Goal: Task Accomplishment & Management: Complete application form

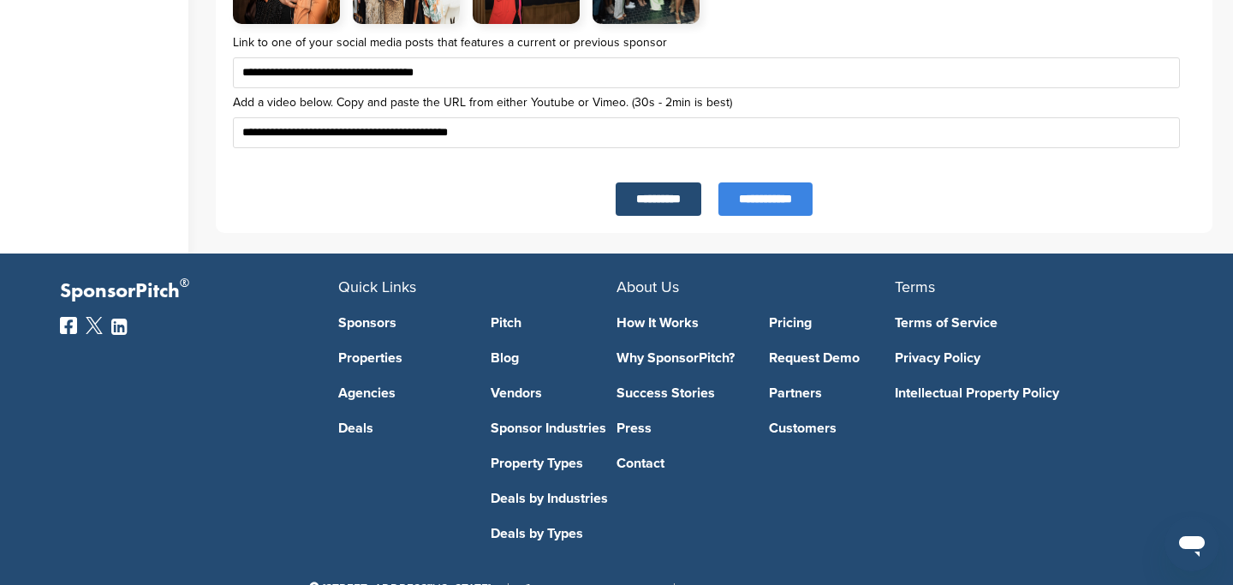
scroll to position [6079, 0]
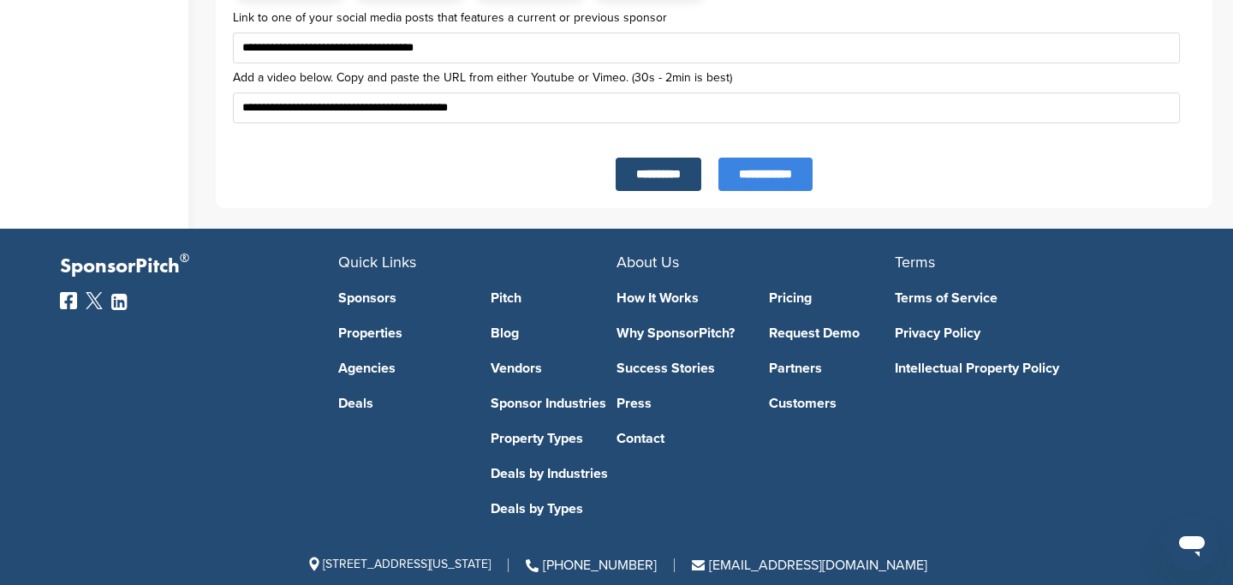
click at [764, 189] on input "**********" at bounding box center [766, 174] width 94 height 33
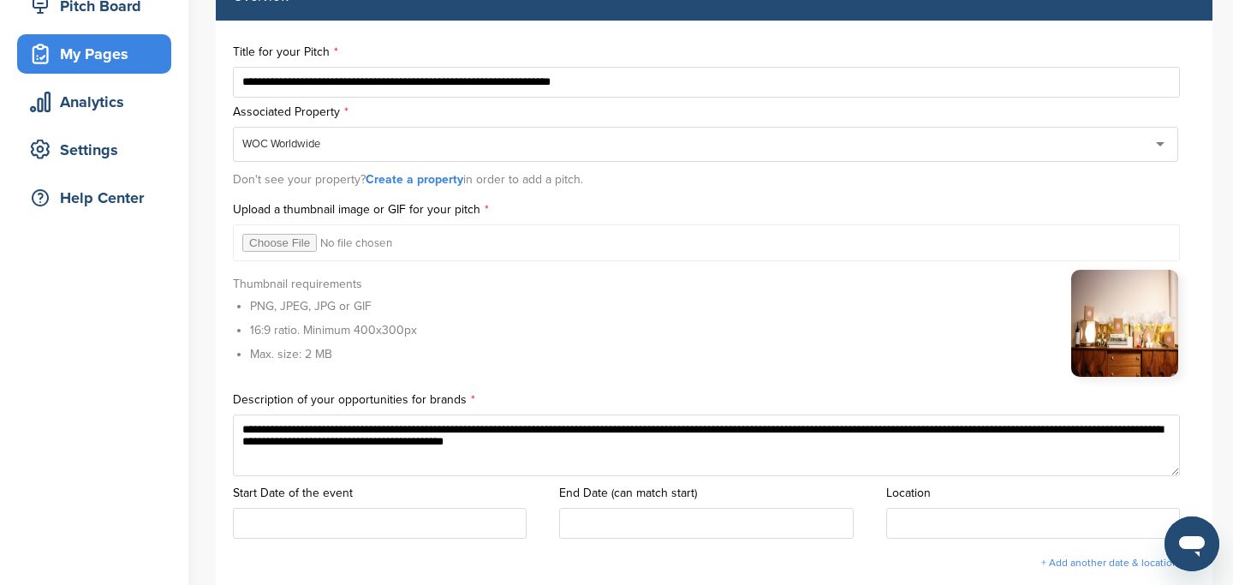
scroll to position [230, 0]
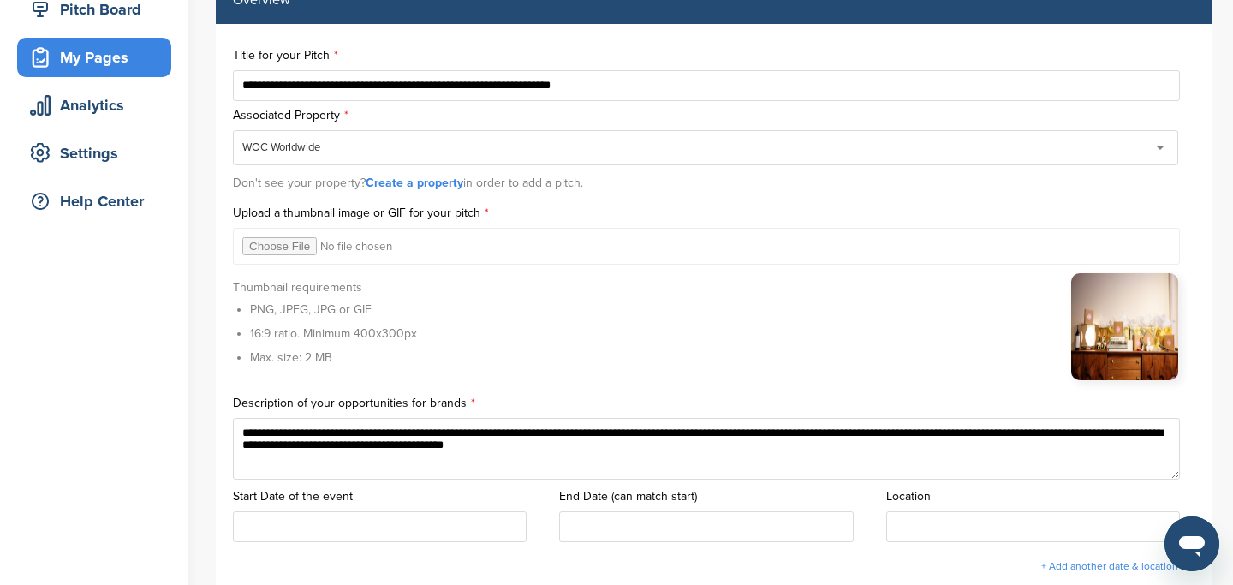
click at [1149, 316] on img at bounding box center [1124, 326] width 107 height 107
click at [287, 250] on input "file" at bounding box center [706, 246] width 947 height 37
type input "**********"
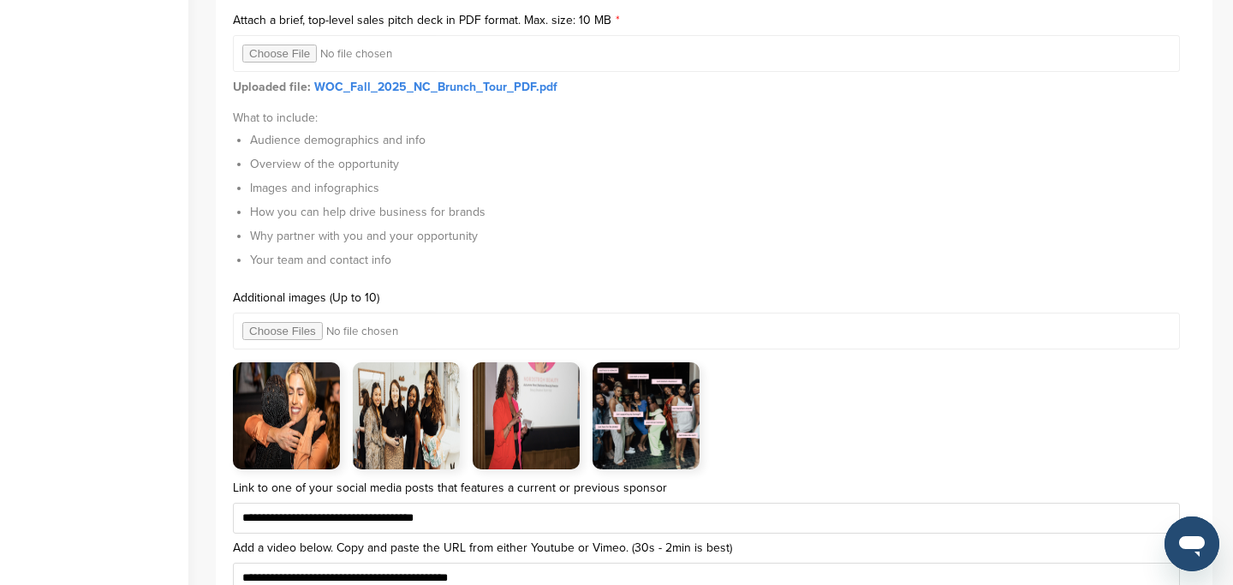
scroll to position [5653, 0]
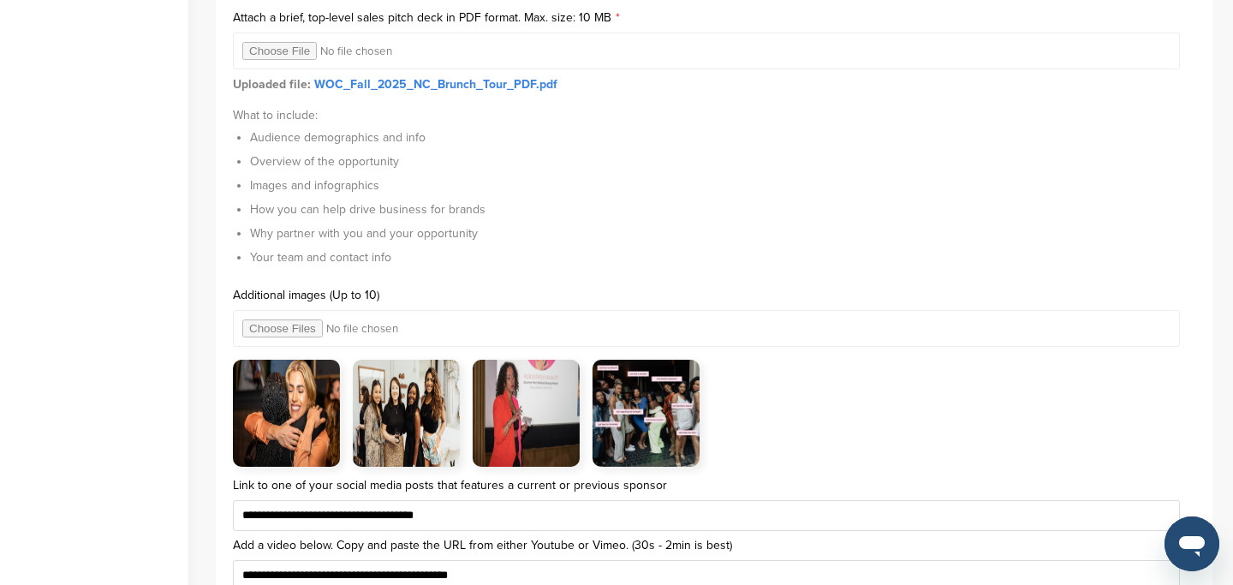
click at [295, 324] on input "file" at bounding box center [706, 328] width 947 height 37
type input "**********"
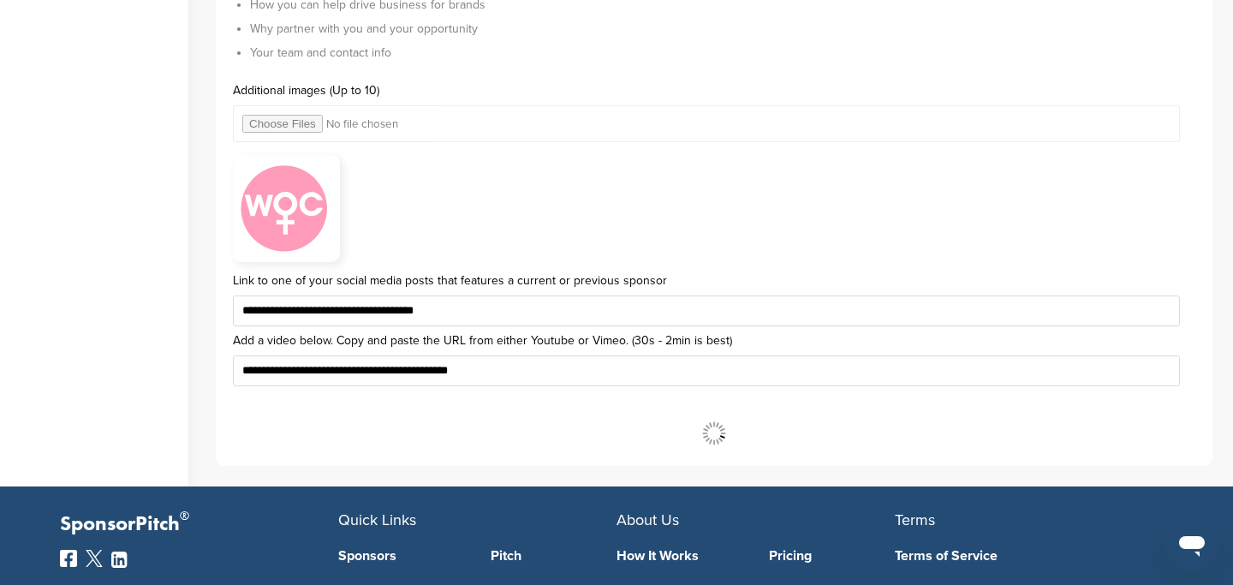
scroll to position [5909, 0]
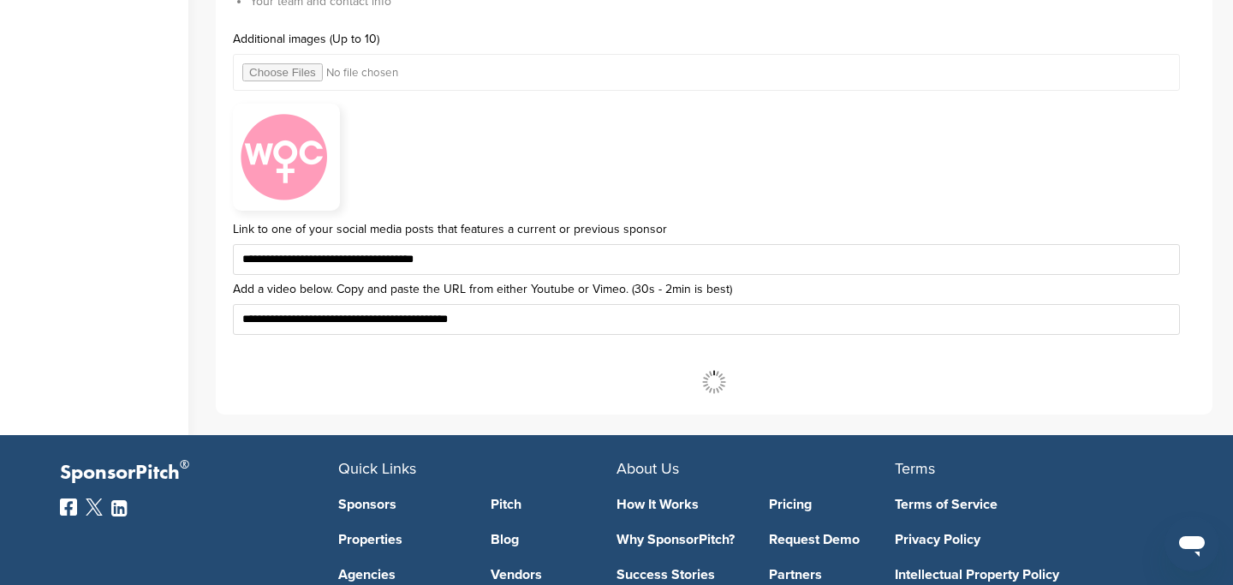
click at [707, 332] on input "**********" at bounding box center [706, 319] width 947 height 31
click at [0, 0] on input "**********" at bounding box center [0, 0] width 0 height 0
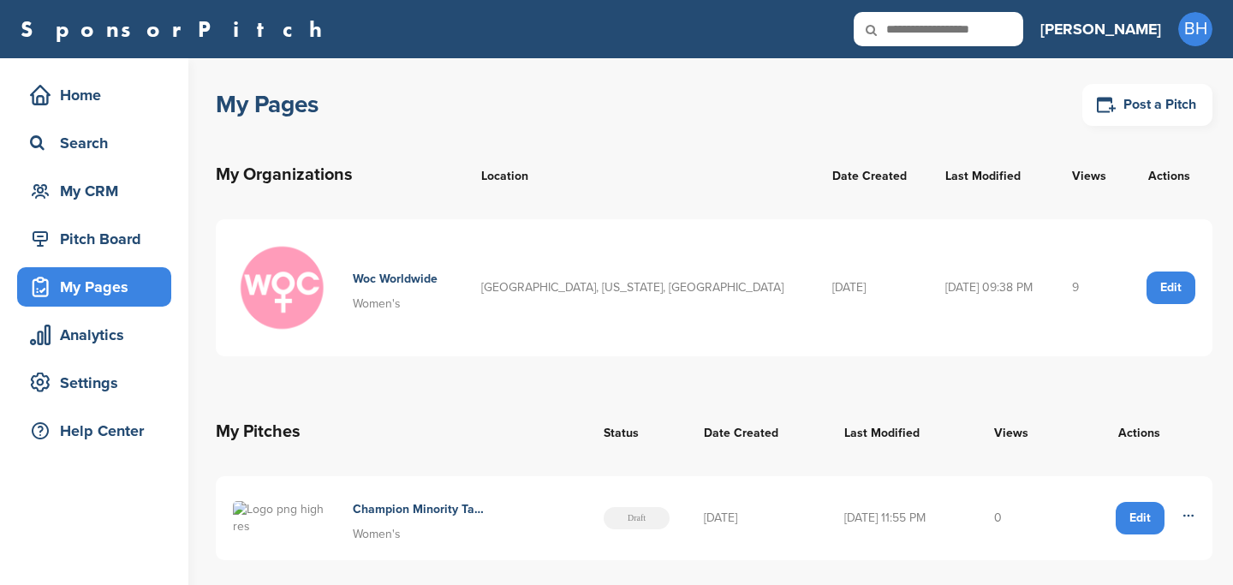
click at [815, 345] on td "[DATE]" at bounding box center [871, 287] width 113 height 137
click at [1133, 521] on div "Edit" at bounding box center [1140, 518] width 49 height 33
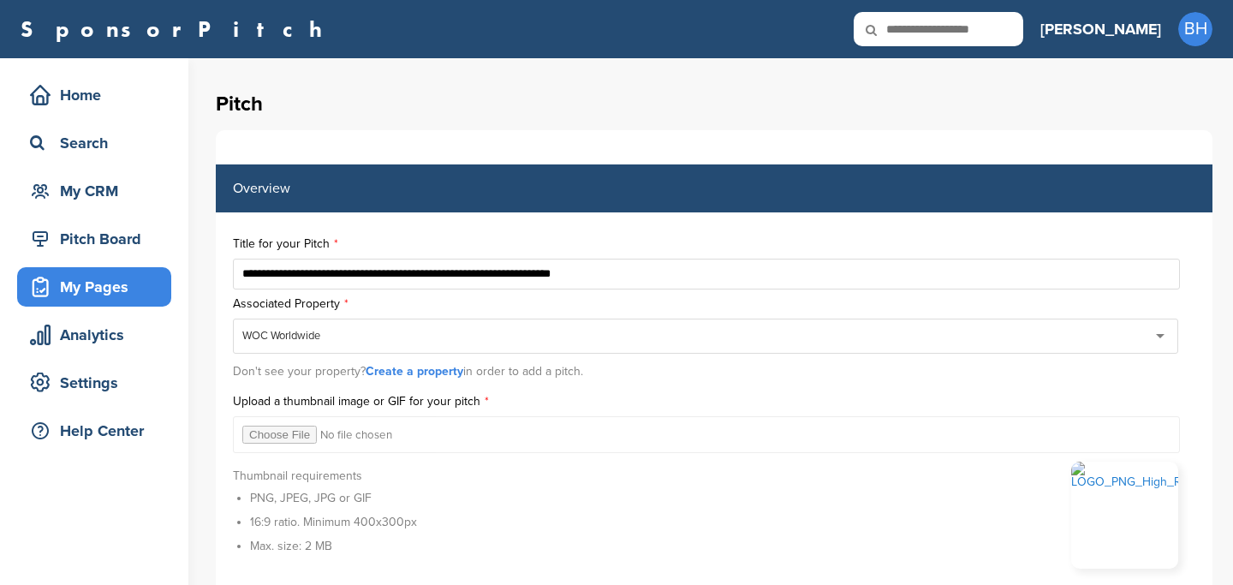
scroll to position [2533, 0]
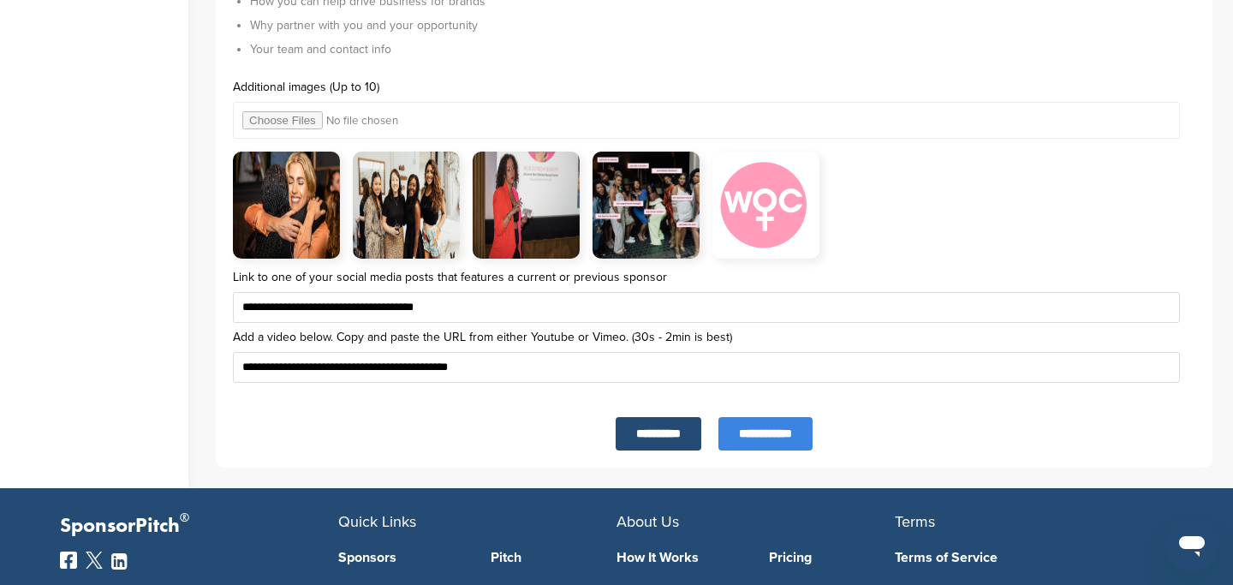
scroll to position [5815, 0]
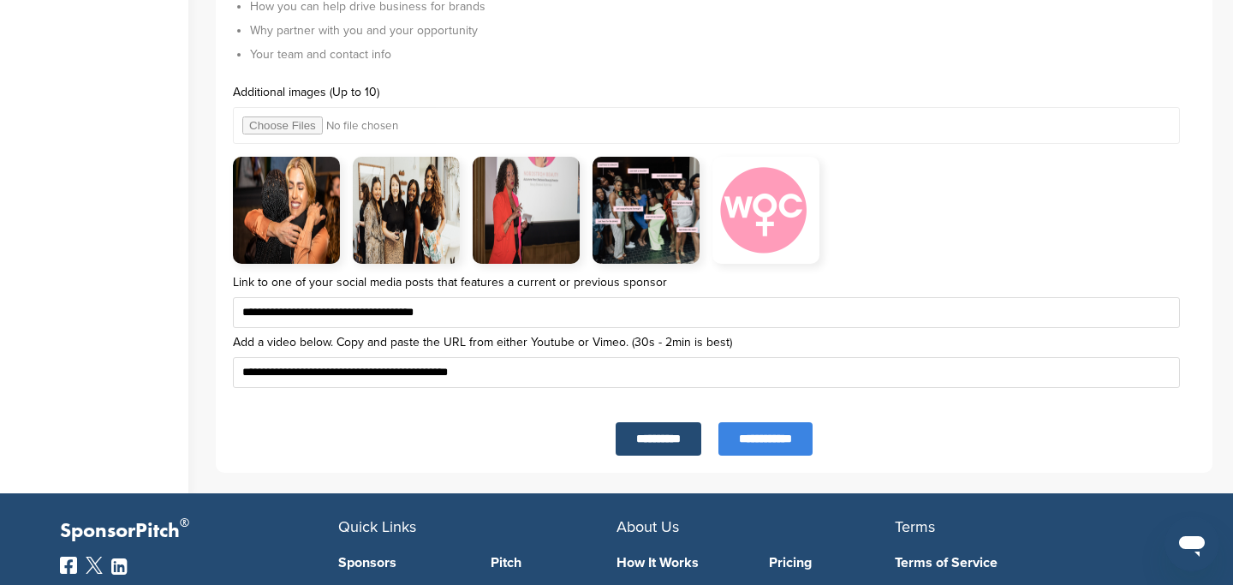
click at [754, 445] on input "**********" at bounding box center [766, 438] width 94 height 33
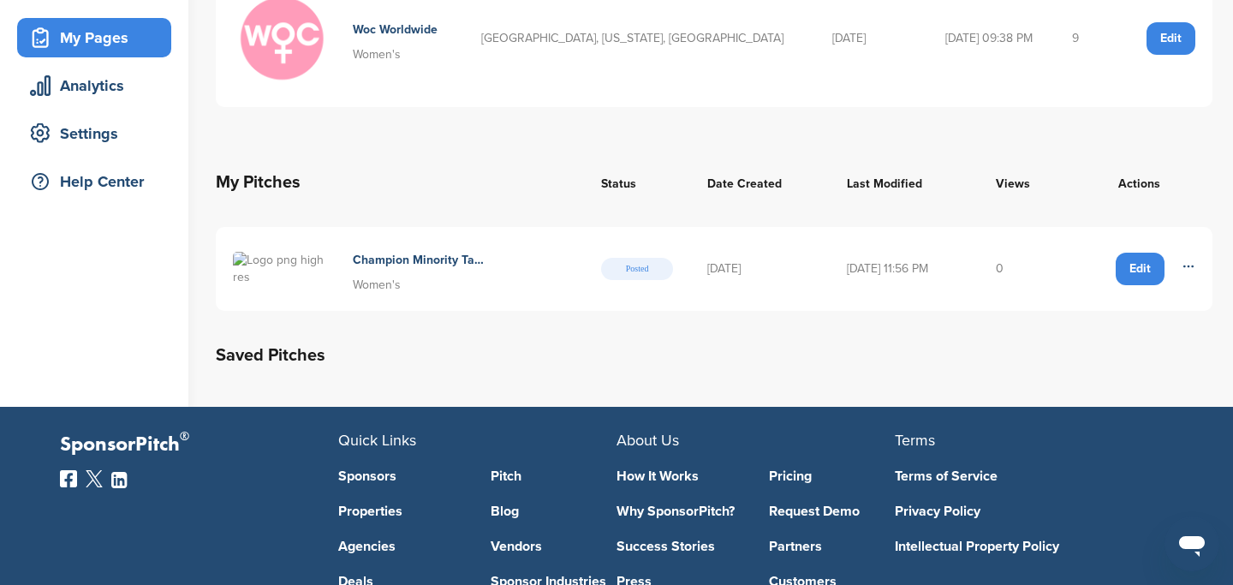
scroll to position [275, 0]
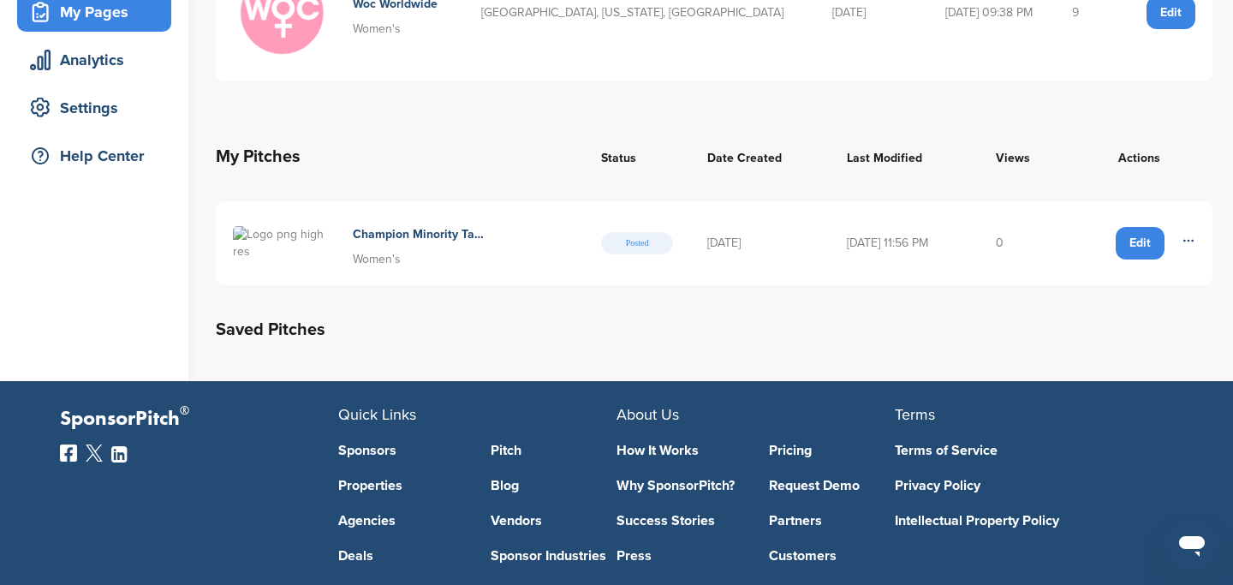
click at [312, 256] on img at bounding box center [284, 243] width 103 height 34
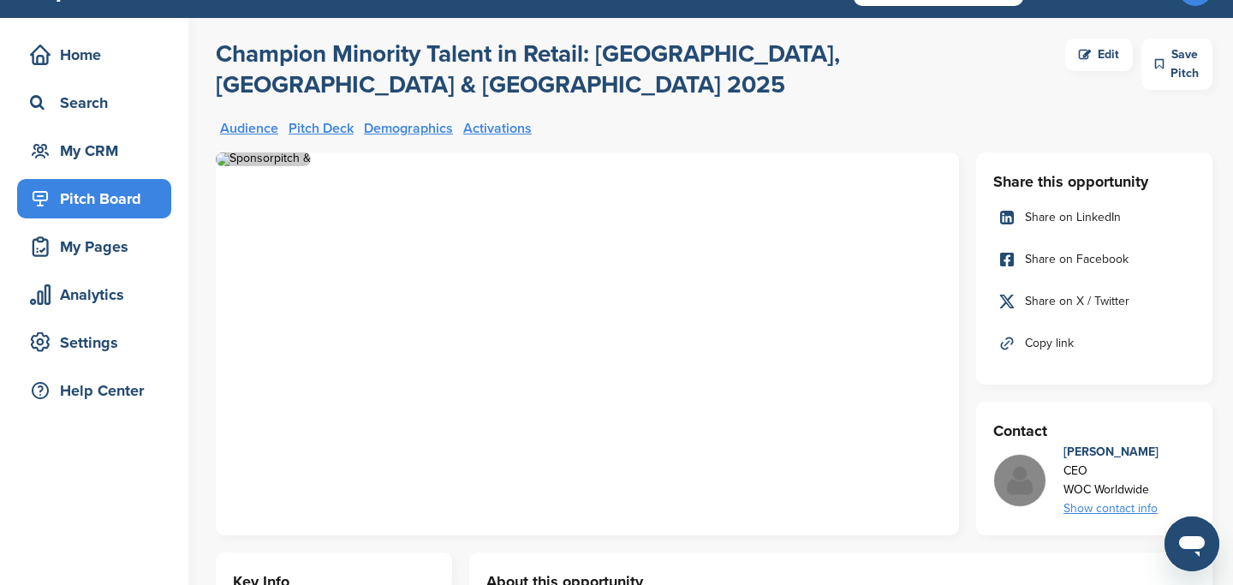
scroll to position [46, 0]
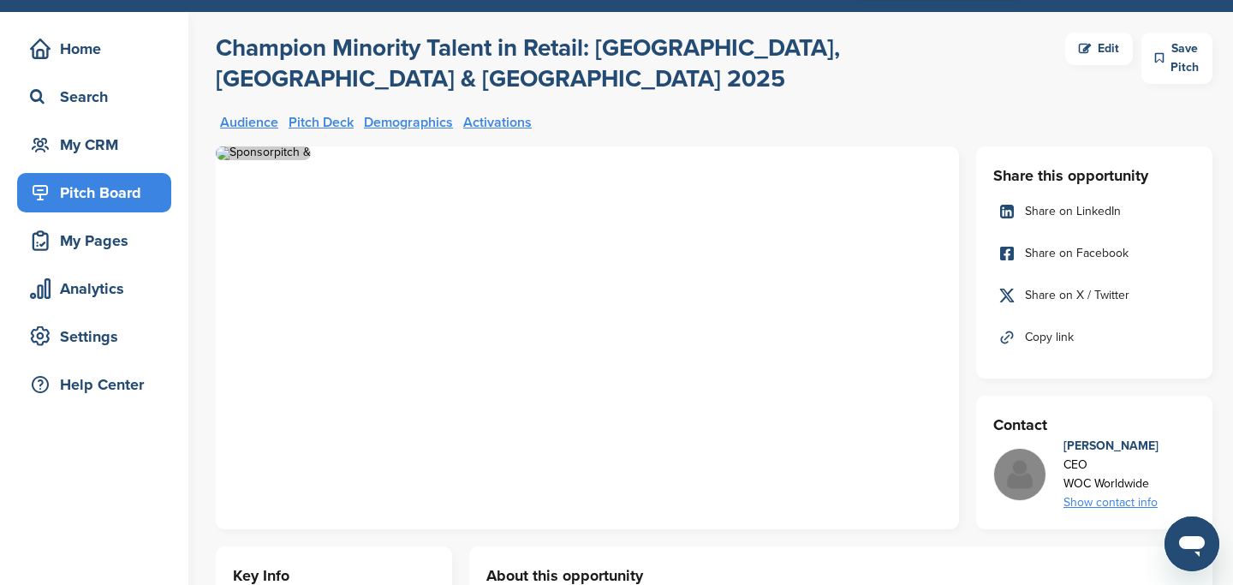
click at [311, 160] on img at bounding box center [263, 153] width 95 height 14
click at [1068, 50] on div "Edit" at bounding box center [1099, 49] width 68 height 33
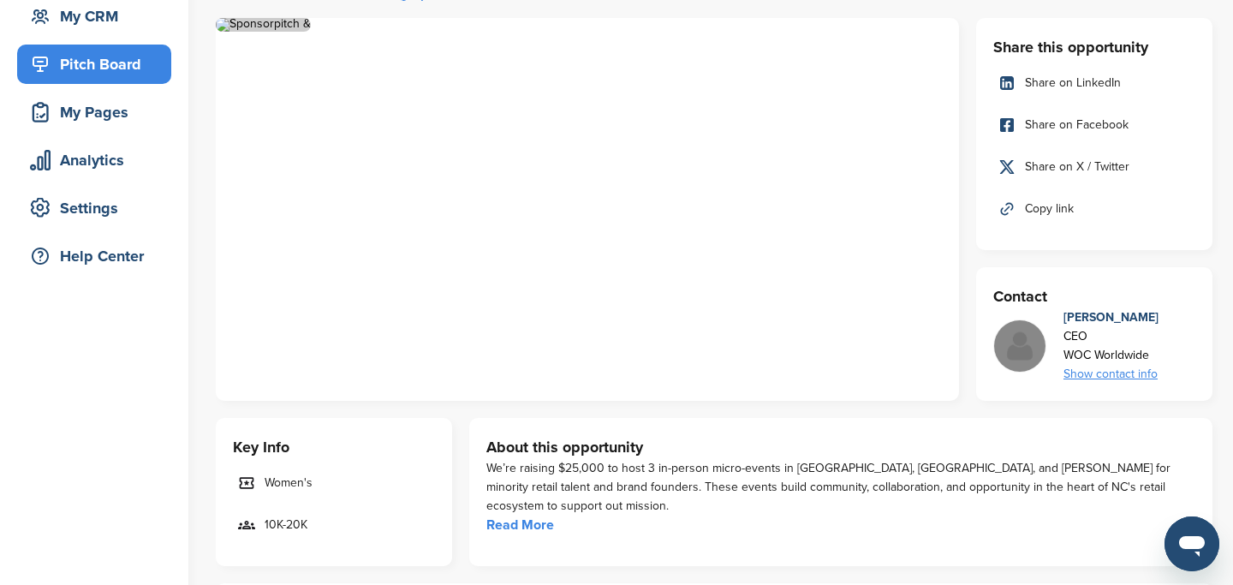
scroll to position [176, 0]
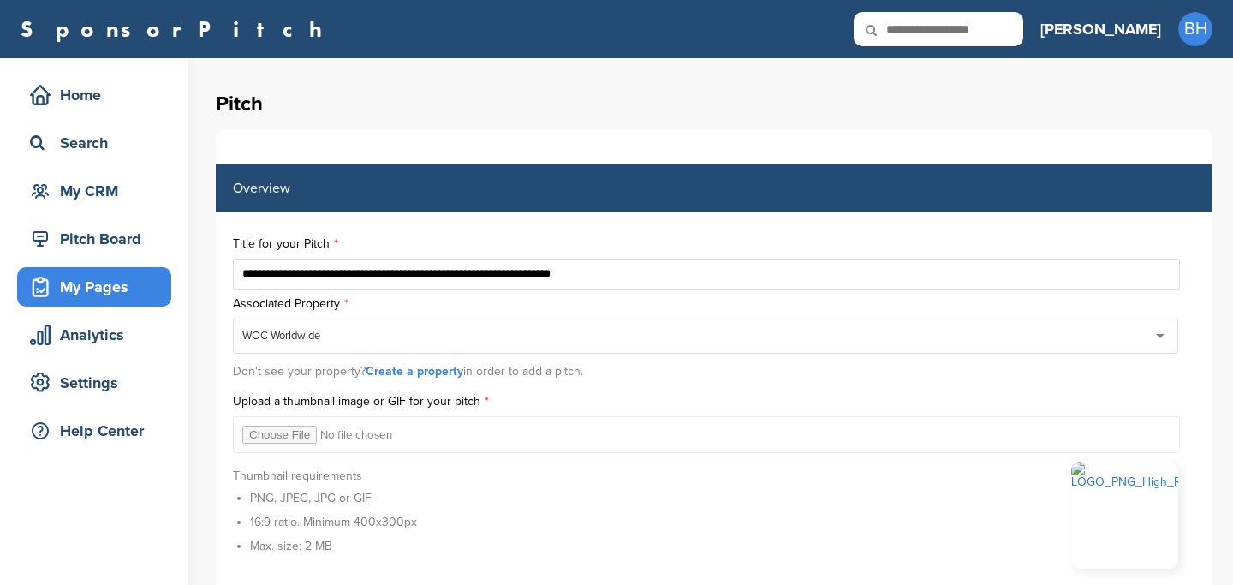
scroll to position [219, 0]
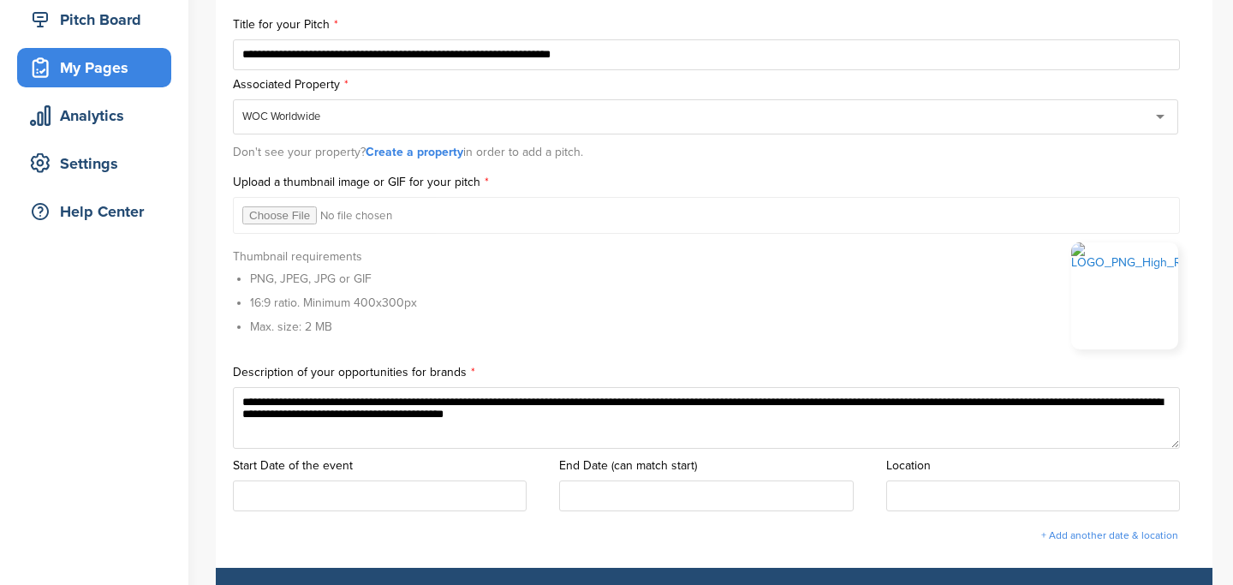
click at [290, 215] on input "file" at bounding box center [706, 215] width 947 height 37
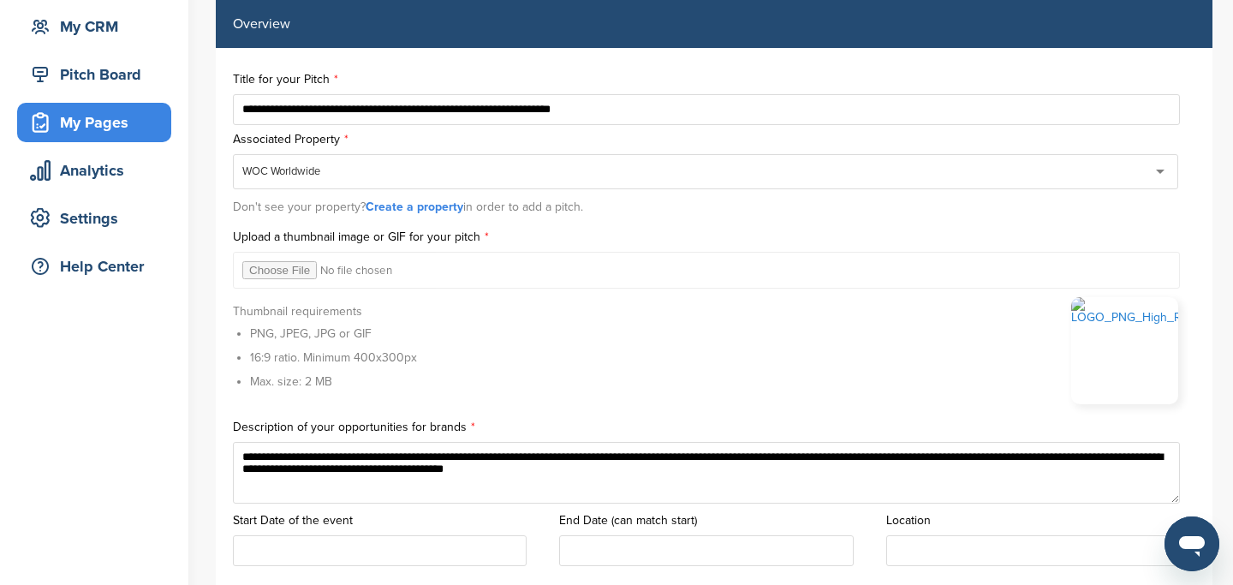
scroll to position [0, 0]
type input "**********"
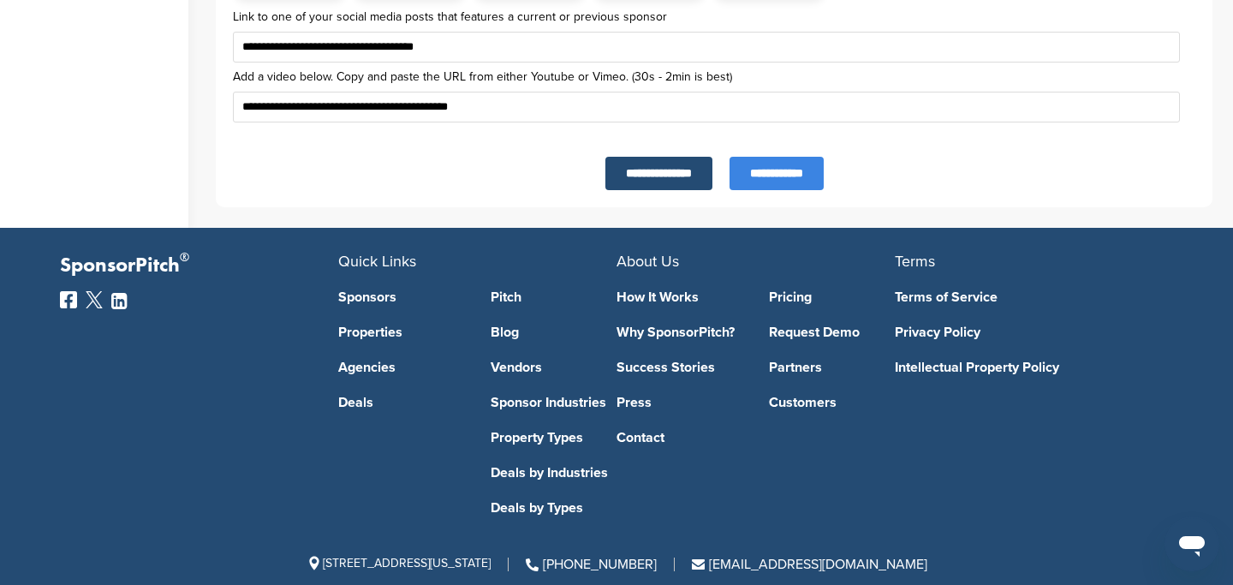
scroll to position [6120, 0]
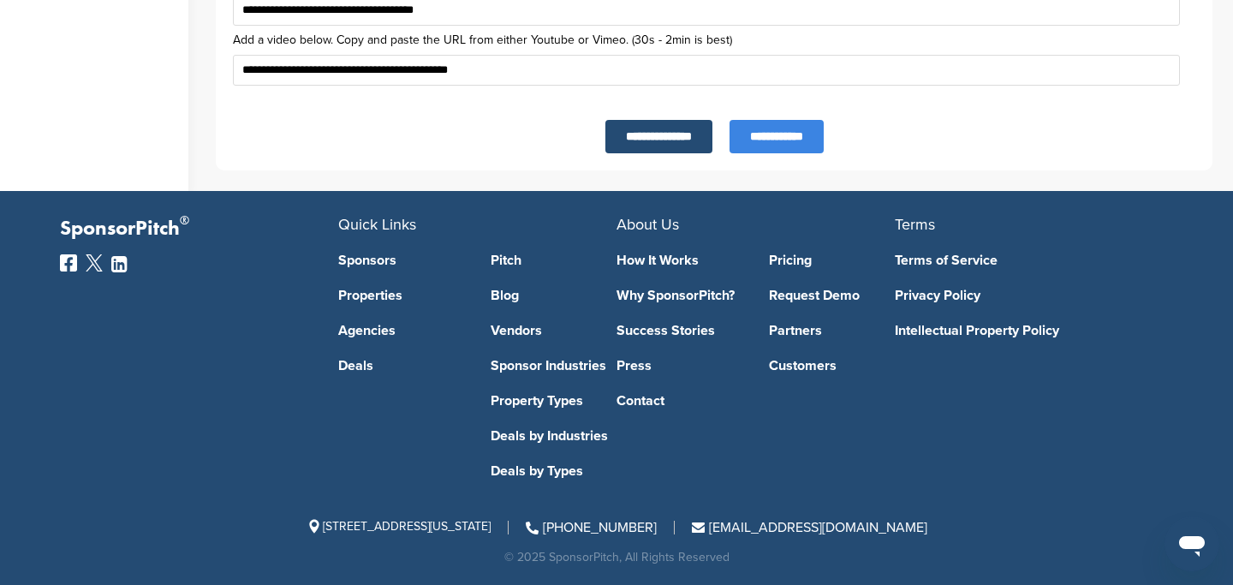
click at [777, 134] on input "**********" at bounding box center [777, 136] width 94 height 33
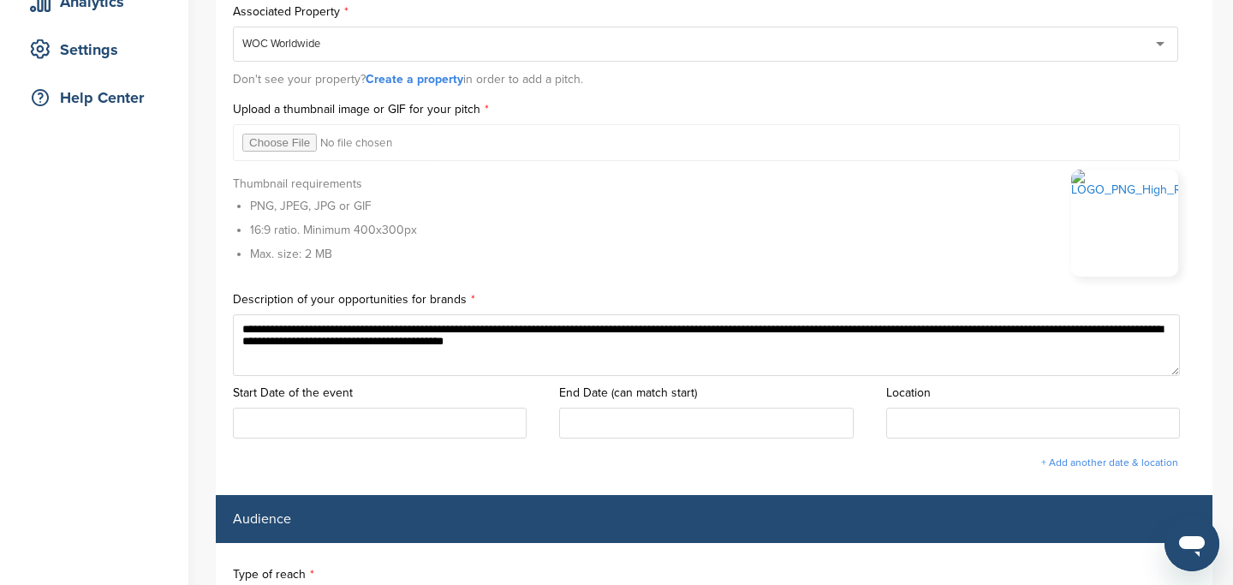
scroll to position [276, 0]
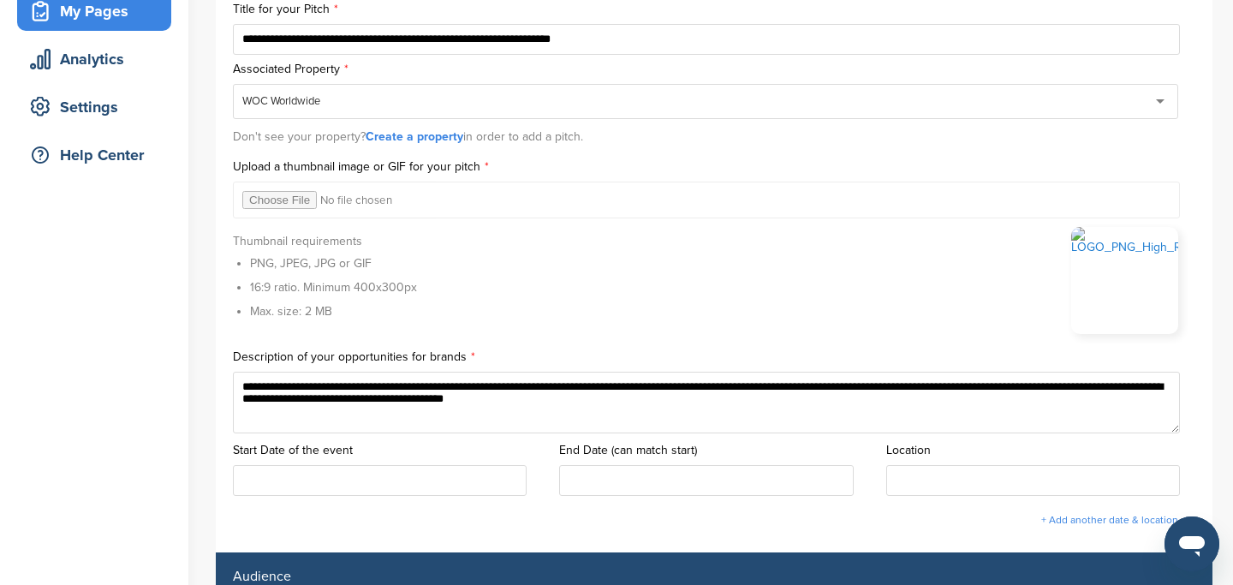
click at [287, 206] on input "file" at bounding box center [706, 200] width 947 height 37
click at [291, 205] on input "file" at bounding box center [706, 200] width 947 height 37
type input "**********"
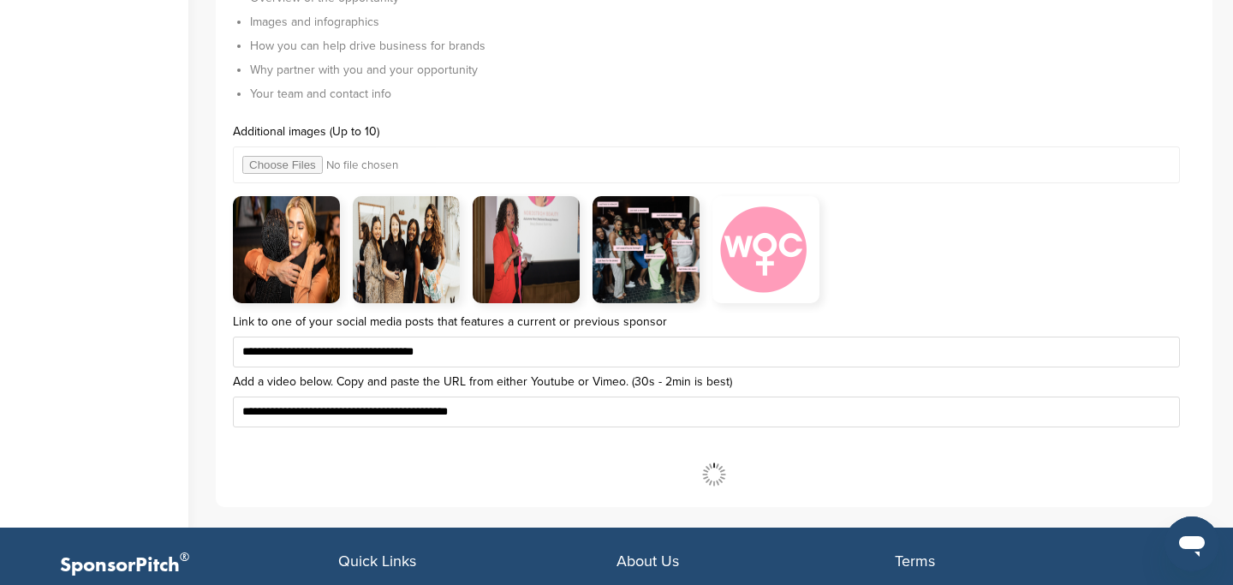
scroll to position [5808, 0]
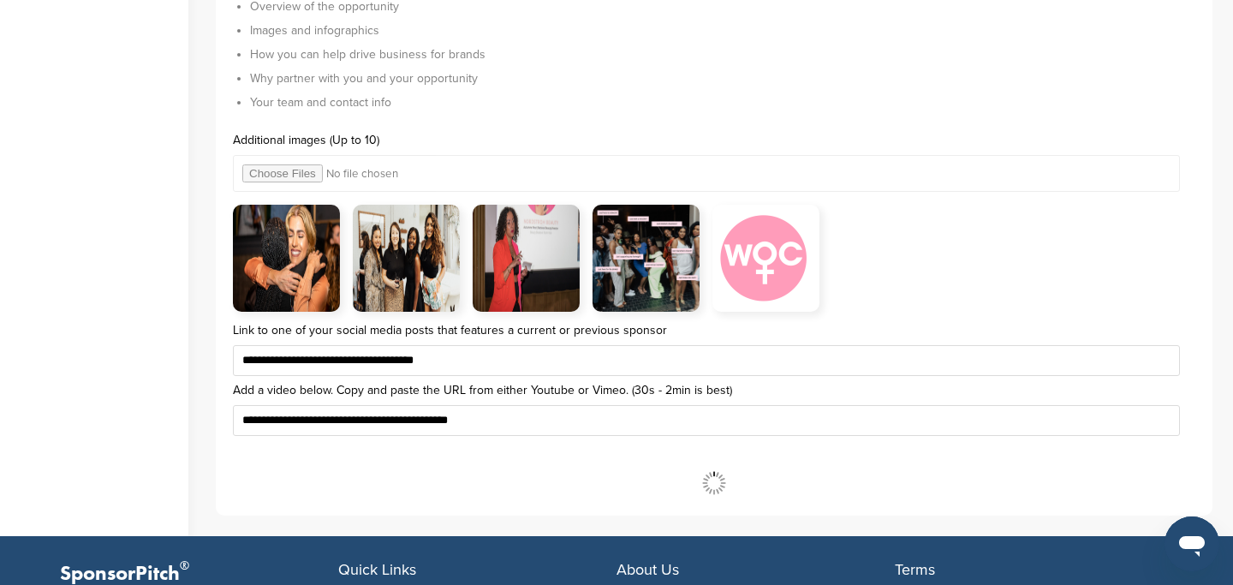
click at [306, 175] on input "file" at bounding box center [706, 173] width 947 height 37
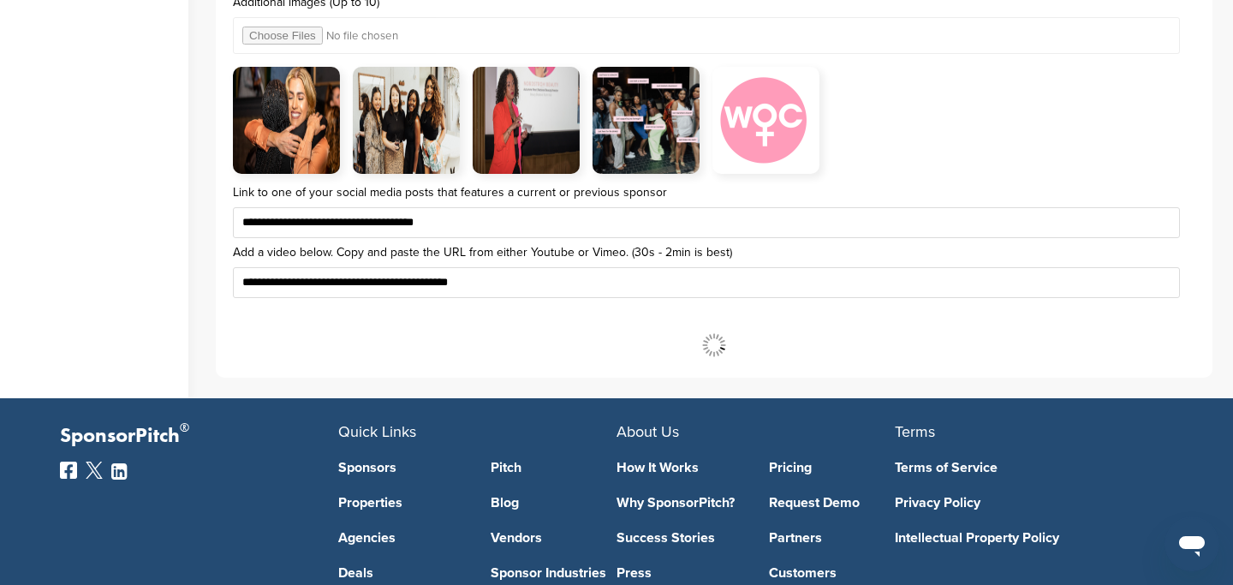
scroll to position [5931, 0]
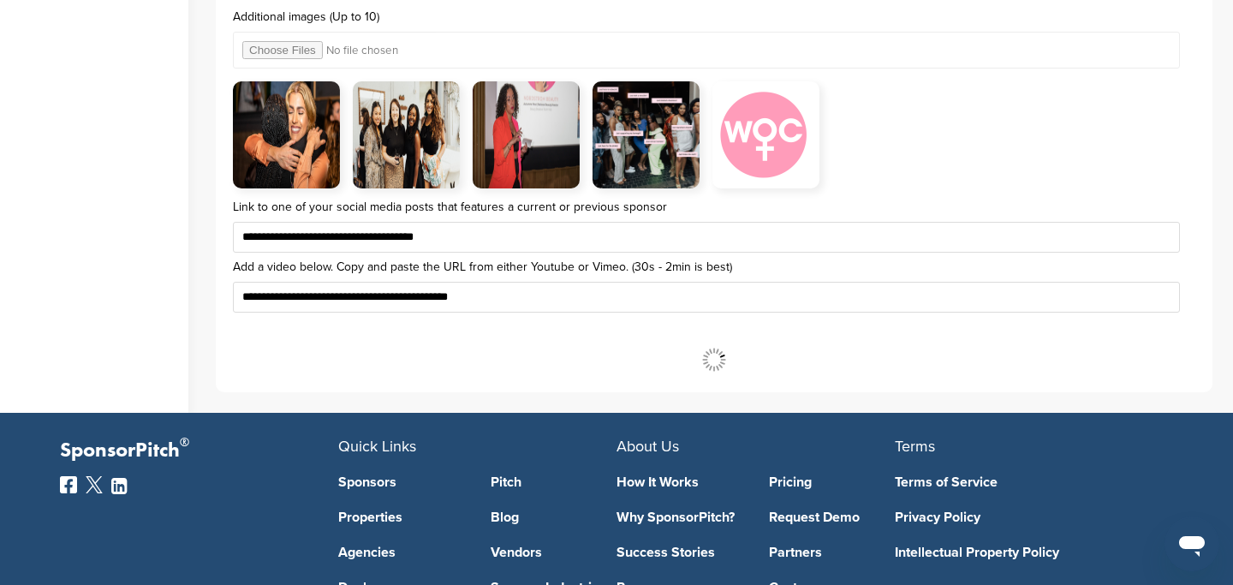
click at [791, 297] on input "**********" at bounding box center [706, 297] width 947 height 31
click at [0, 0] on input "**********" at bounding box center [0, 0] width 0 height 0
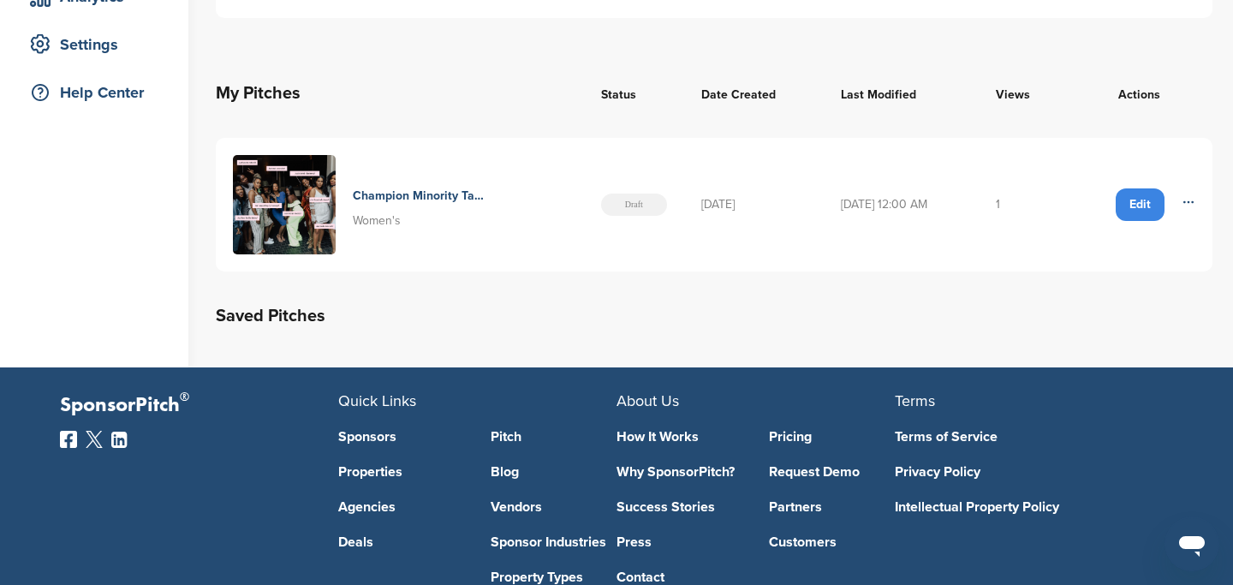
scroll to position [271, 0]
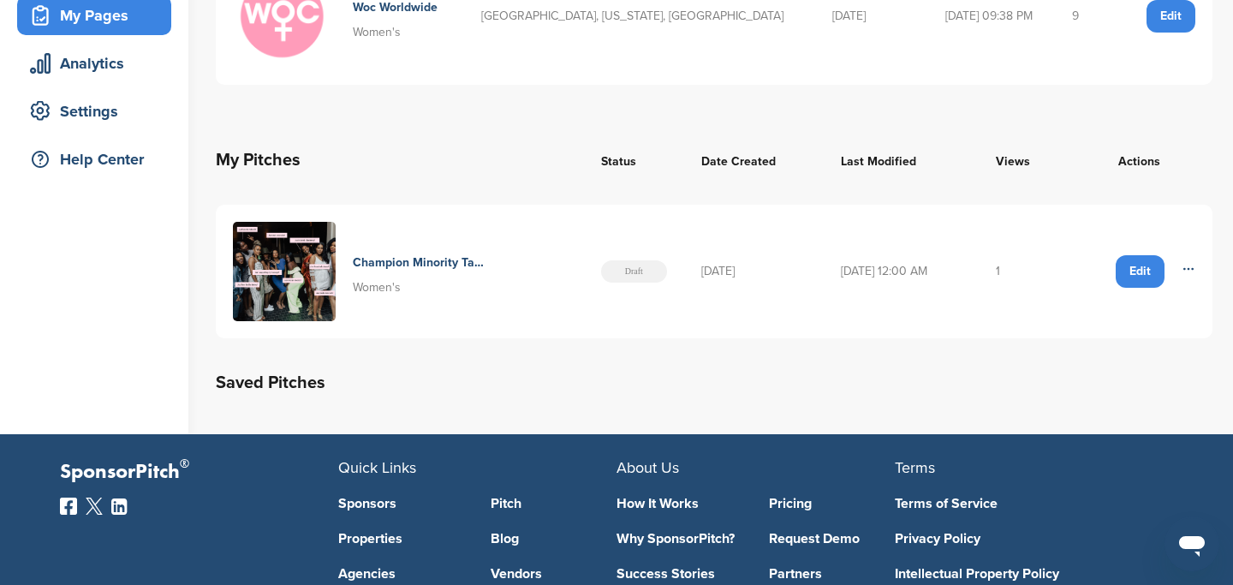
click at [1126, 265] on div "Edit" at bounding box center [1140, 271] width 49 height 33
click at [1134, 268] on div "Edit" at bounding box center [1140, 271] width 49 height 33
click at [1139, 283] on div "Edit" at bounding box center [1140, 271] width 49 height 33
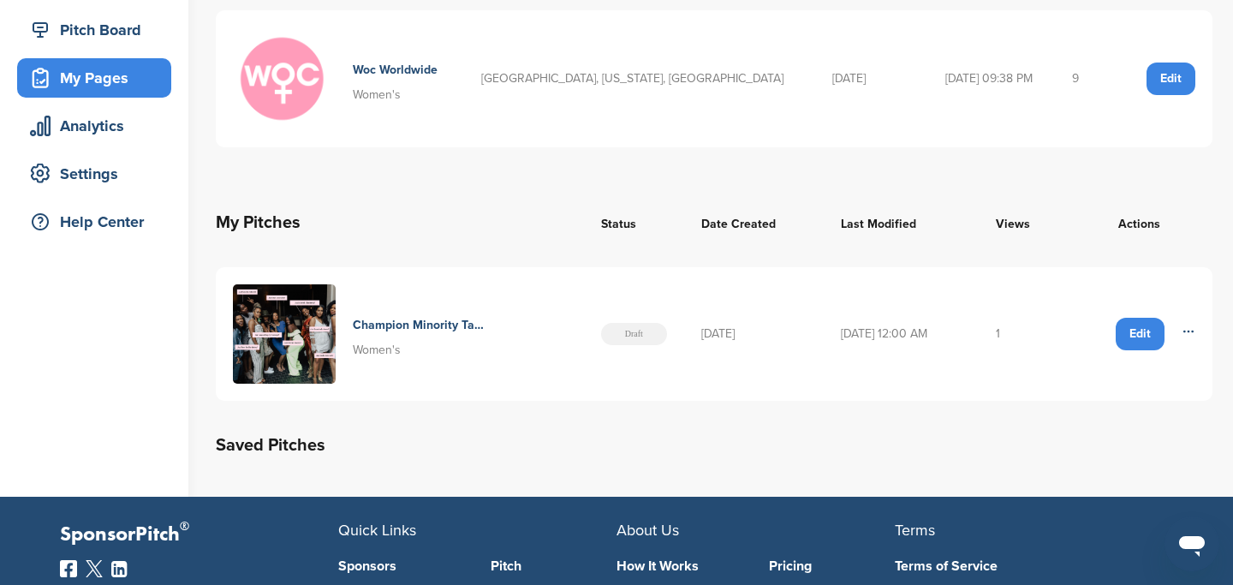
scroll to position [211, 0]
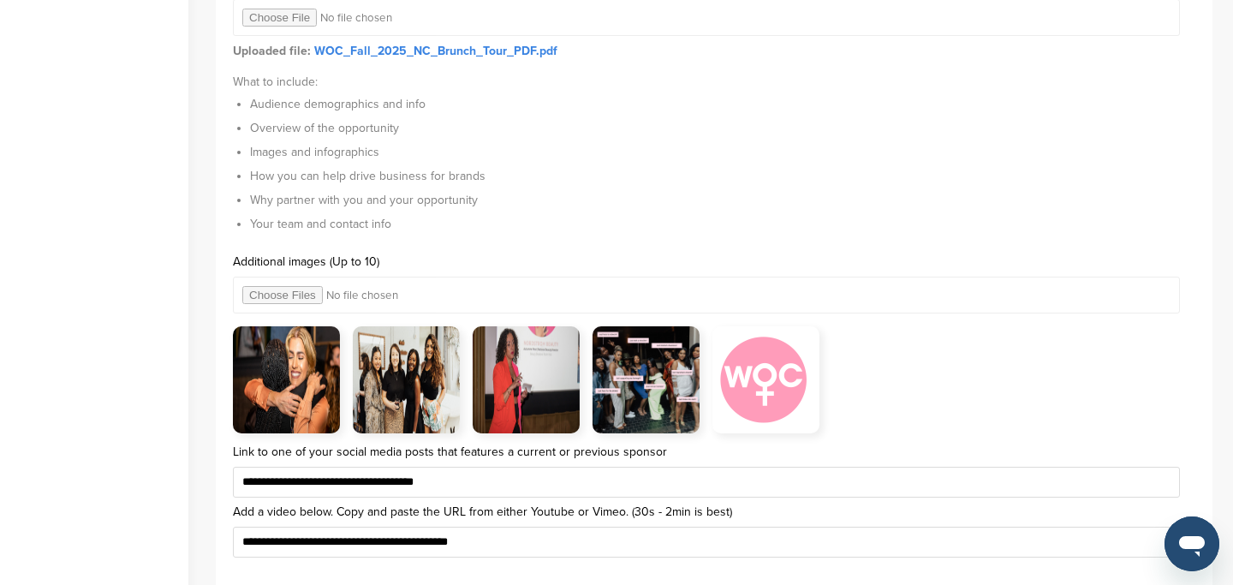
scroll to position [5643, 0]
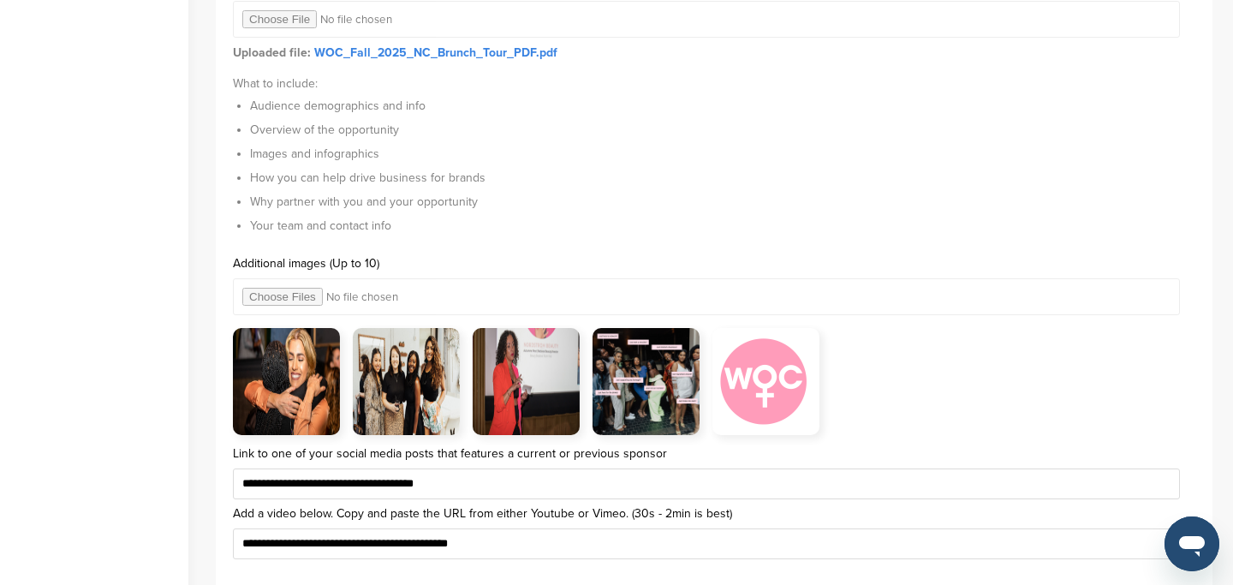
click at [291, 298] on input "file" at bounding box center [706, 296] width 947 height 37
type input "**********"
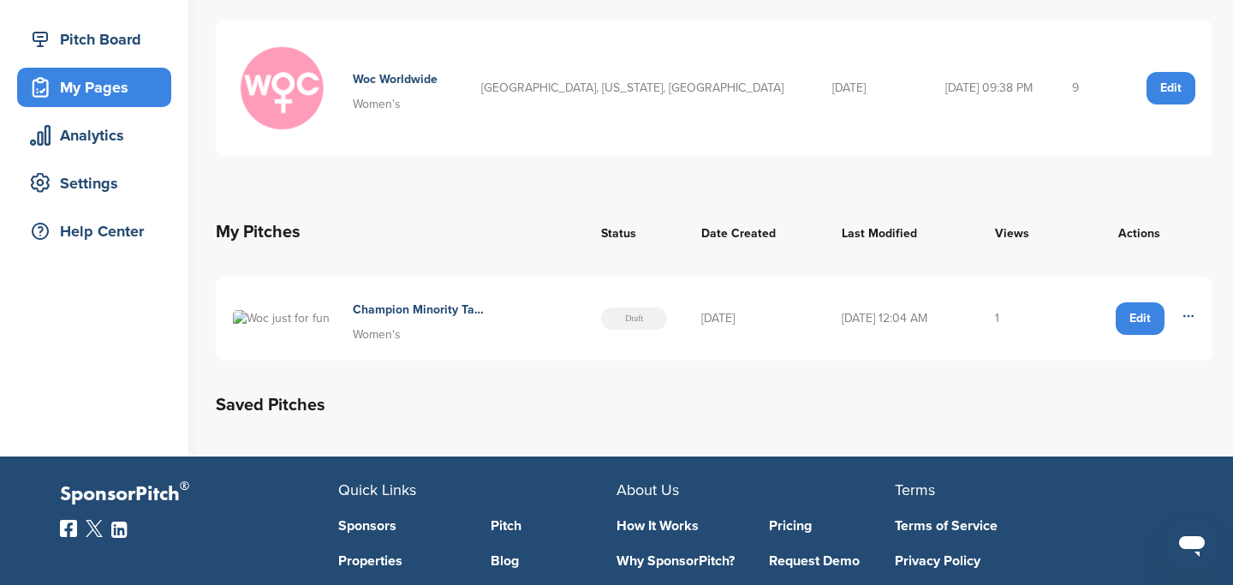
scroll to position [75, 0]
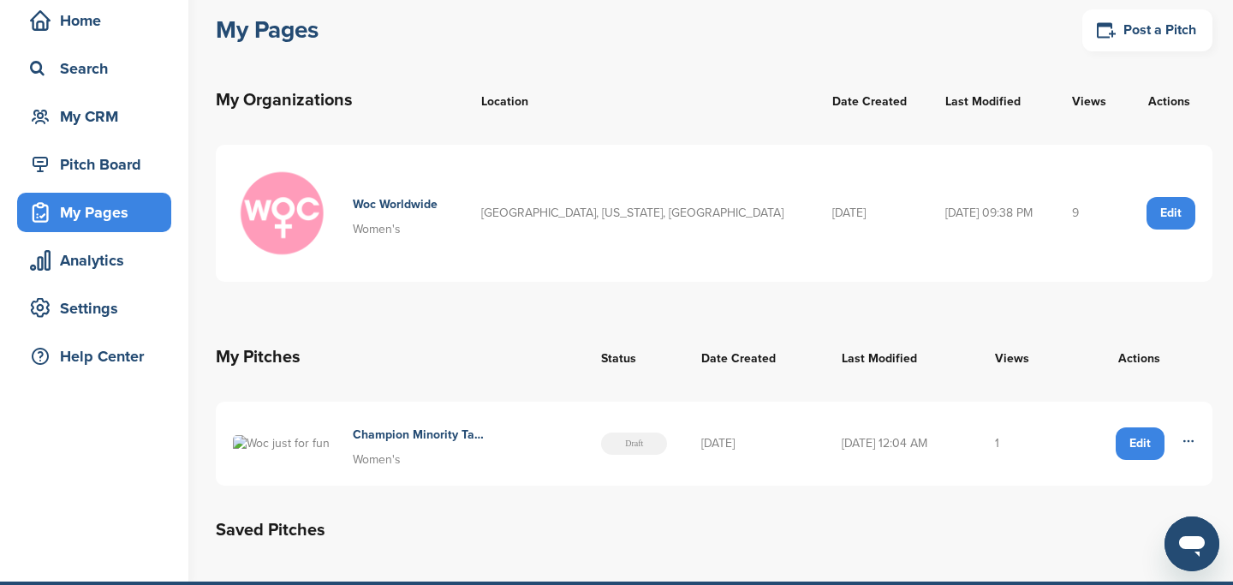
click at [1197, 464] on td "Edit [GEOGRAPHIC_DATA]" at bounding box center [1139, 444] width 146 height 84
click at [1191, 441] on icon at bounding box center [1188, 440] width 9 height 1
click at [1137, 460] on div "Edit" at bounding box center [1140, 443] width 49 height 33
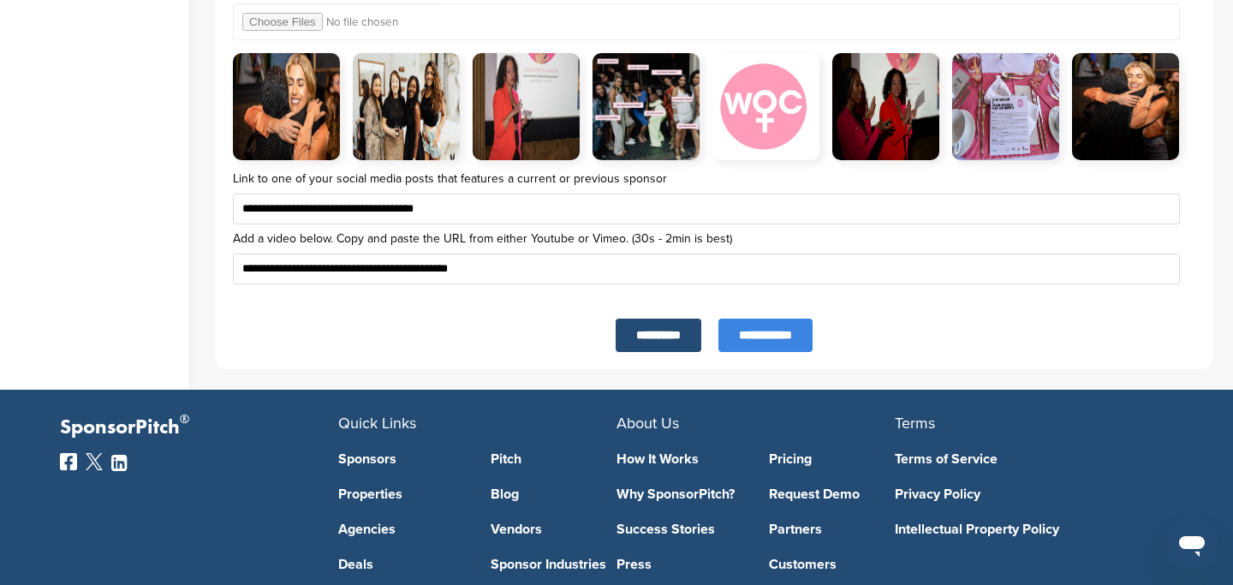
scroll to position [5880, 0]
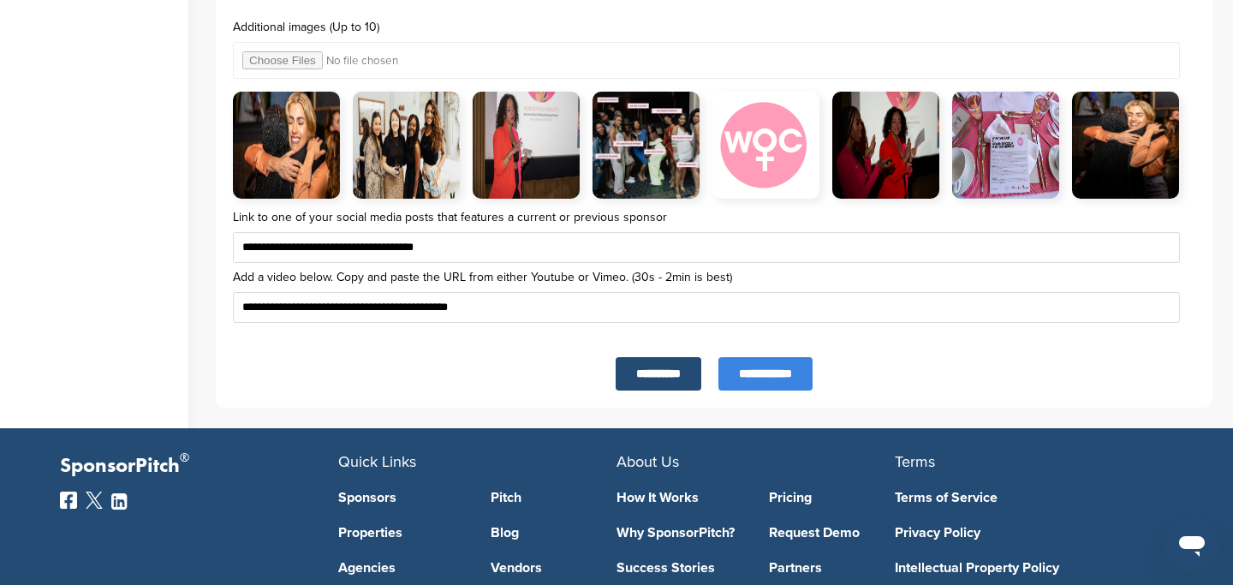
click at [747, 381] on input "**********" at bounding box center [766, 373] width 94 height 33
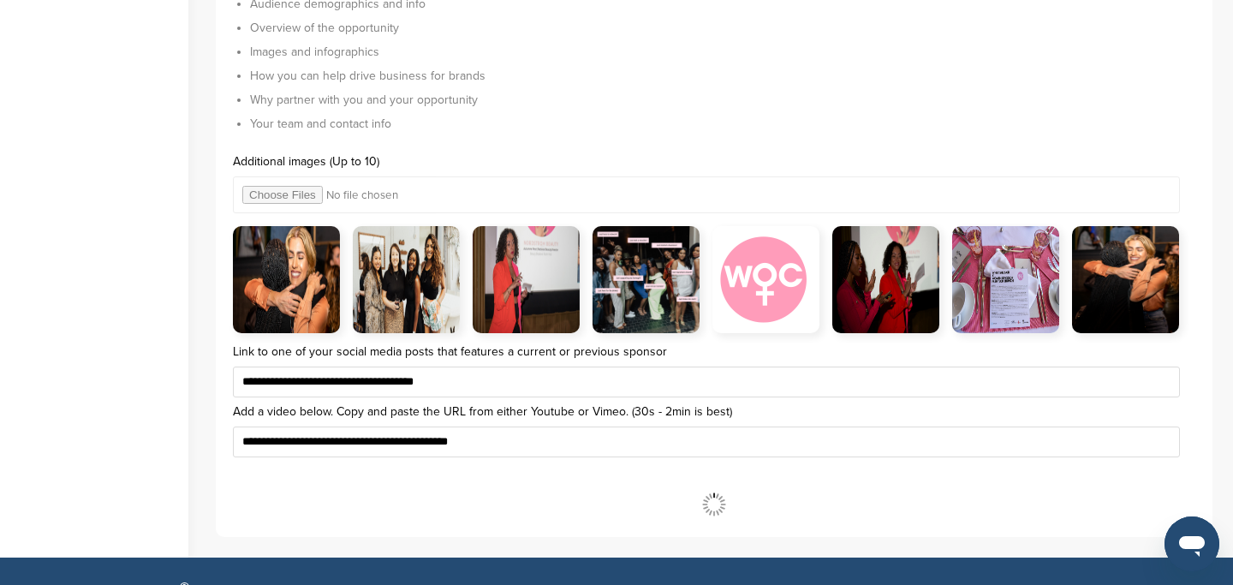
scroll to position [5739, 0]
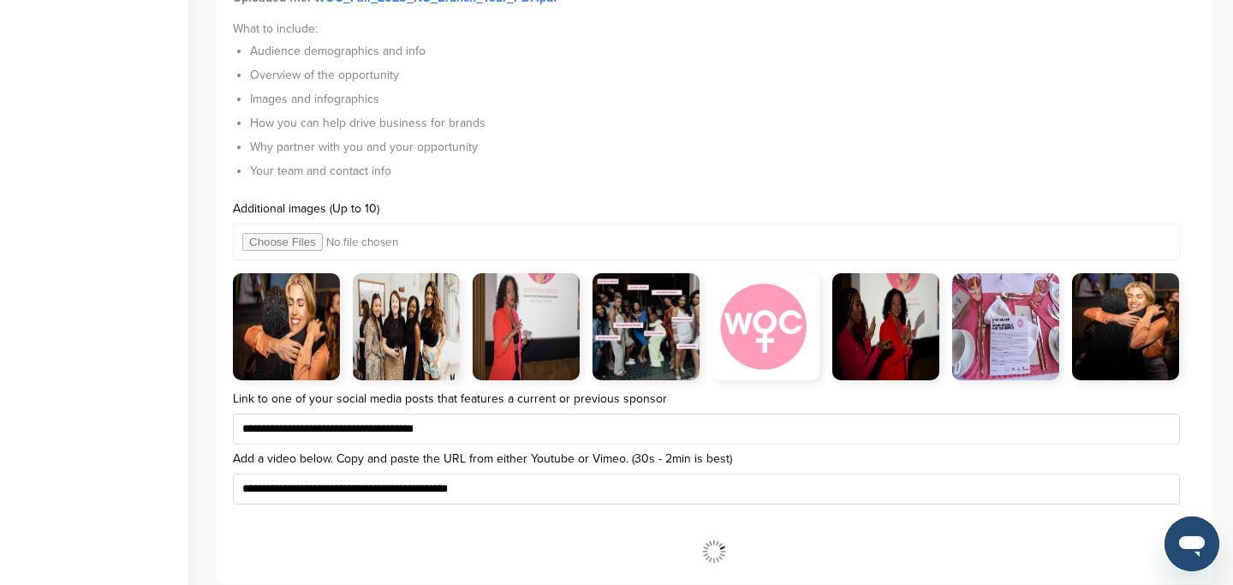
click at [773, 340] on img at bounding box center [766, 326] width 107 height 107
click at [313, 329] on img at bounding box center [286, 326] width 107 height 107
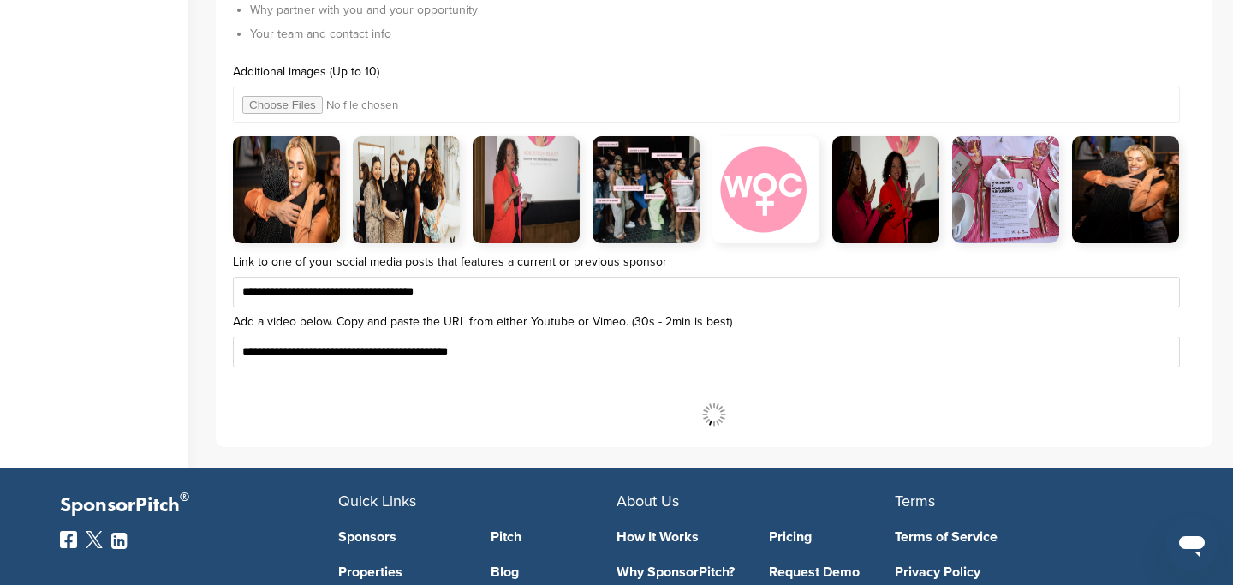
scroll to position [5948, 0]
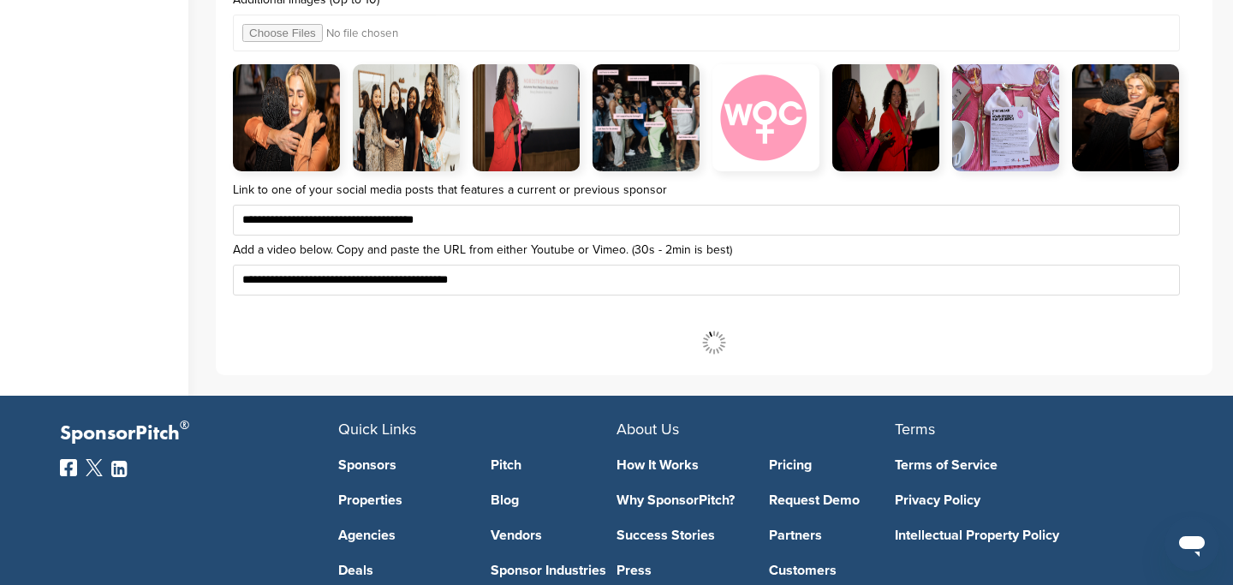
click at [677, 290] on input "**********" at bounding box center [706, 280] width 947 height 31
click at [0, 0] on input "**********" at bounding box center [0, 0] width 0 height 0
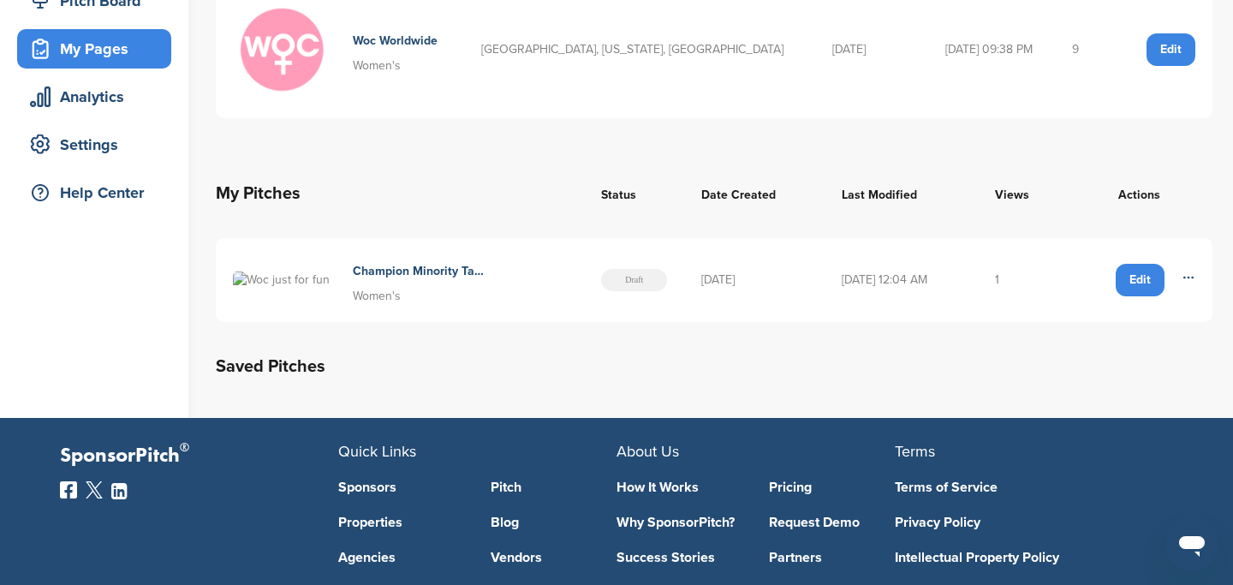
scroll to position [261, 0]
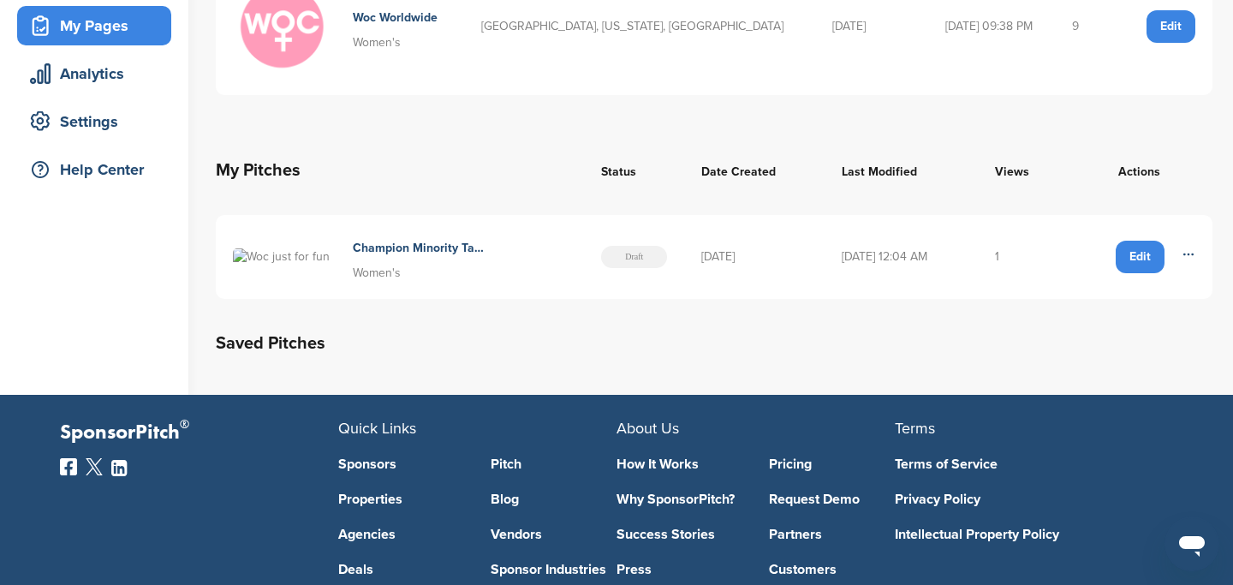
click at [1140, 273] on div "Edit" at bounding box center [1140, 257] width 49 height 33
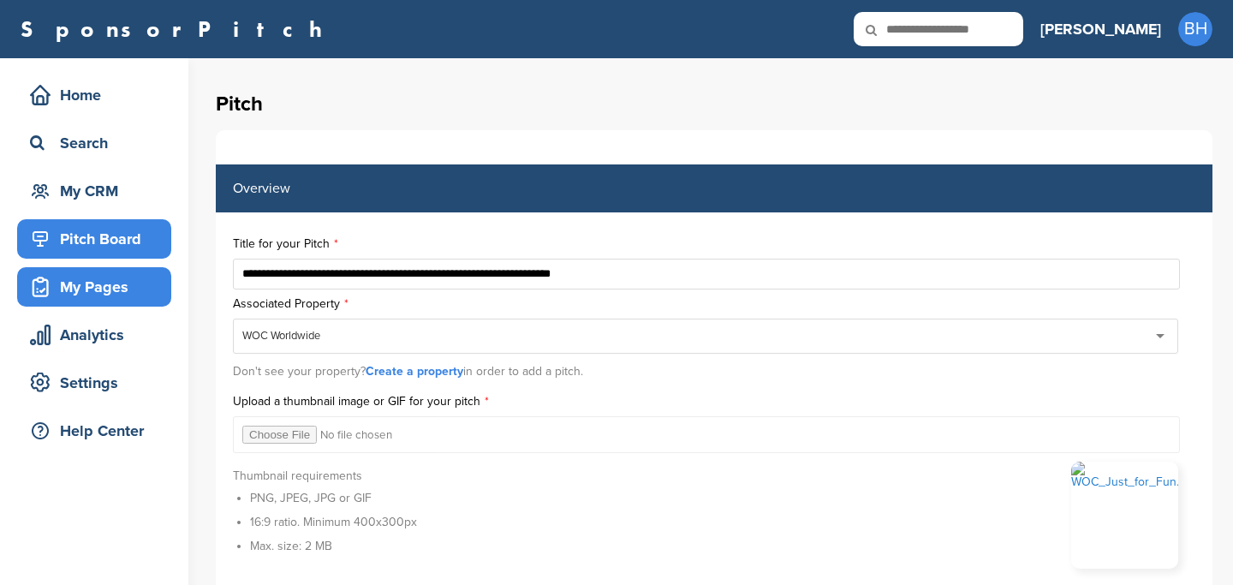
click at [136, 233] on div "Pitch Board" at bounding box center [99, 239] width 146 height 31
click at [17, 219] on link "Pitch Board" at bounding box center [94, 238] width 154 height 39
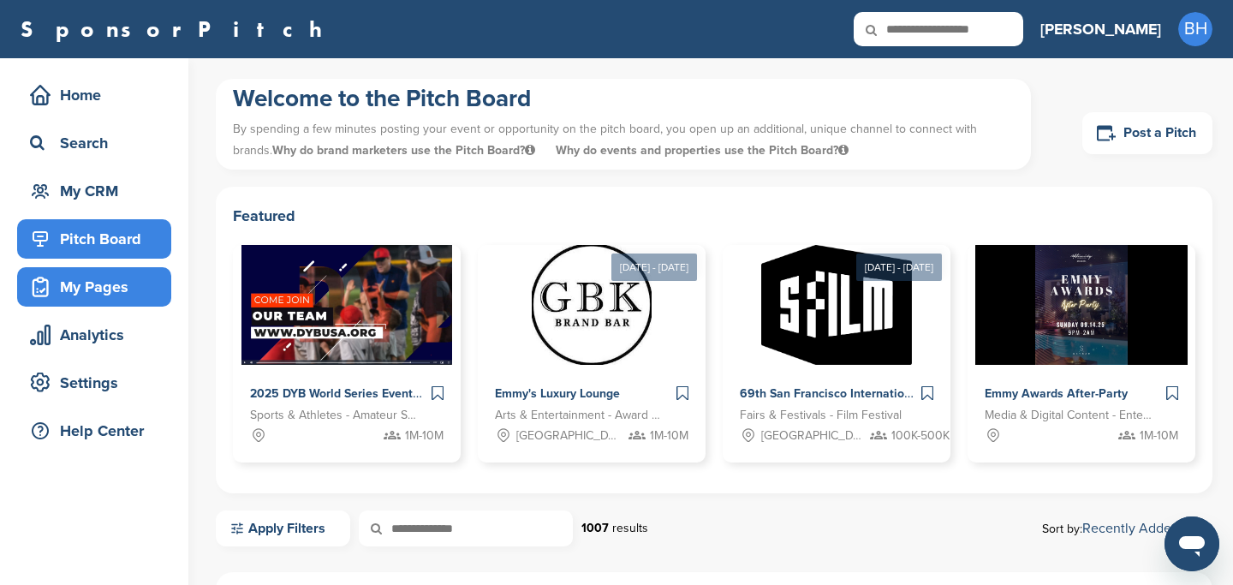
click at [100, 294] on div "My Pages" at bounding box center [99, 286] width 146 height 31
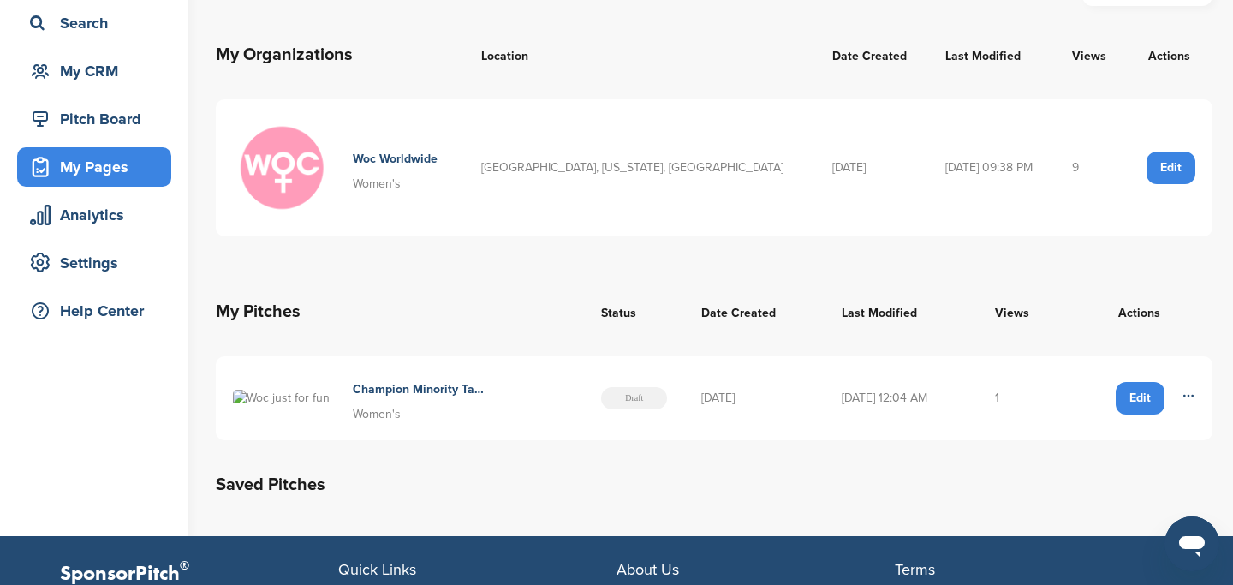
scroll to position [123, 0]
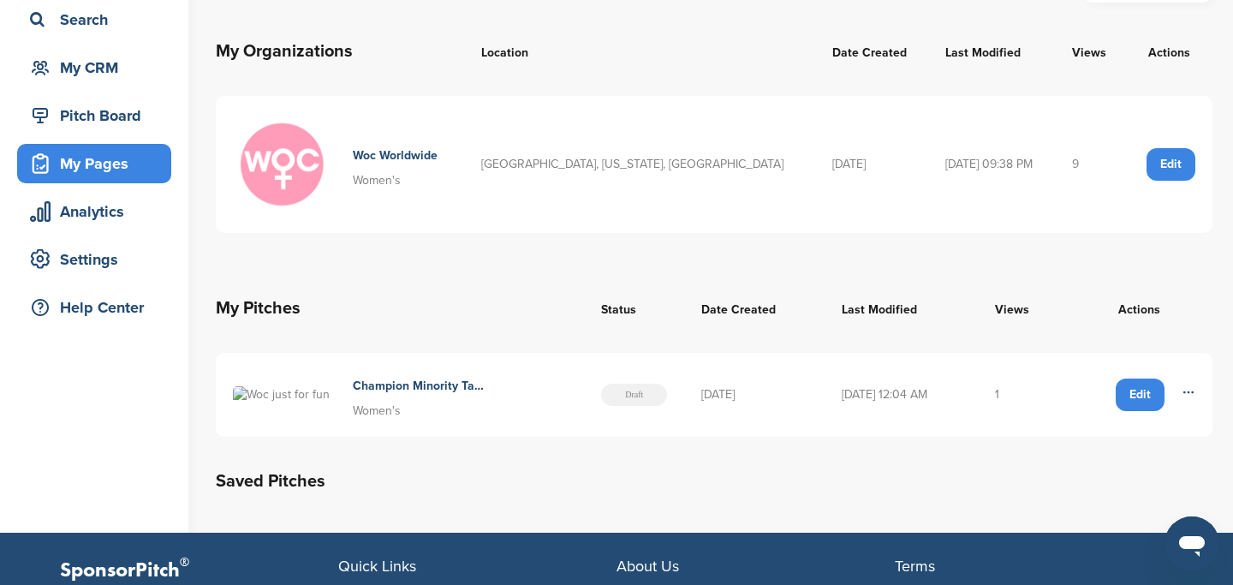
click at [1139, 411] on div "Edit" at bounding box center [1140, 395] width 49 height 33
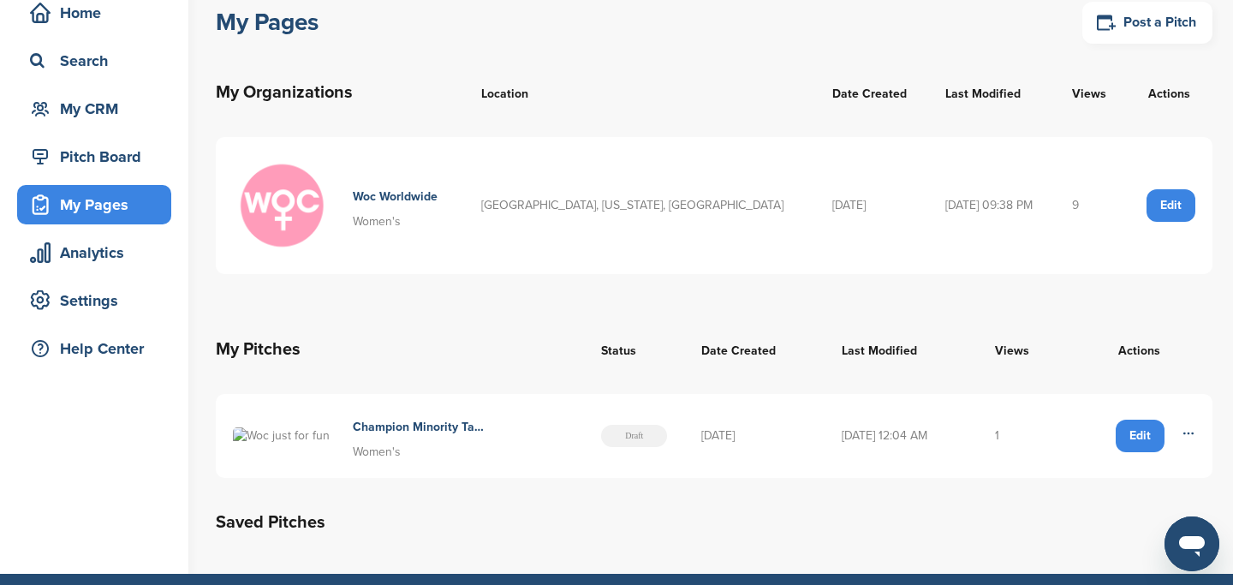
scroll to position [83, 0]
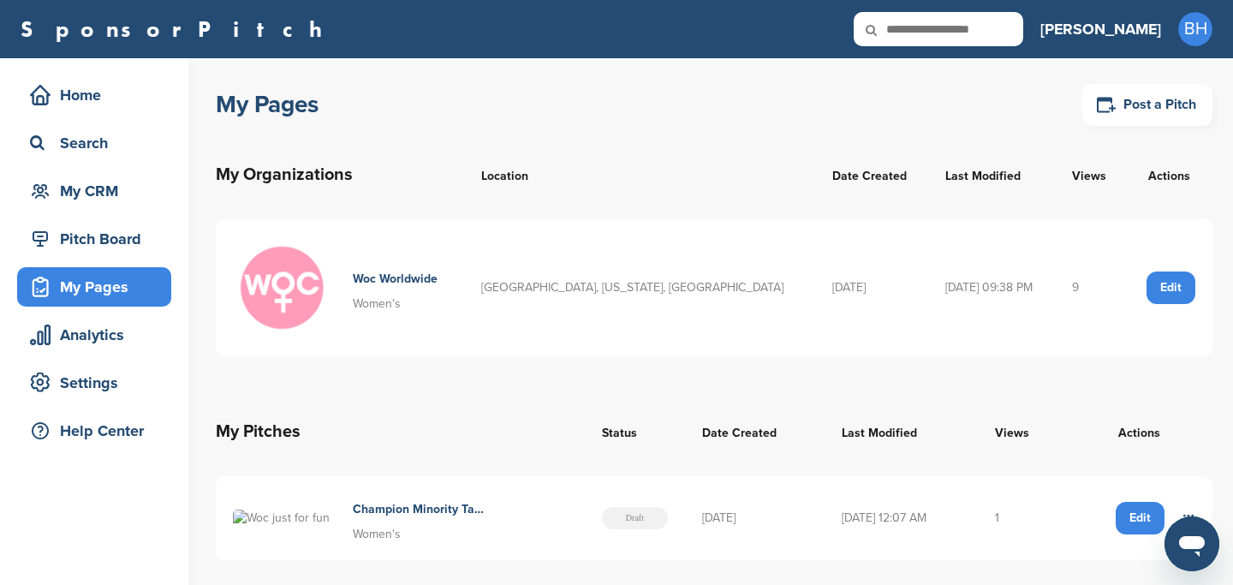
click at [1137, 534] on div "Edit" at bounding box center [1140, 518] width 49 height 33
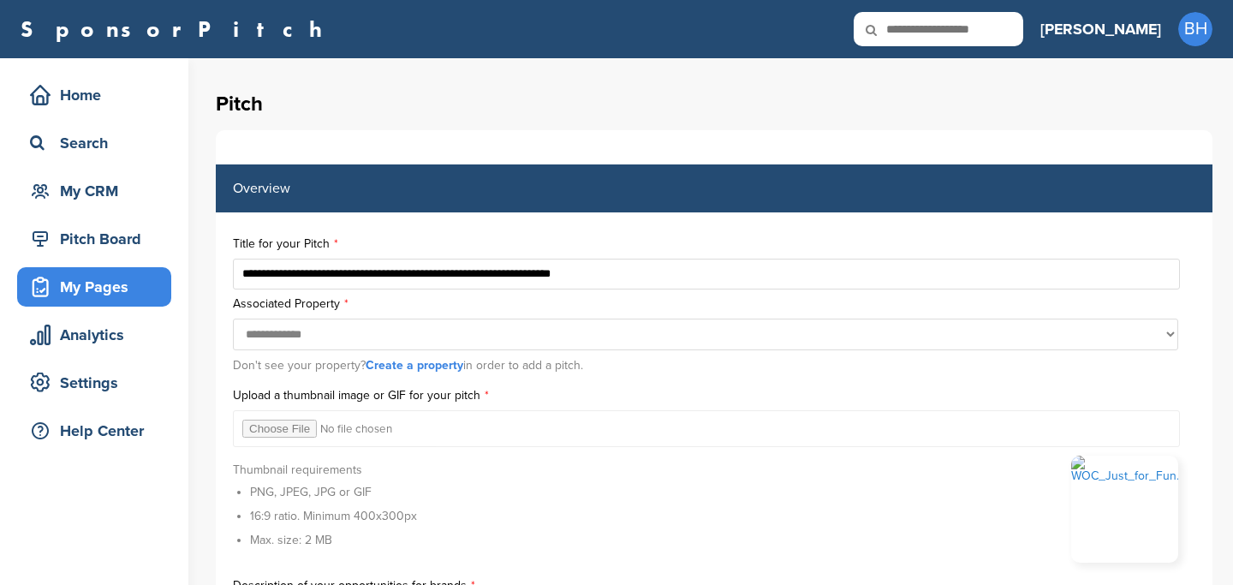
click at [278, 316] on div "**********" at bounding box center [714, 339] width 963 height 83
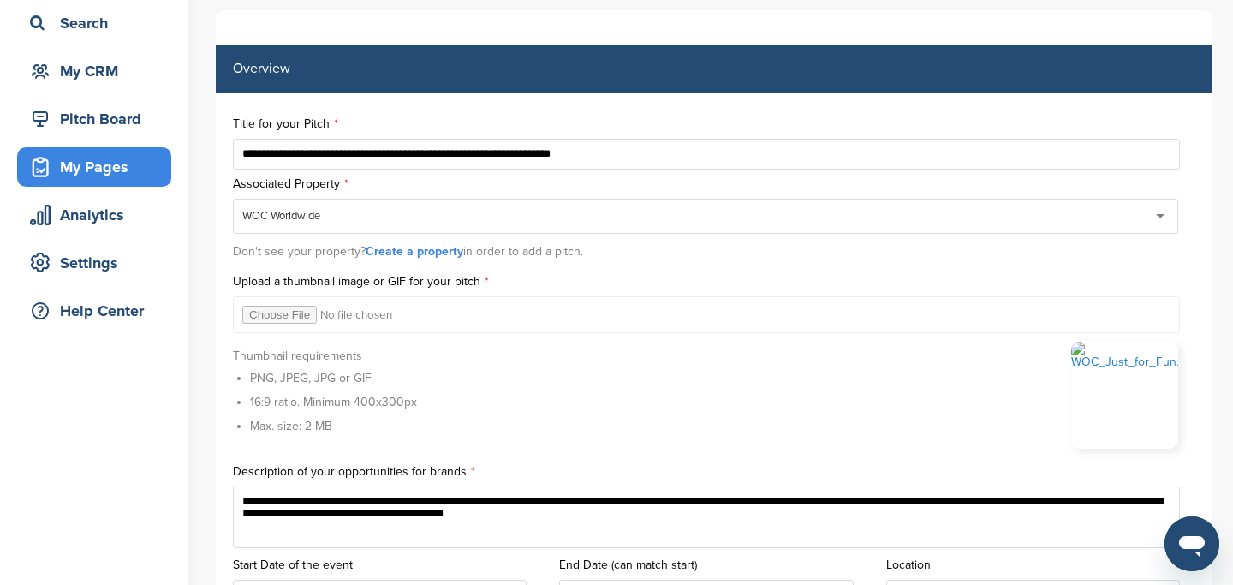
click at [275, 313] on input "file" at bounding box center [706, 314] width 947 height 37
type input "**********"
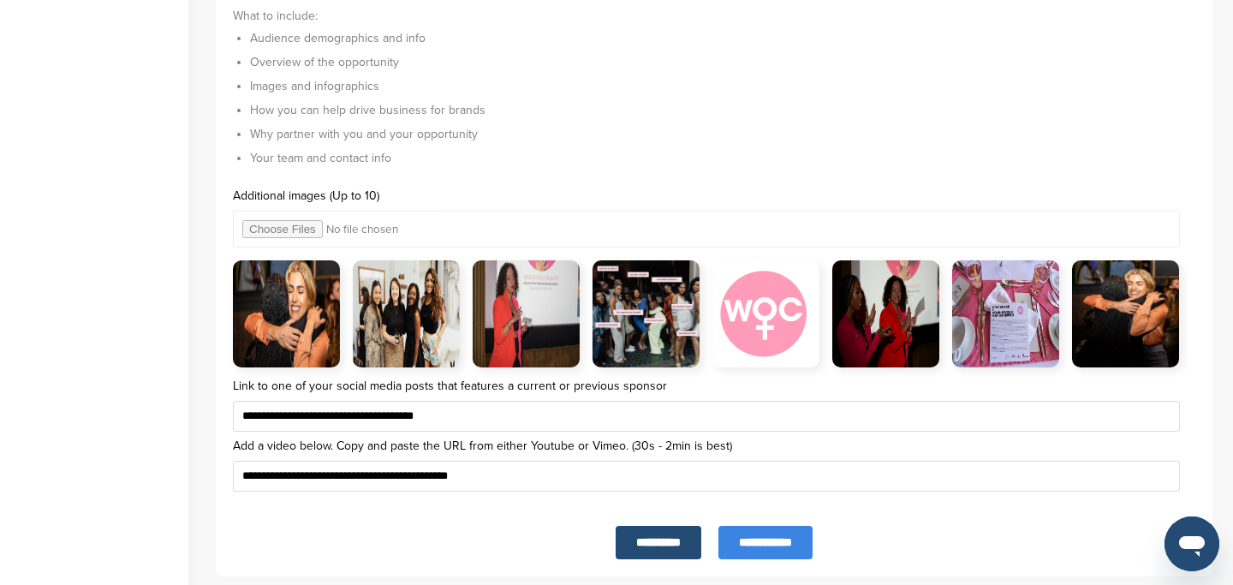
scroll to position [5720, 0]
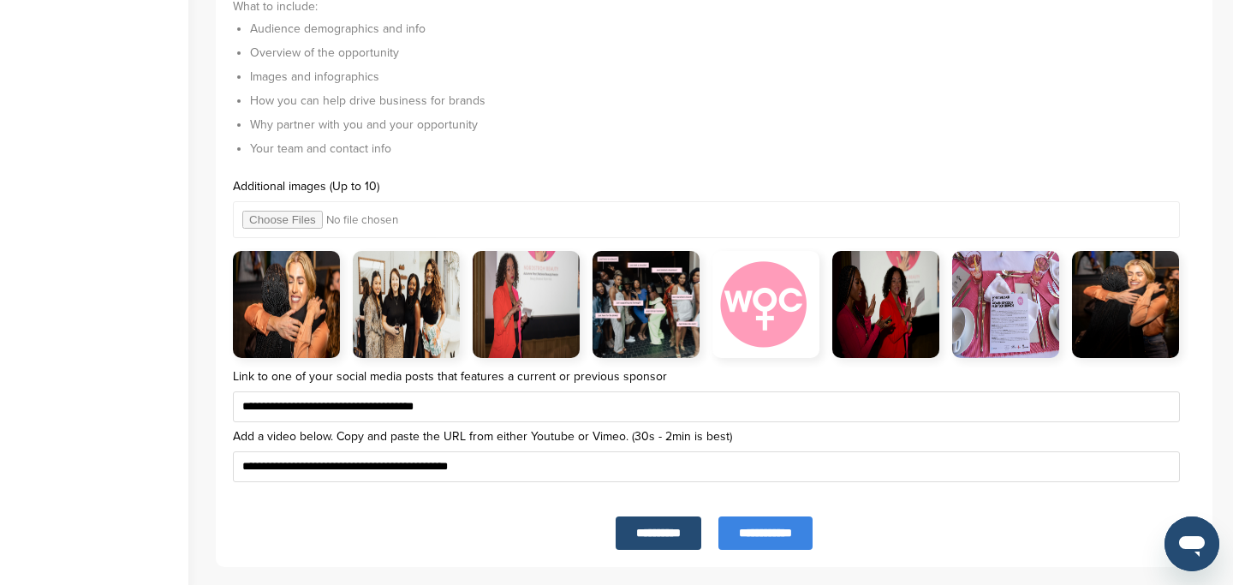
click at [767, 536] on input "**********" at bounding box center [766, 532] width 94 height 33
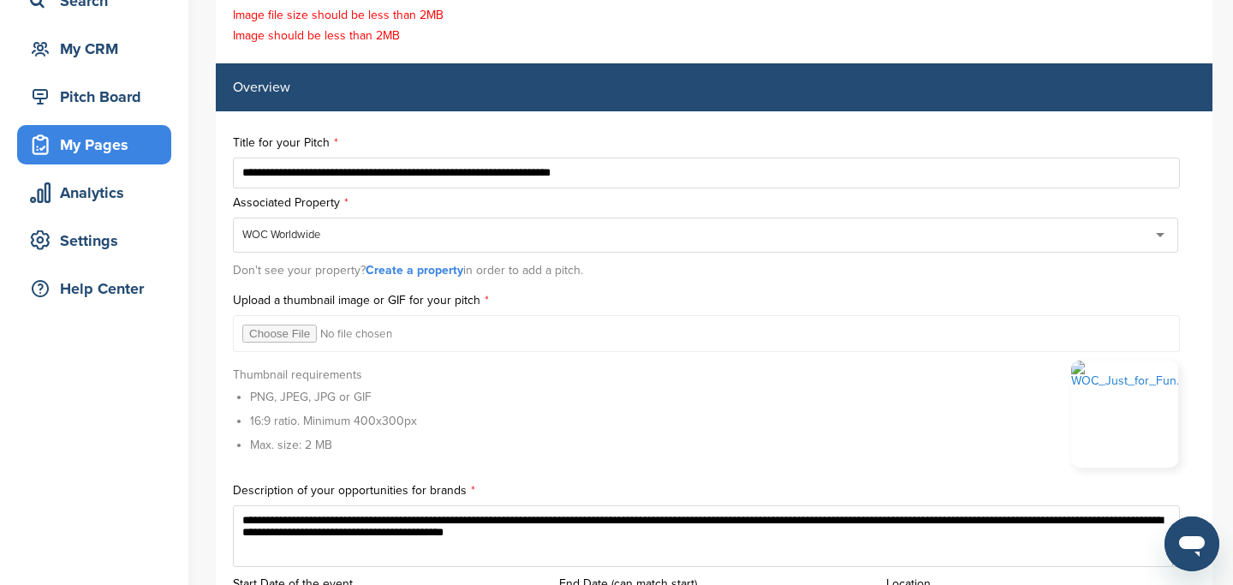
scroll to position [205, 0]
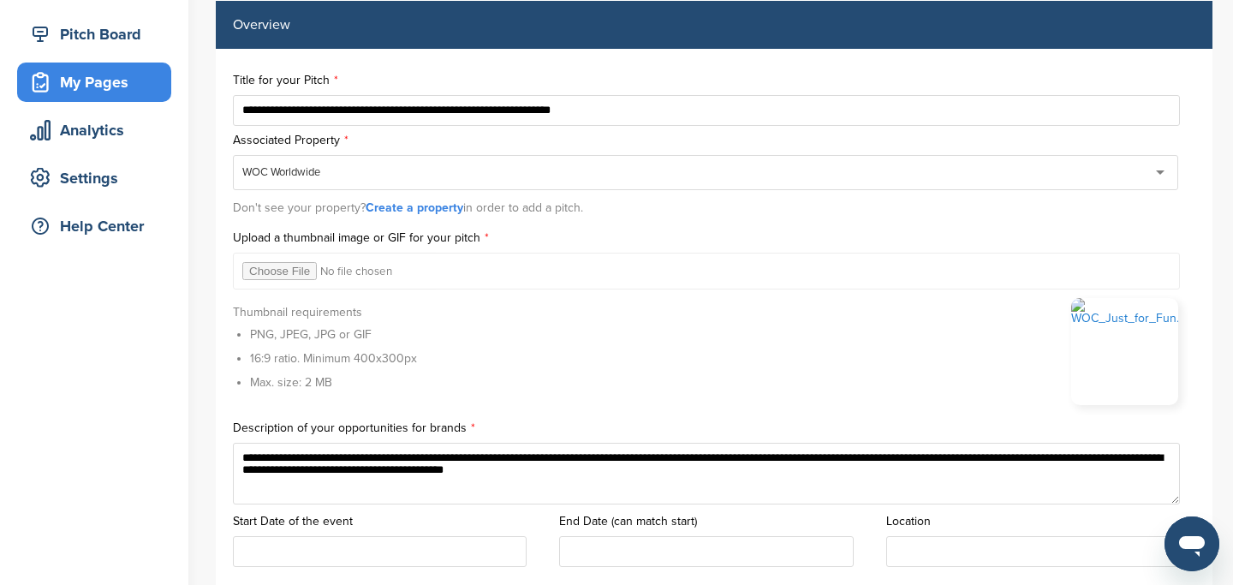
click at [292, 271] on input "file" at bounding box center [706, 271] width 947 height 37
type input "**********"
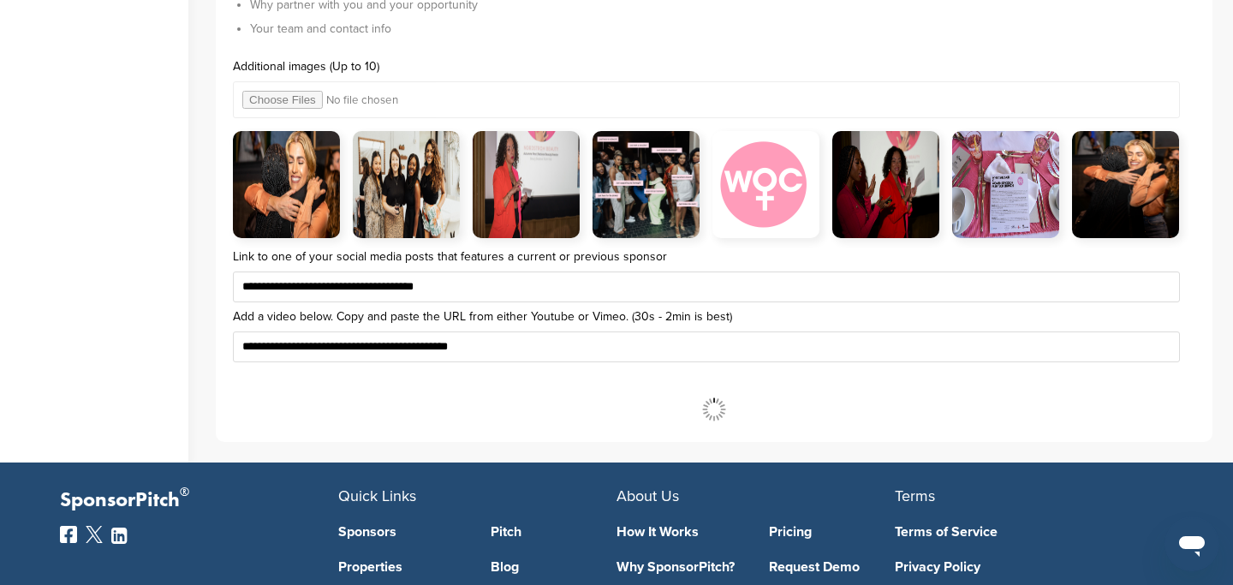
scroll to position [5946, 0]
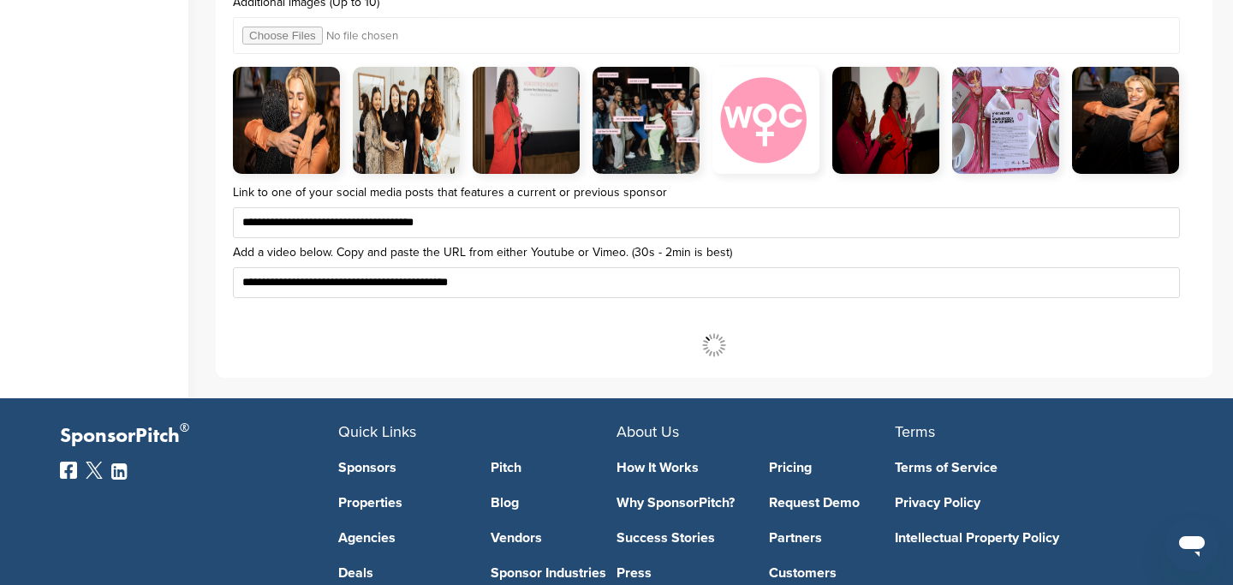
click at [695, 283] on input "**********" at bounding box center [706, 282] width 947 height 31
click at [0, 0] on input "**********" at bounding box center [0, 0] width 0 height 0
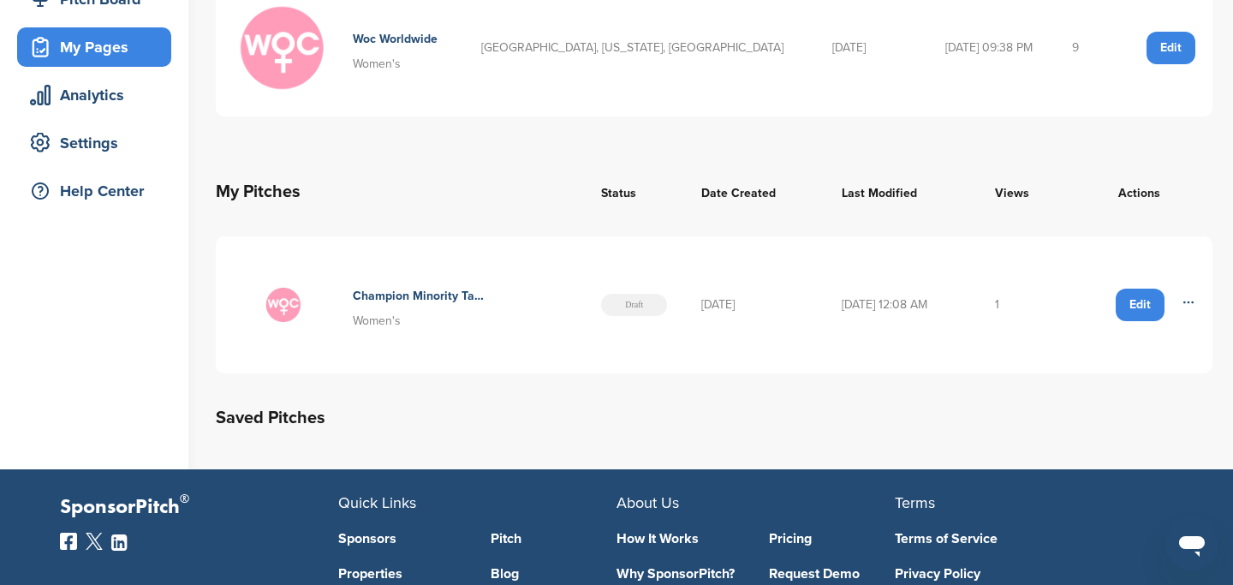
scroll to position [244, 0]
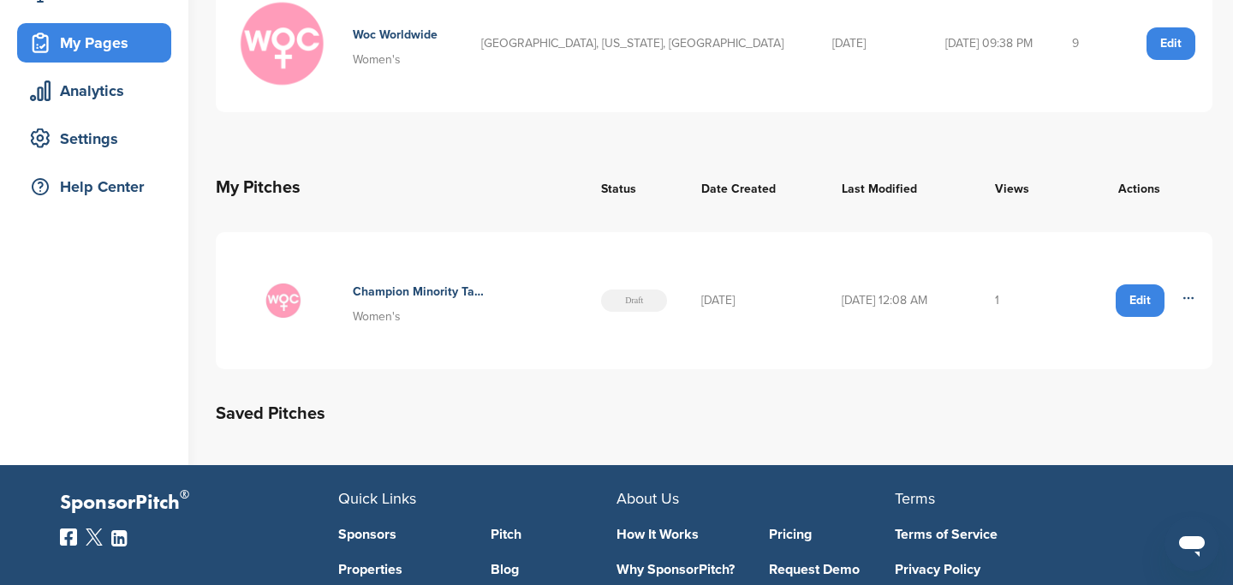
click at [1137, 301] on div "Edit" at bounding box center [1140, 300] width 49 height 33
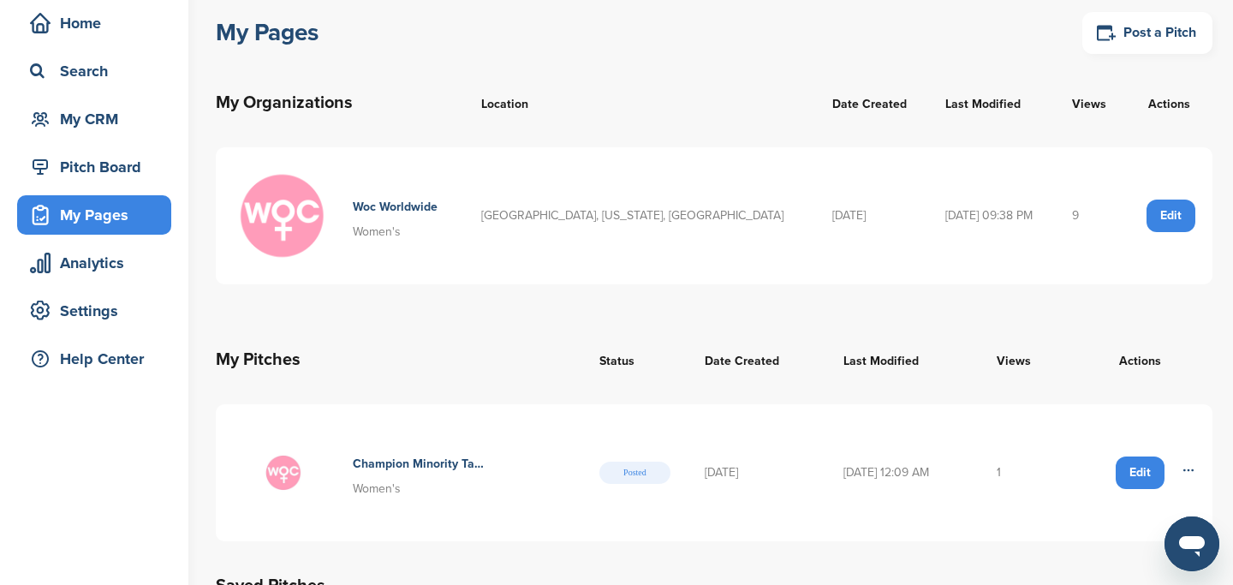
scroll to position [50, 0]
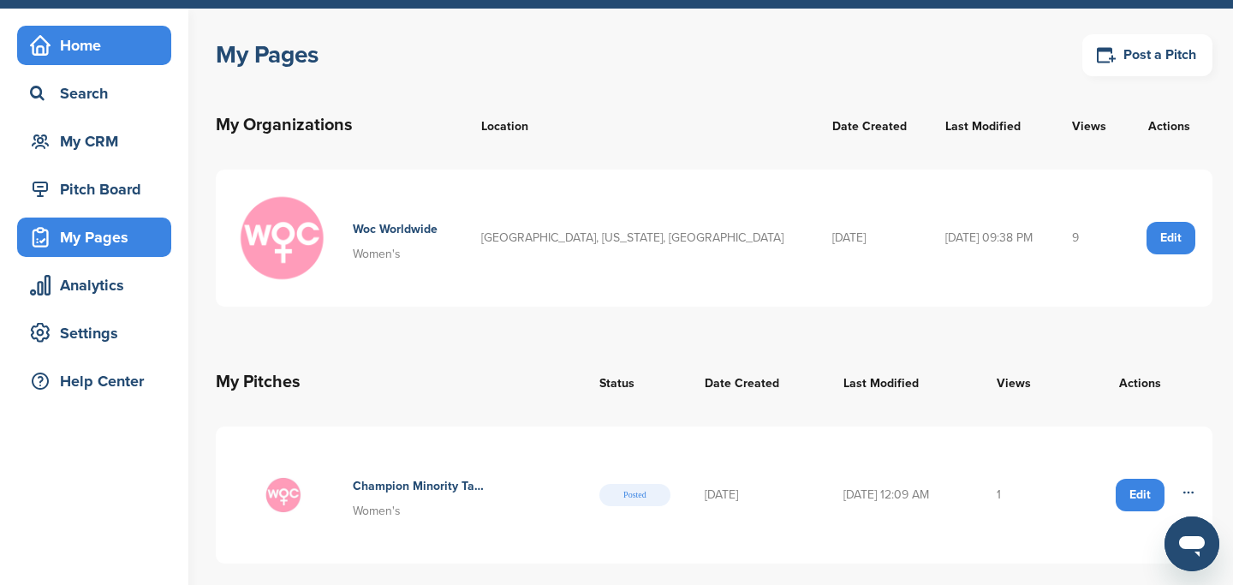
click at [88, 49] on div "Home" at bounding box center [99, 45] width 146 height 31
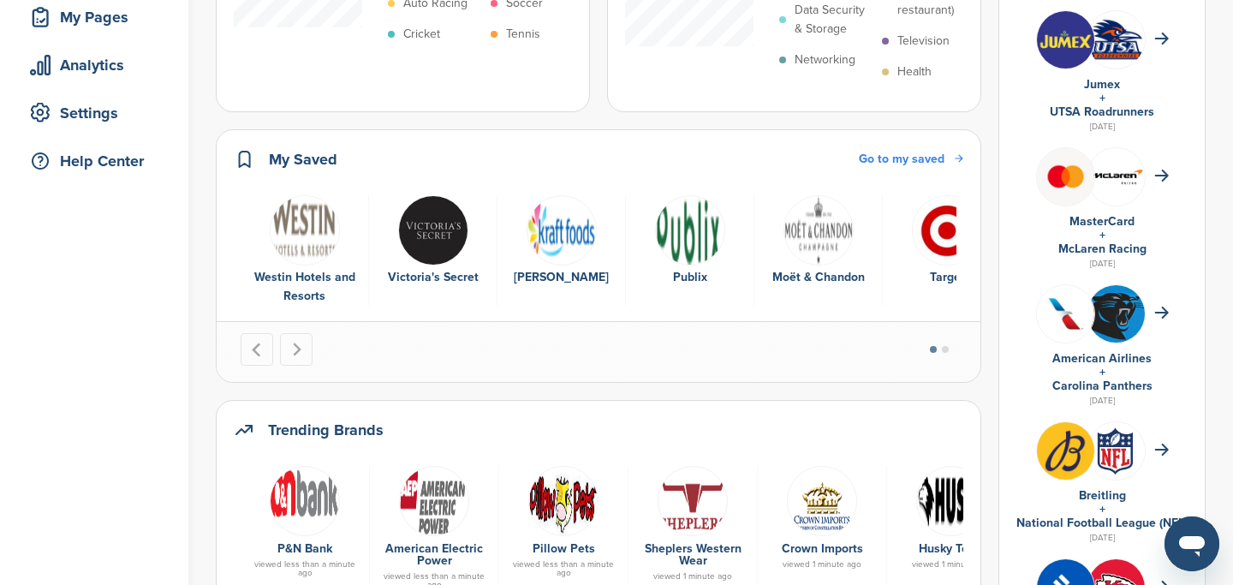
scroll to position [276, 0]
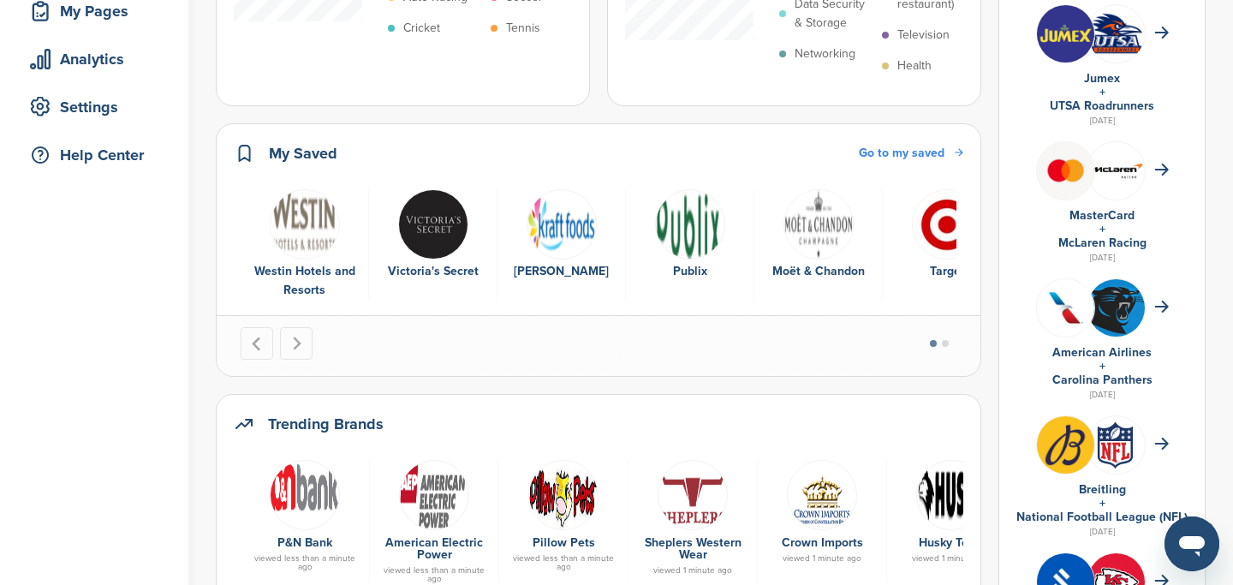
click at [305, 210] on img "1 of 6" at bounding box center [305, 224] width 70 height 70
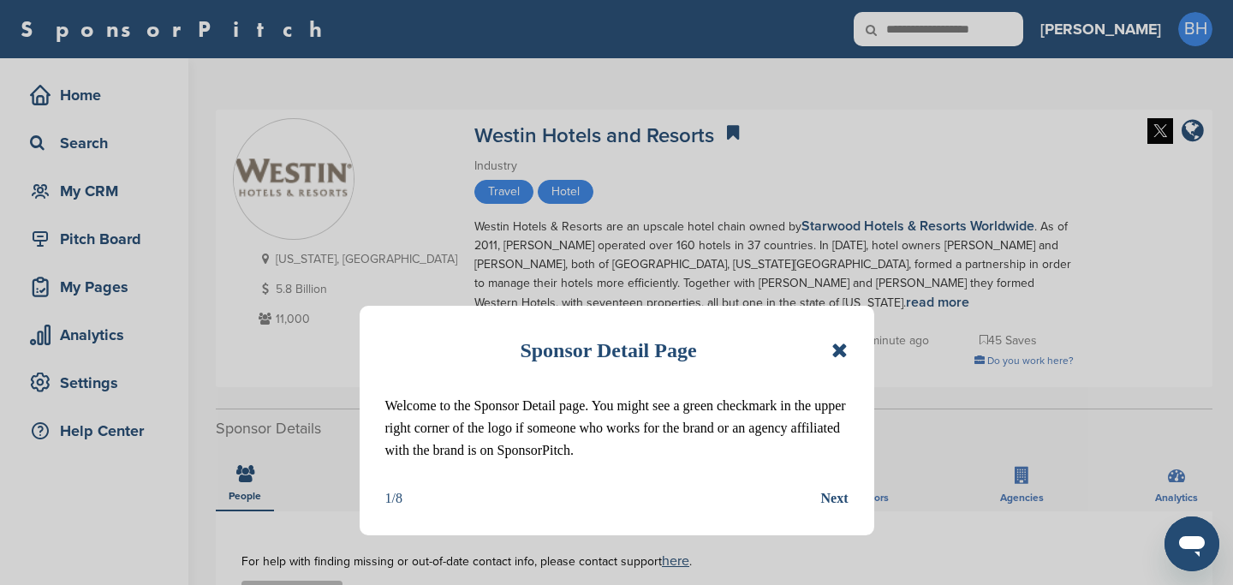
click at [838, 350] on icon at bounding box center [840, 350] width 16 height 21
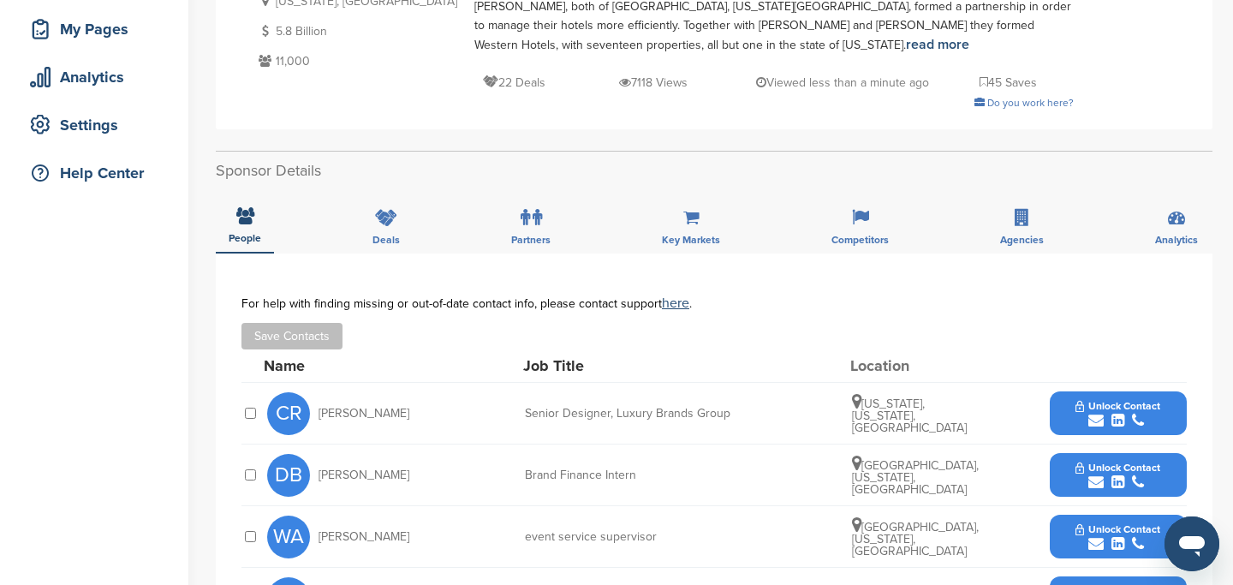
scroll to position [270, 0]
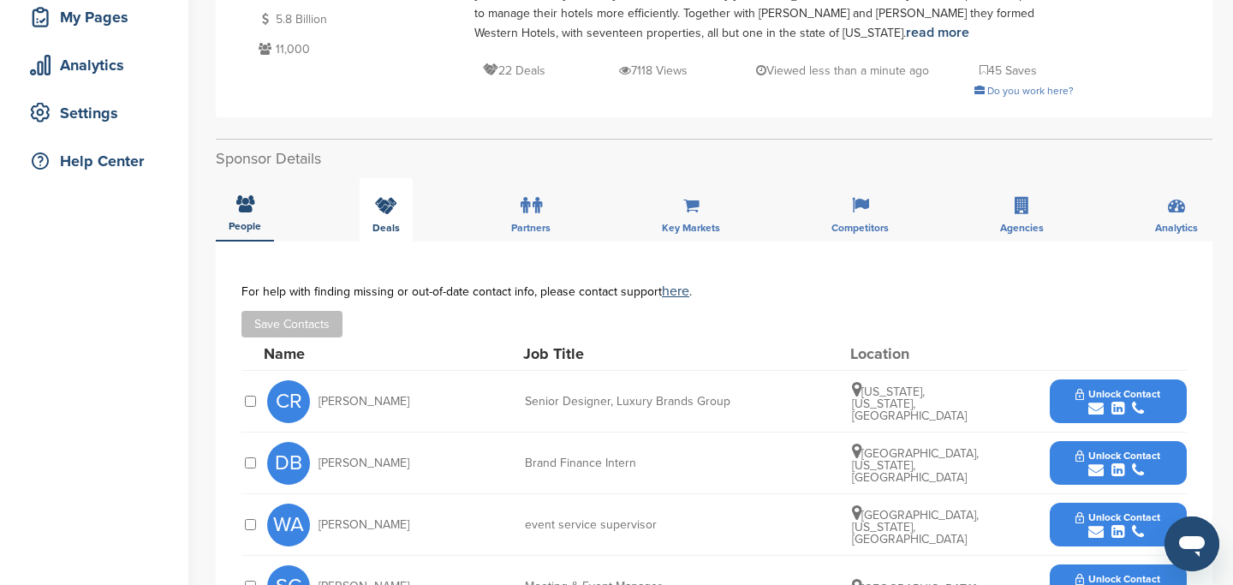
click at [409, 213] on div "Deals" at bounding box center [386, 209] width 53 height 63
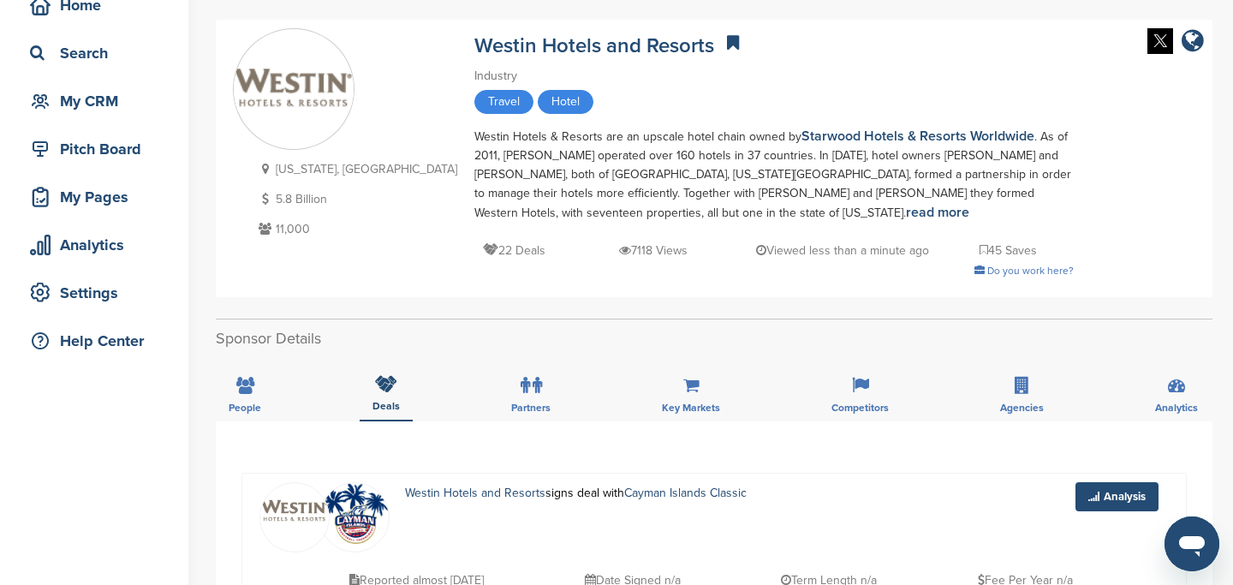
scroll to position [0, 0]
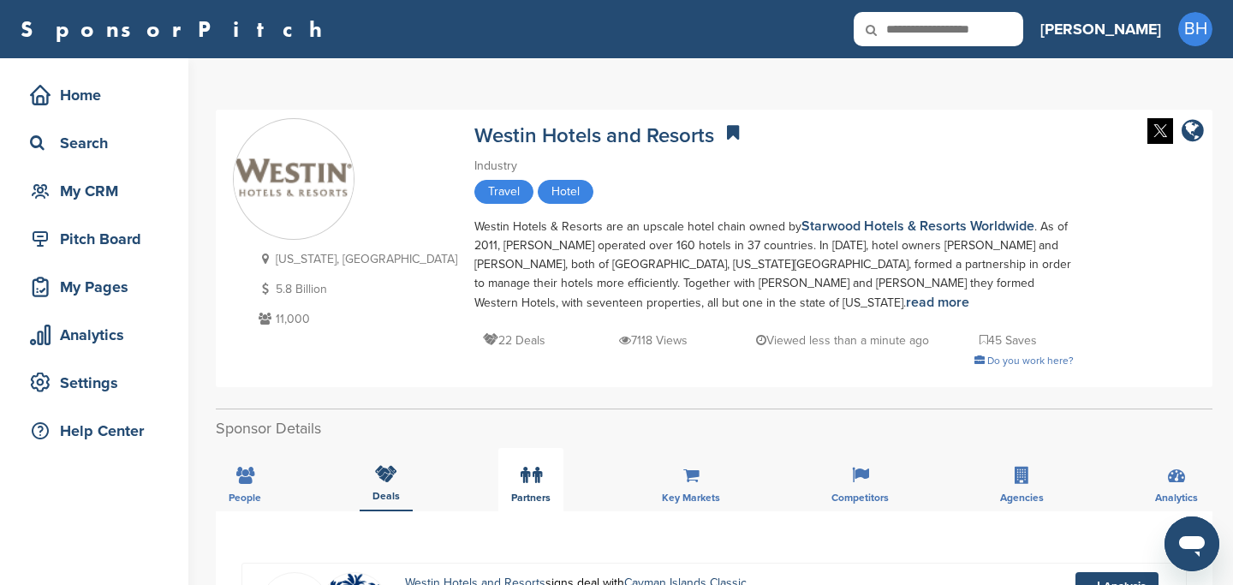
click at [528, 467] on label at bounding box center [531, 475] width 21 height 34
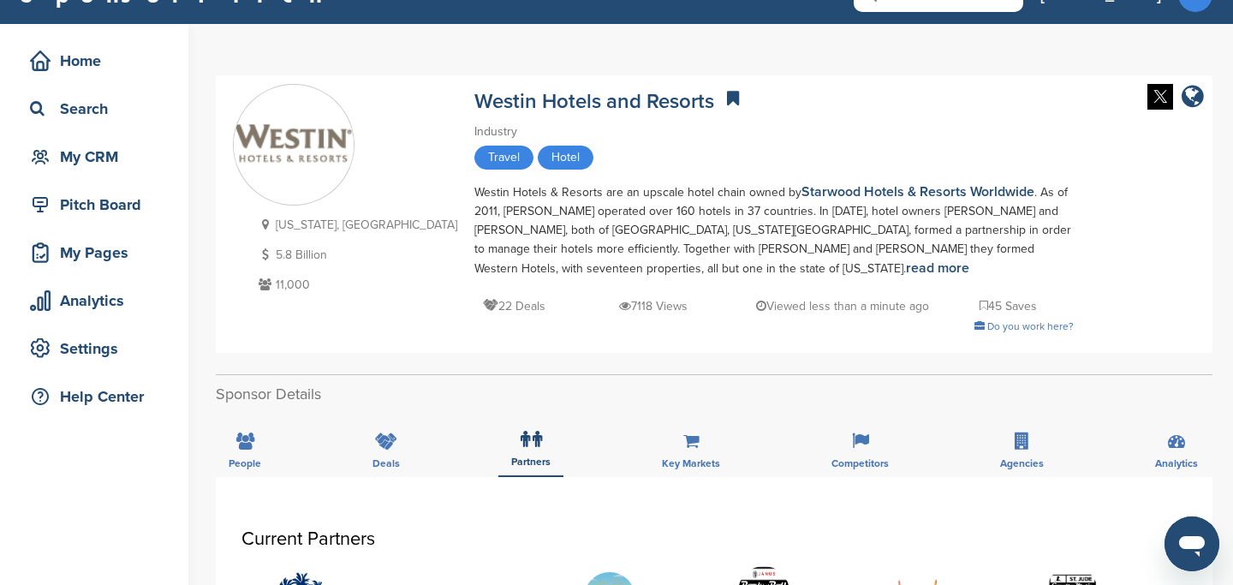
scroll to position [28, 0]
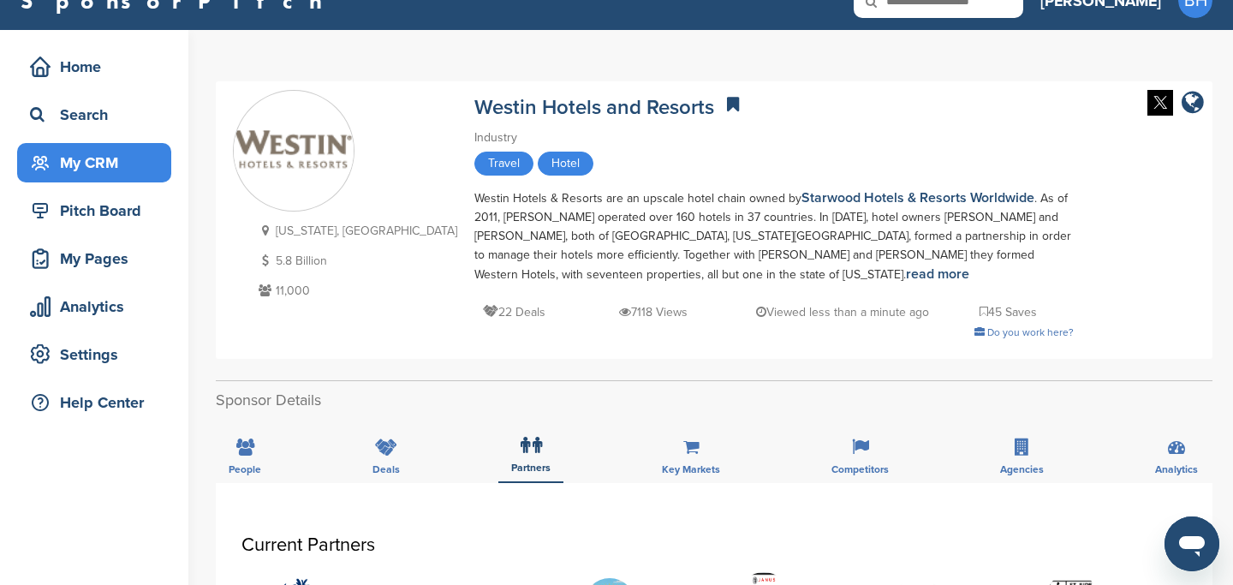
click at [85, 160] on div "My CRM" at bounding box center [99, 162] width 146 height 31
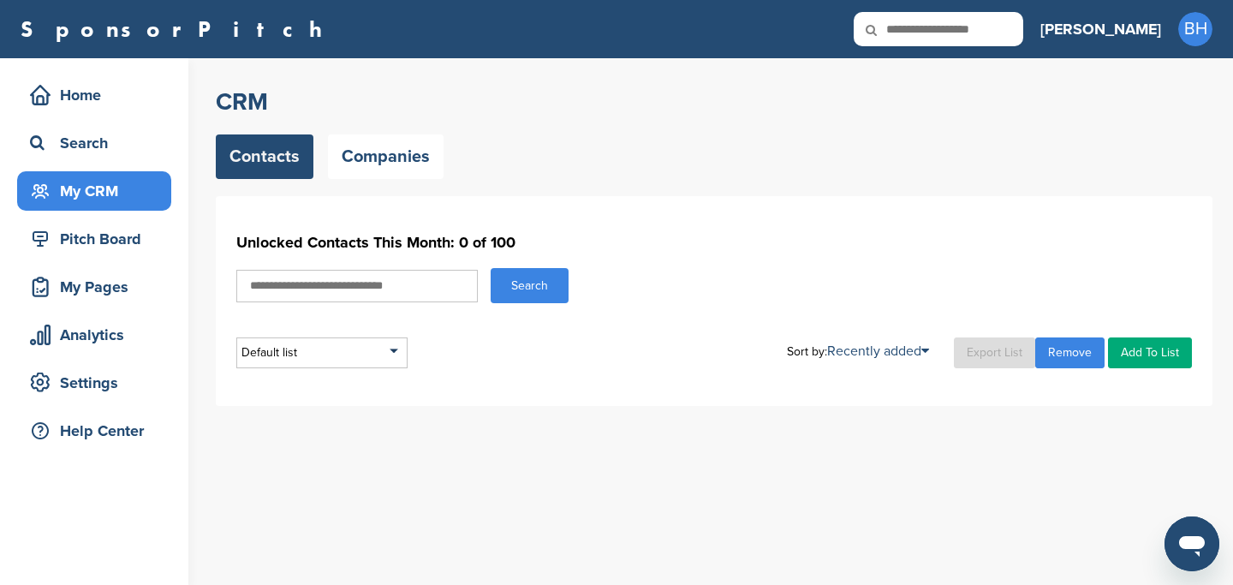
click at [408, 278] on input "text" at bounding box center [357, 286] width 242 height 33
click at [366, 158] on link "Companies" at bounding box center [386, 156] width 116 height 45
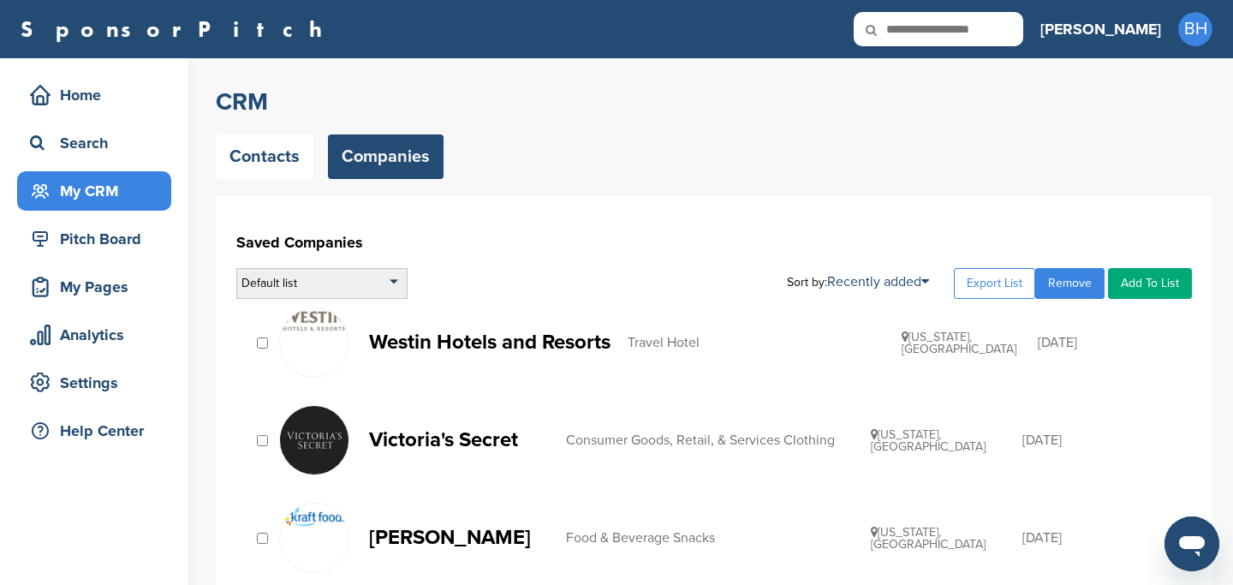
click at [353, 282] on div "Default list" at bounding box center [321, 283] width 171 height 31
click at [337, 282] on div "Default list" at bounding box center [321, 283] width 171 height 31
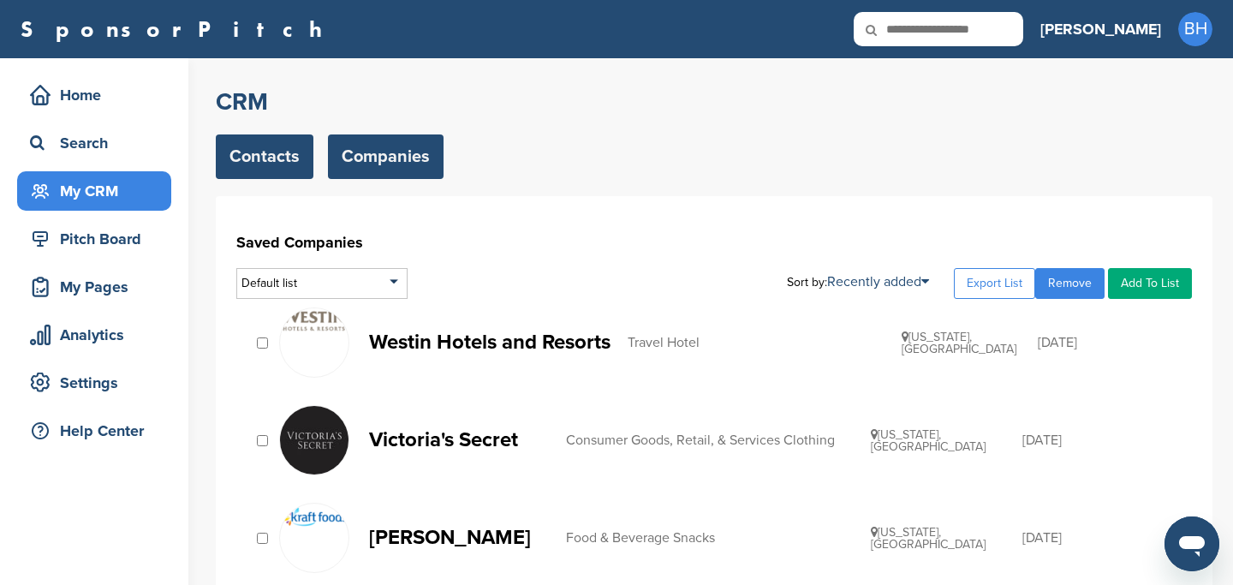
click at [263, 169] on link "Contacts" at bounding box center [265, 156] width 98 height 45
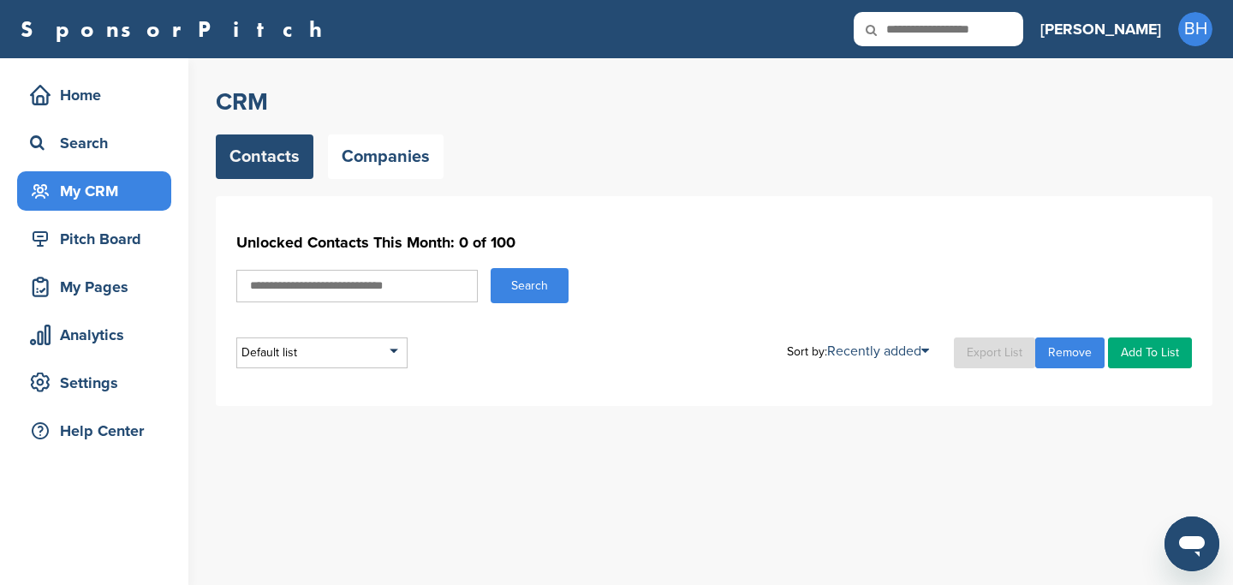
click at [417, 292] on input "text" at bounding box center [357, 286] width 242 height 33
click at [515, 285] on button "Search" at bounding box center [530, 285] width 78 height 35
click at [129, 289] on div "My Pages" at bounding box center [99, 286] width 146 height 31
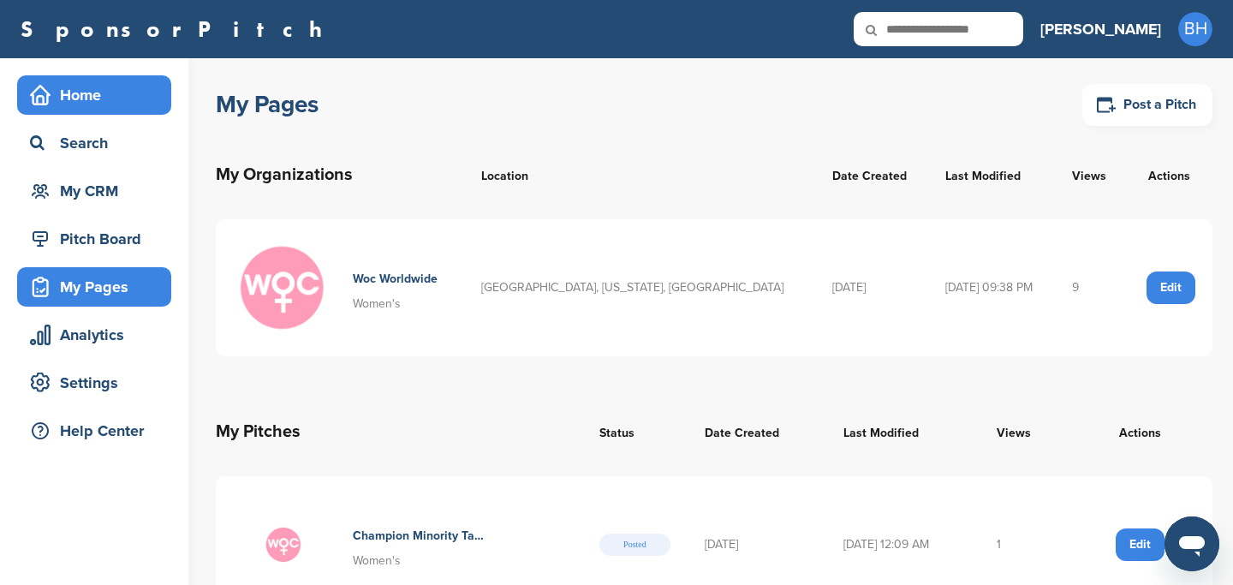
click at [107, 99] on div "Home" at bounding box center [99, 95] width 146 height 31
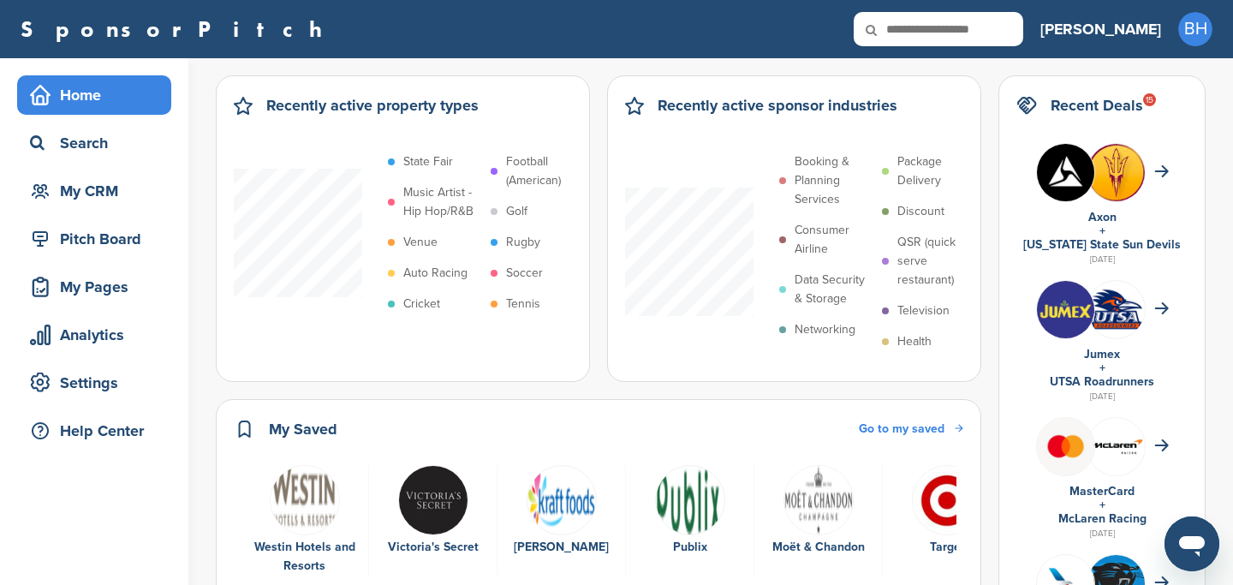
click at [829, 327] on p "Networking" at bounding box center [825, 329] width 61 height 19
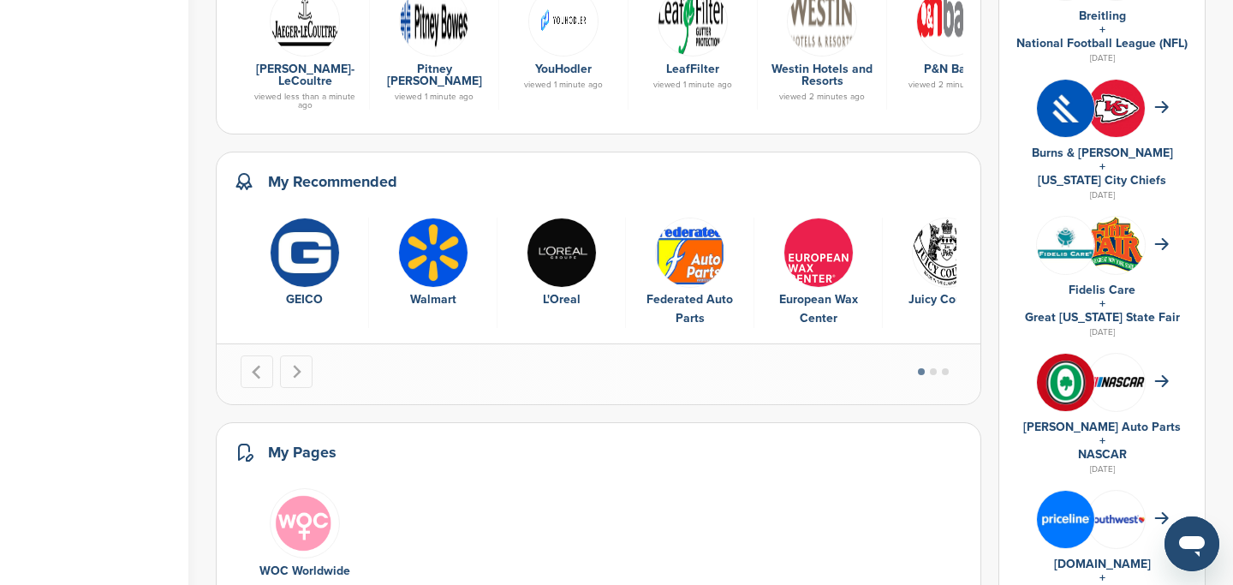
scroll to position [746, 0]
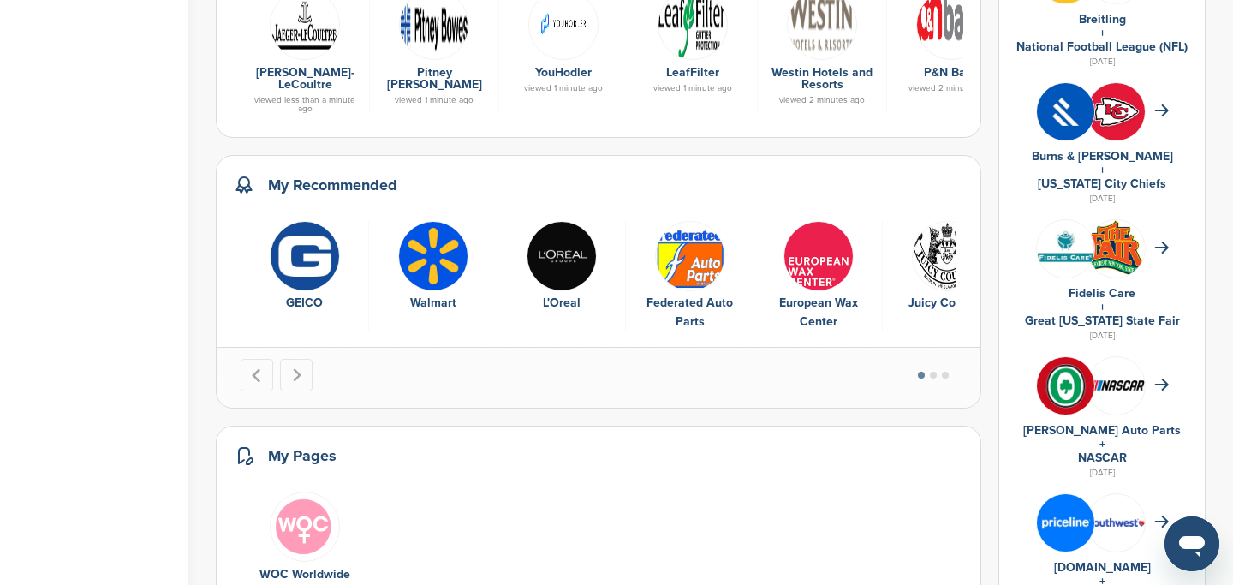
click at [417, 266] on img "2 of 10" at bounding box center [433, 256] width 70 height 70
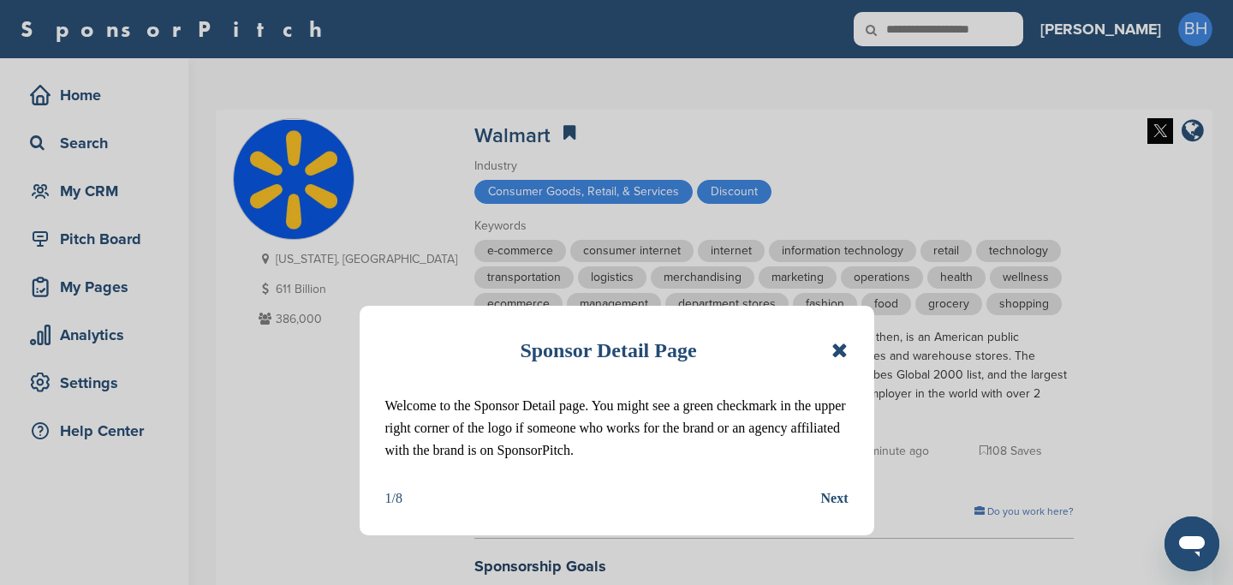
click at [838, 499] on div "Next" at bounding box center [834, 498] width 27 height 22
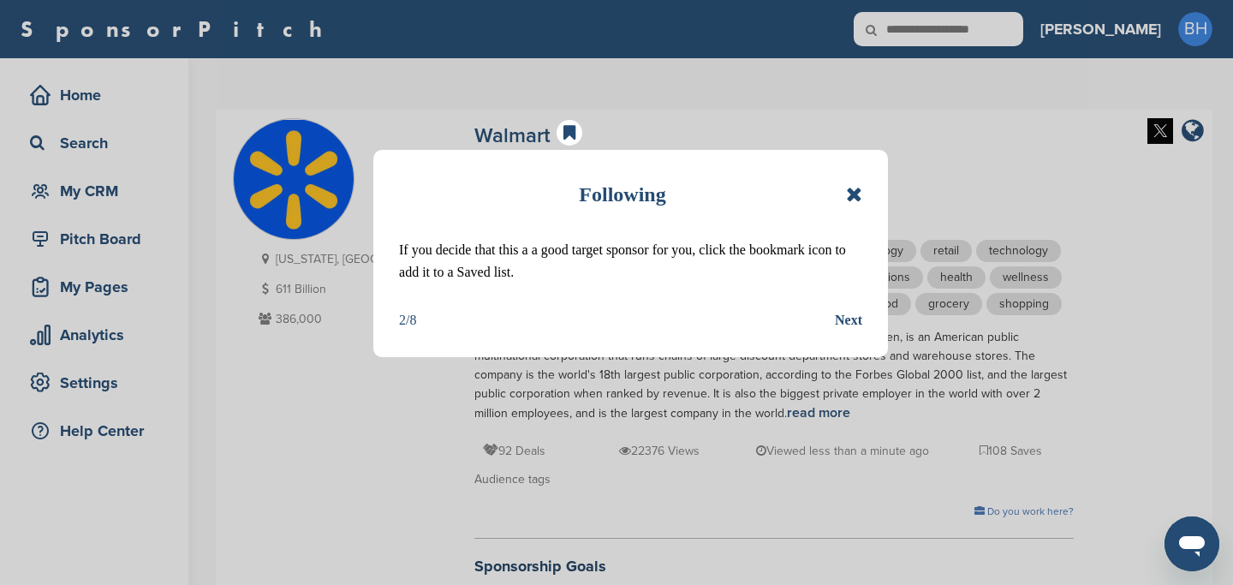
click at [846, 330] on div "Next" at bounding box center [848, 320] width 27 height 22
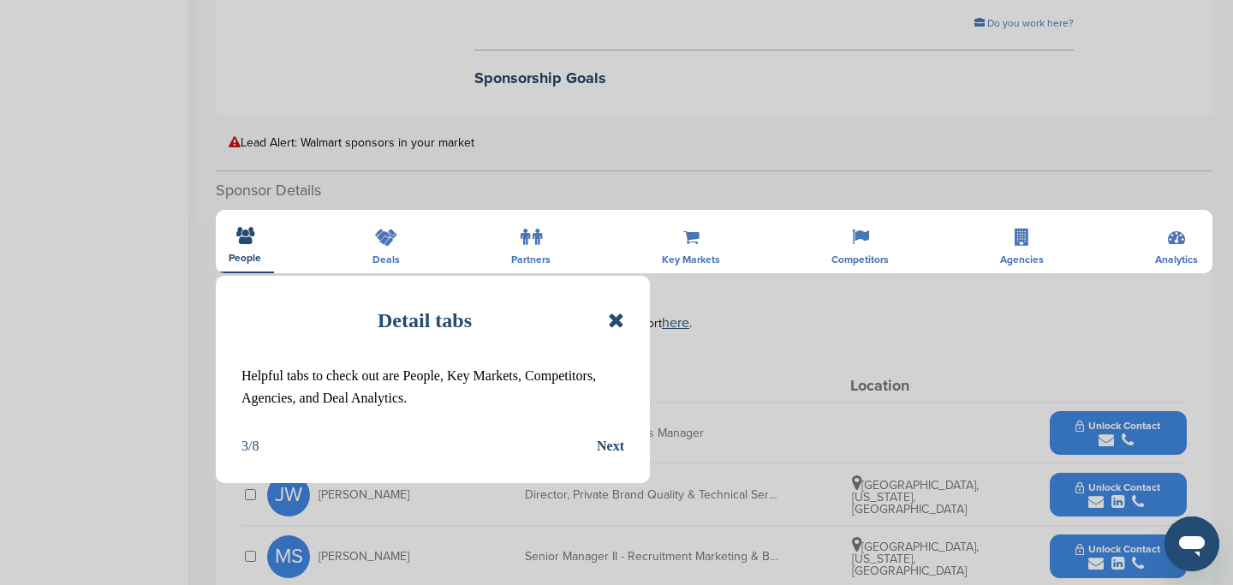
scroll to position [490, 0]
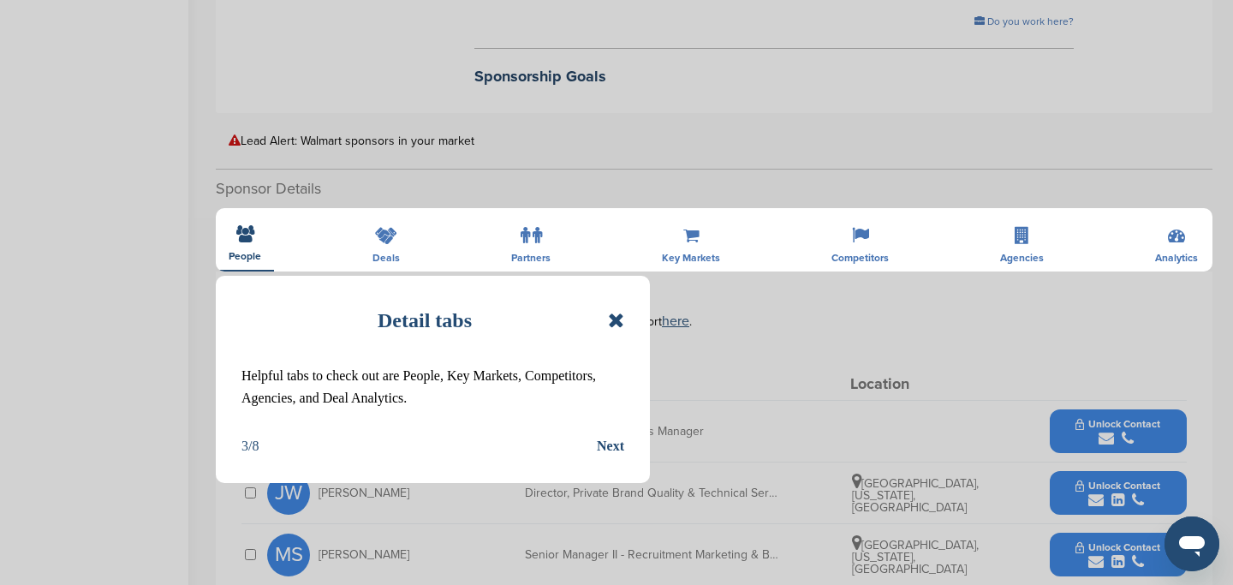
click at [629, 444] on div "Detail tabs Helpful tabs to check out are People, Key Markets, Competitors, Age…" at bounding box center [433, 379] width 434 height 207
click at [621, 444] on div "Next" at bounding box center [610, 446] width 27 height 22
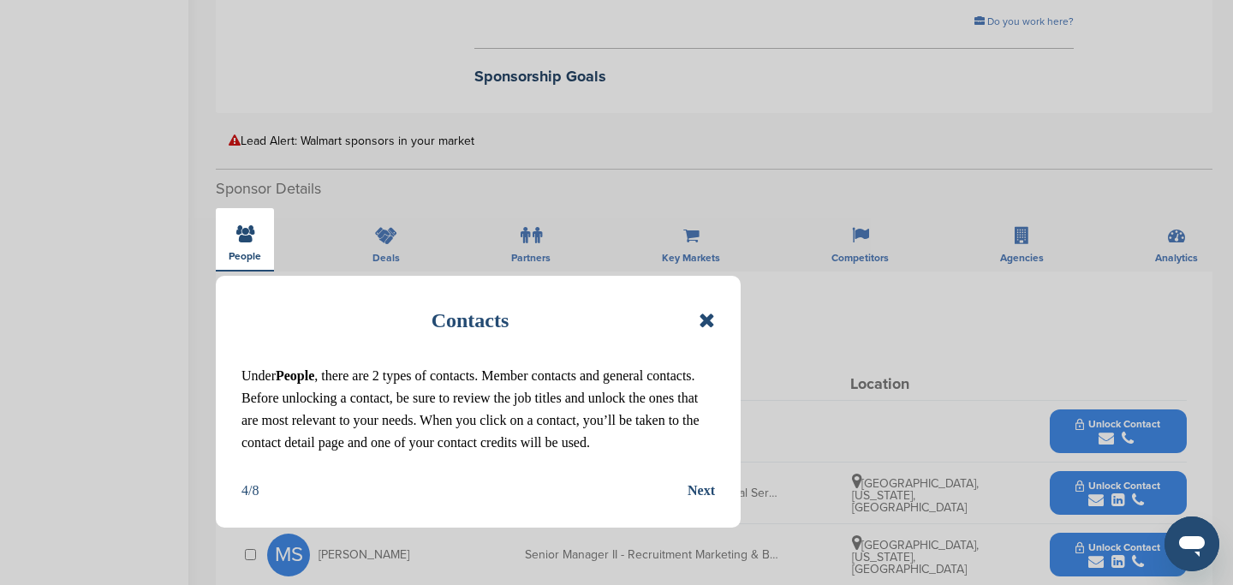
click at [683, 481] on div "4/8 Next" at bounding box center [479, 491] width 474 height 22
click at [689, 489] on div "Next" at bounding box center [701, 491] width 27 height 22
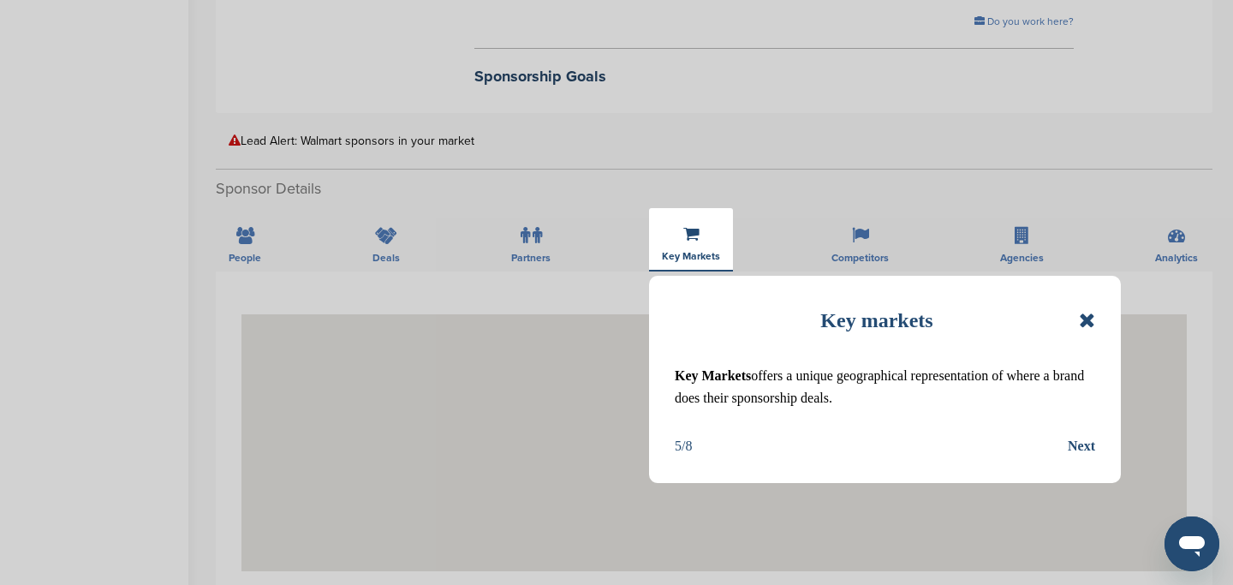
click at [1086, 313] on icon at bounding box center [1087, 320] width 16 height 21
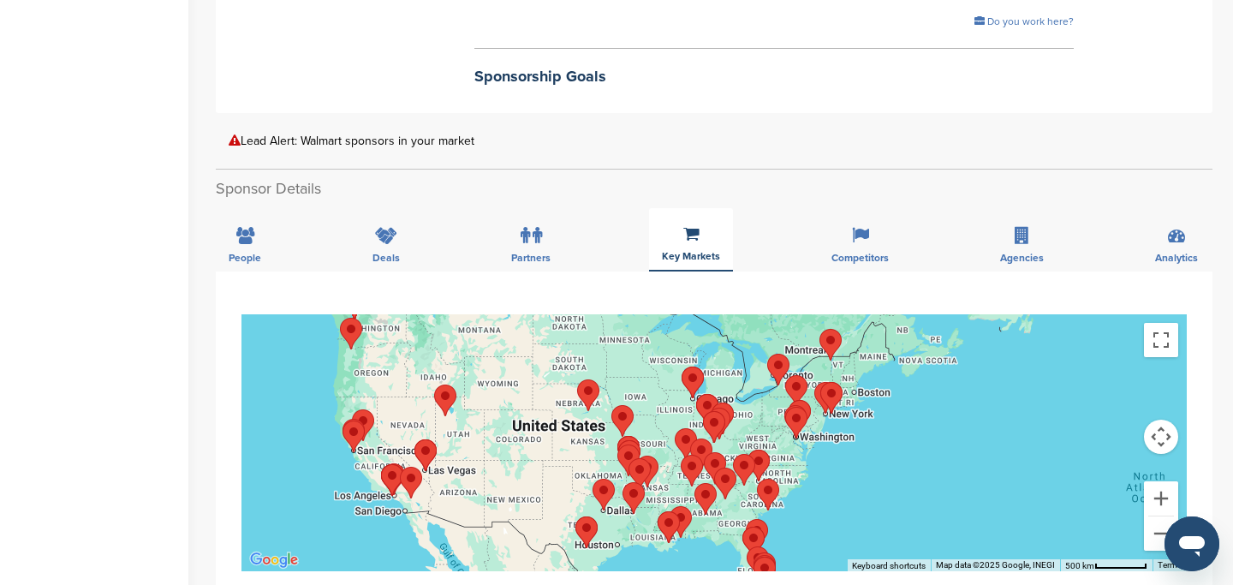
click at [802, 485] on div at bounding box center [715, 442] width 946 height 257
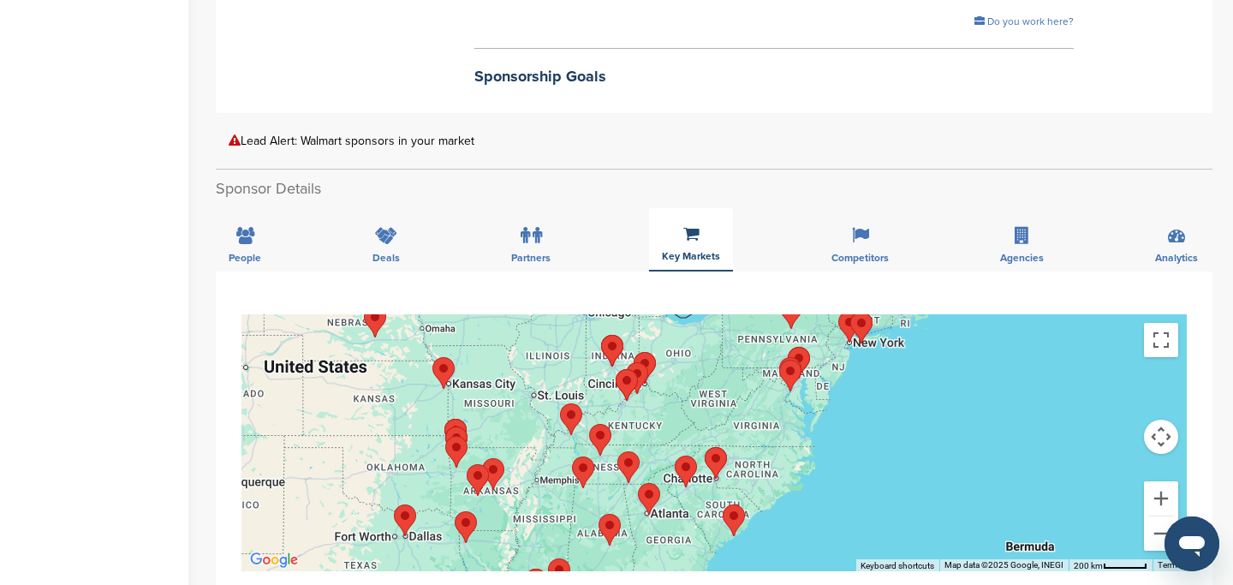
click at [761, 483] on div at bounding box center [715, 442] width 946 height 257
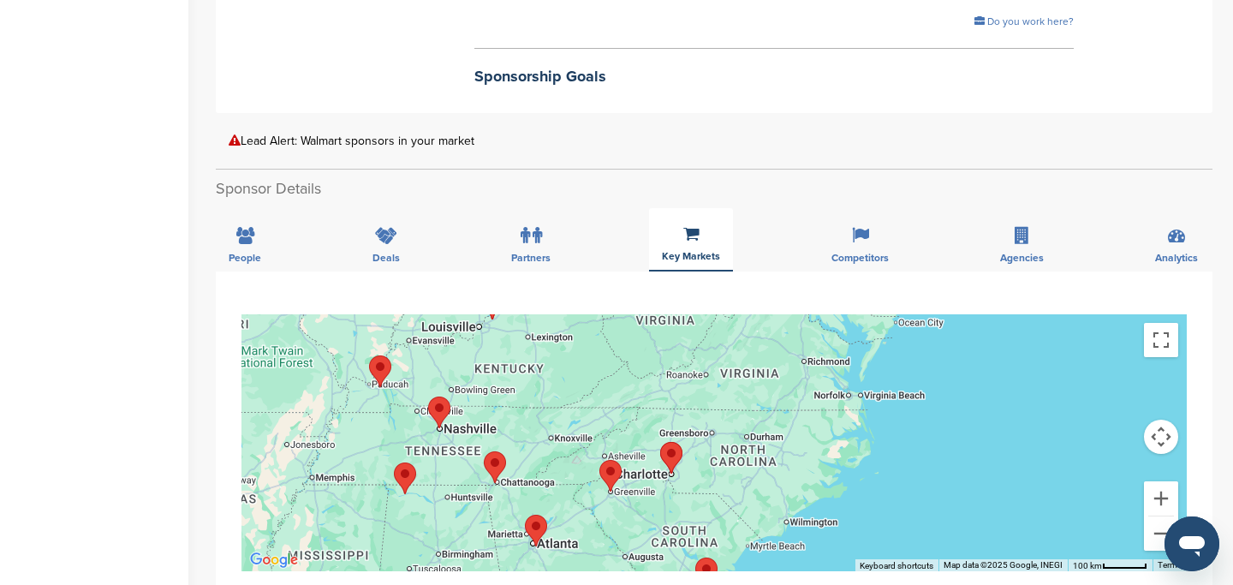
click at [660, 442] on area "Charlotte" at bounding box center [660, 442] width 0 height 0
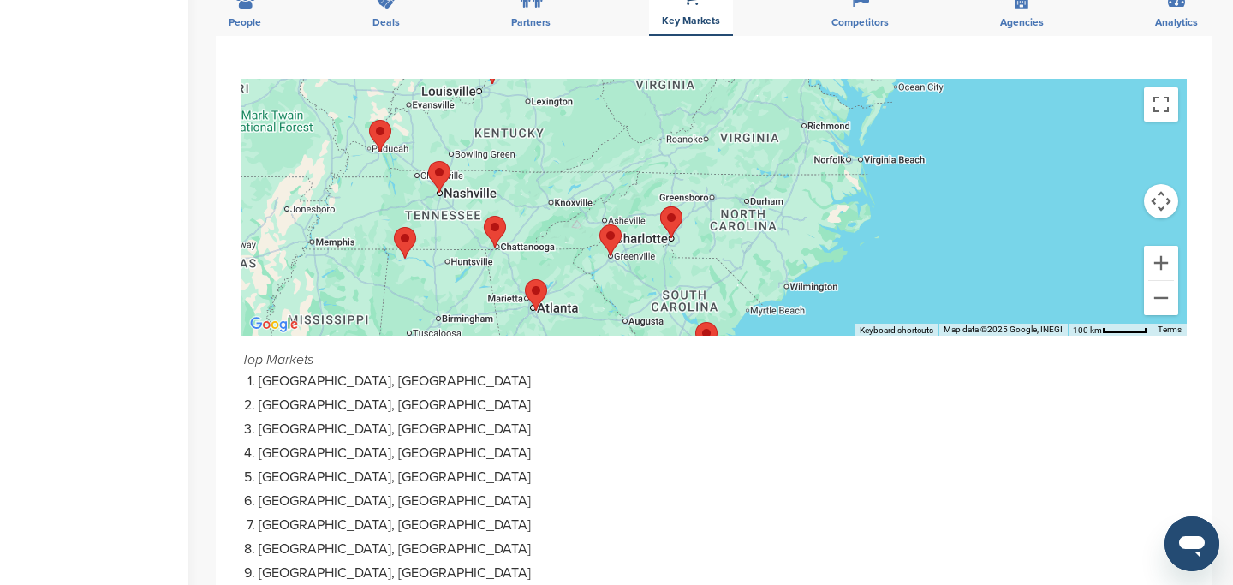
scroll to position [0, 0]
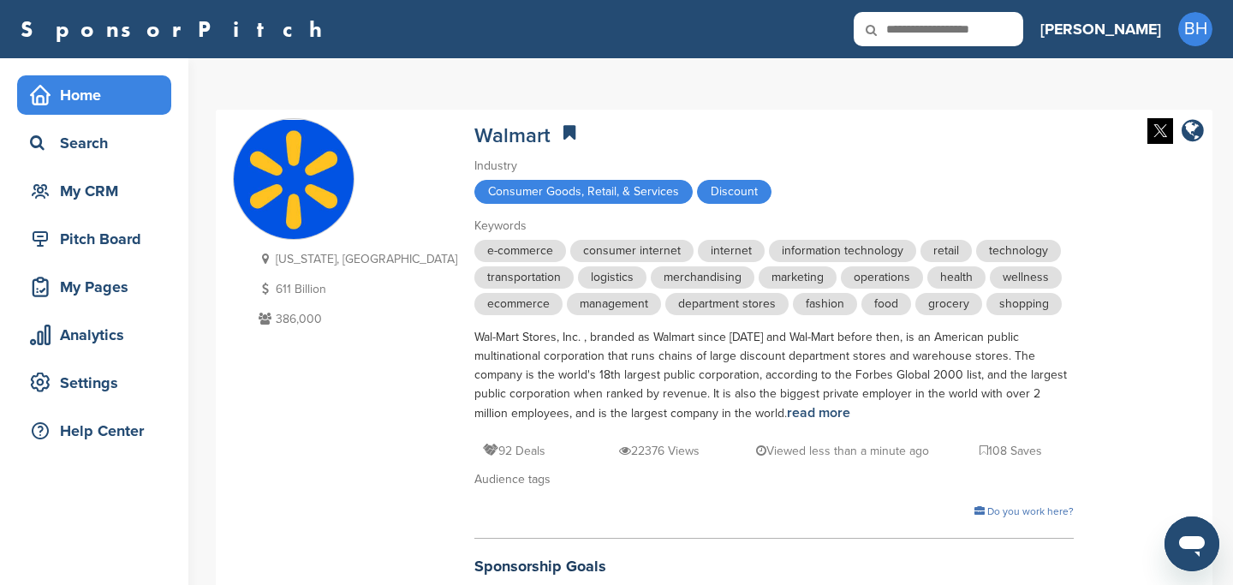
click at [69, 92] on div "Home" at bounding box center [99, 95] width 146 height 31
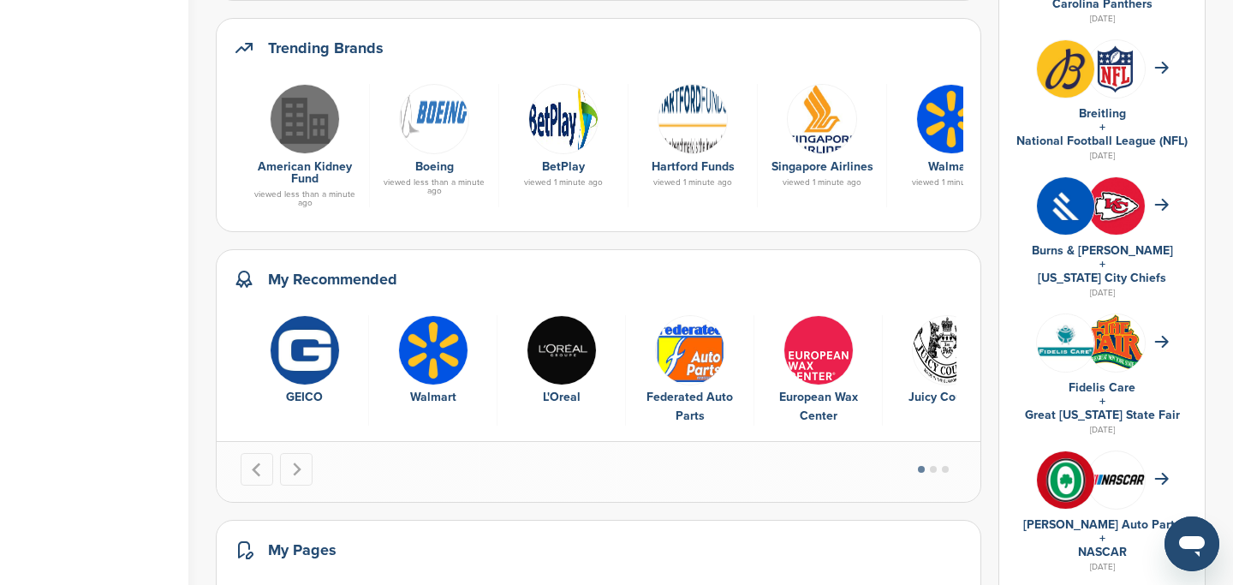
scroll to position [656, 0]
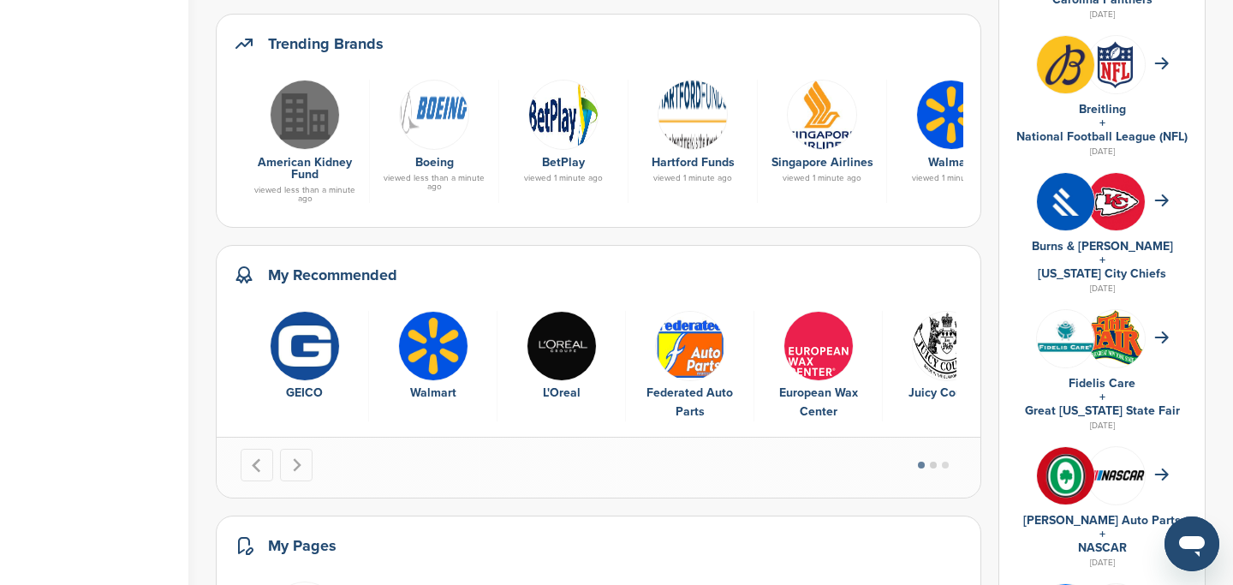
click at [936, 465] on button "Go to page 2" at bounding box center [933, 465] width 7 height 7
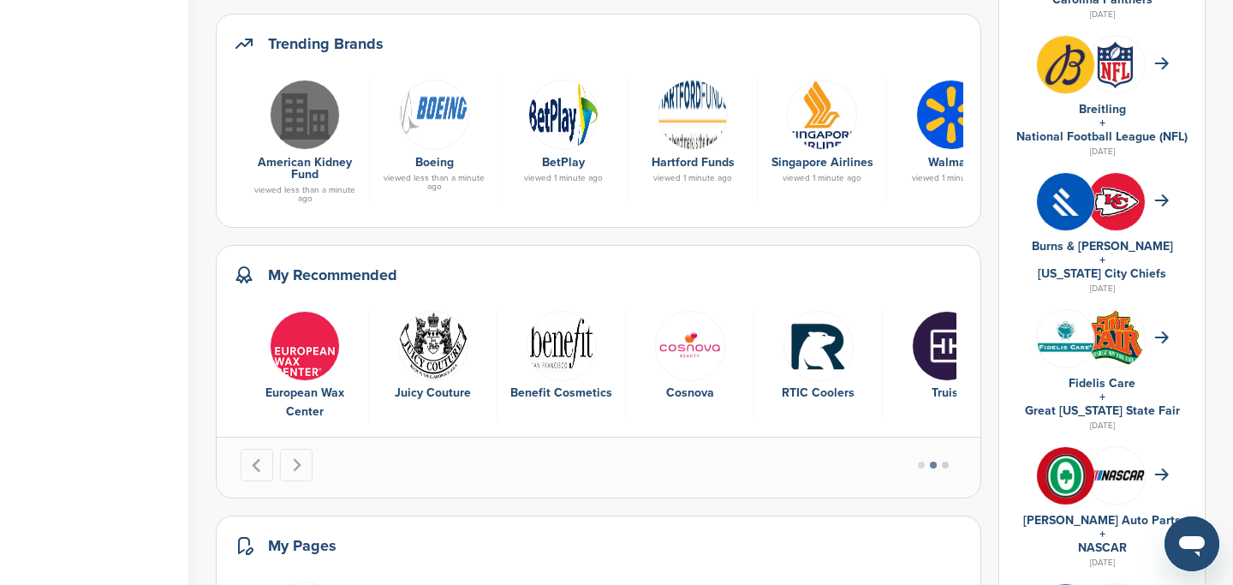
click at [949, 468] on button "Go to page 3" at bounding box center [945, 465] width 7 height 7
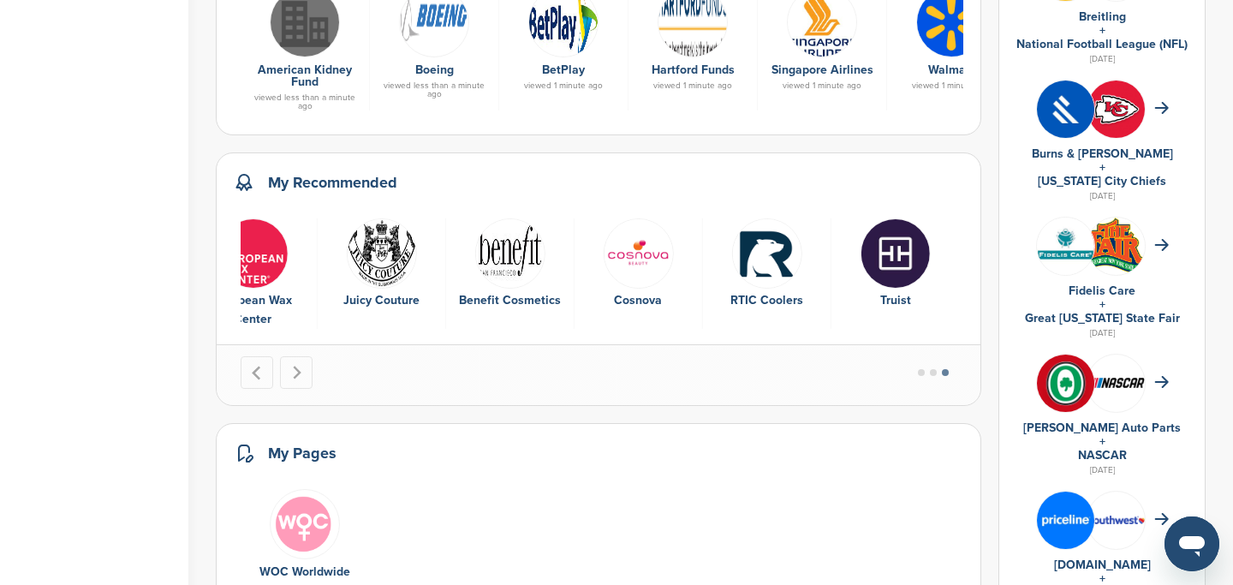
scroll to position [751, 0]
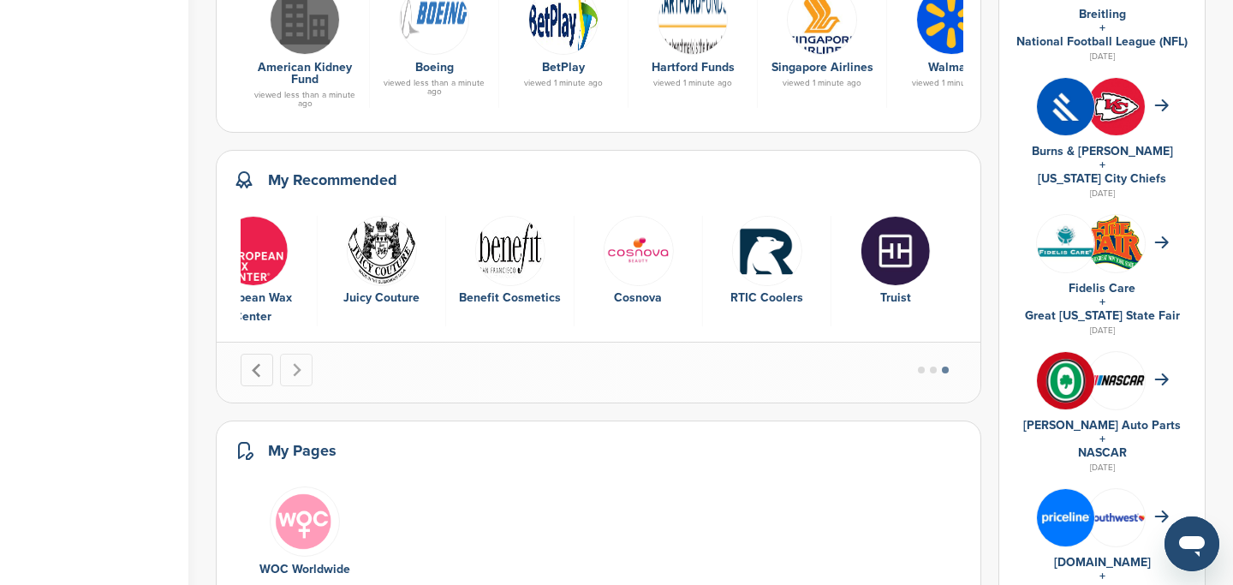
click at [260, 373] on icon "Previous slide" at bounding box center [257, 370] width 15 height 15
click at [298, 370] on icon "Next slide" at bounding box center [296, 370] width 15 height 15
click at [244, 369] on button "Previous slide" at bounding box center [257, 370] width 33 height 33
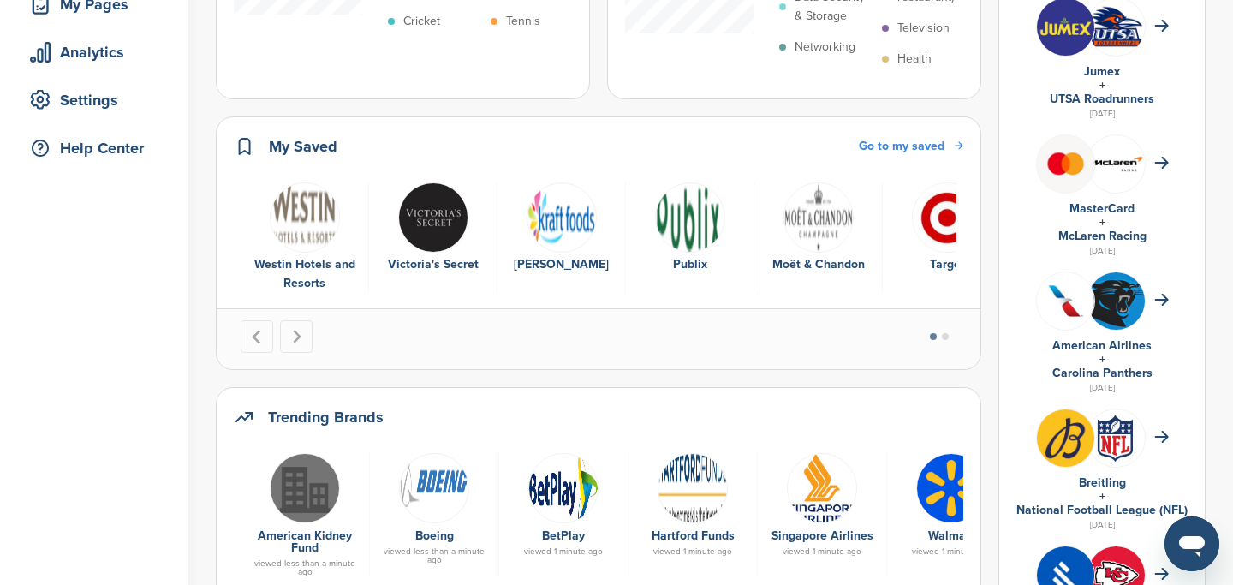
scroll to position [282, 0]
click at [301, 336] on icon "Next slide" at bounding box center [296, 338] width 15 height 15
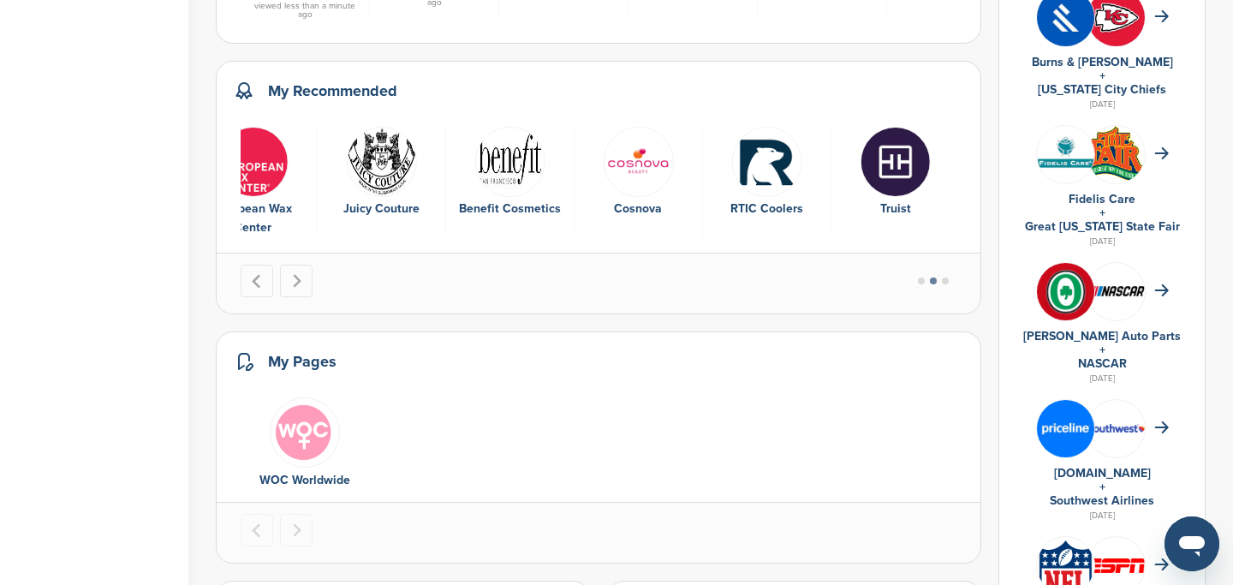
scroll to position [842, 0]
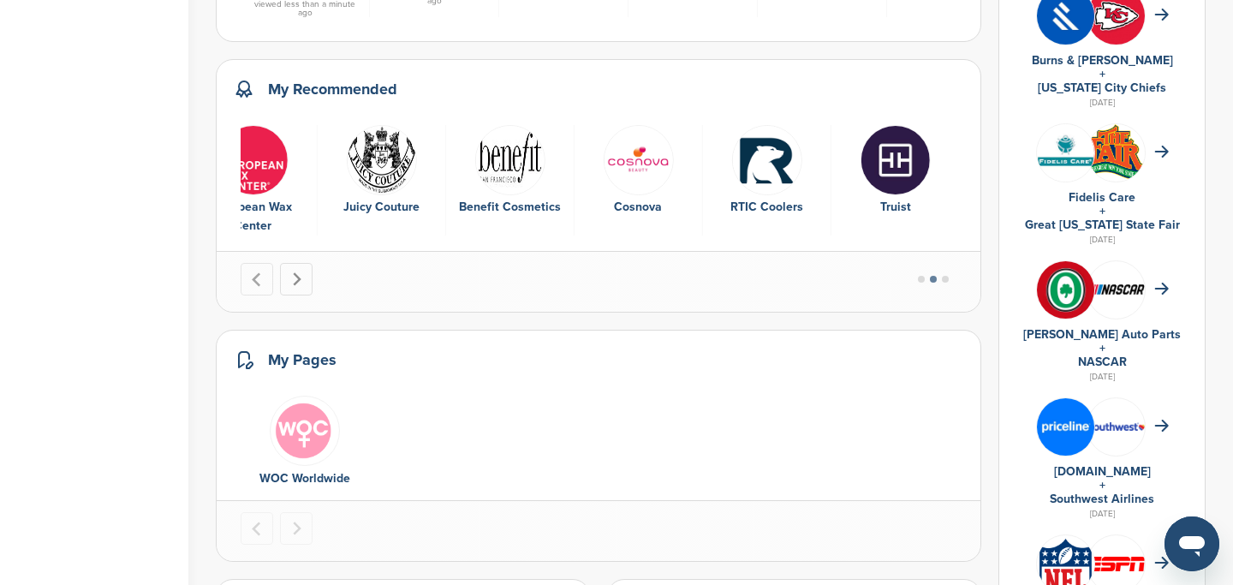
click at [303, 279] on button "Next slide" at bounding box center [296, 279] width 33 height 33
click at [258, 281] on icon "Previous slide" at bounding box center [257, 279] width 15 height 15
click at [272, 186] on img "5 of 10" at bounding box center [253, 160] width 70 height 70
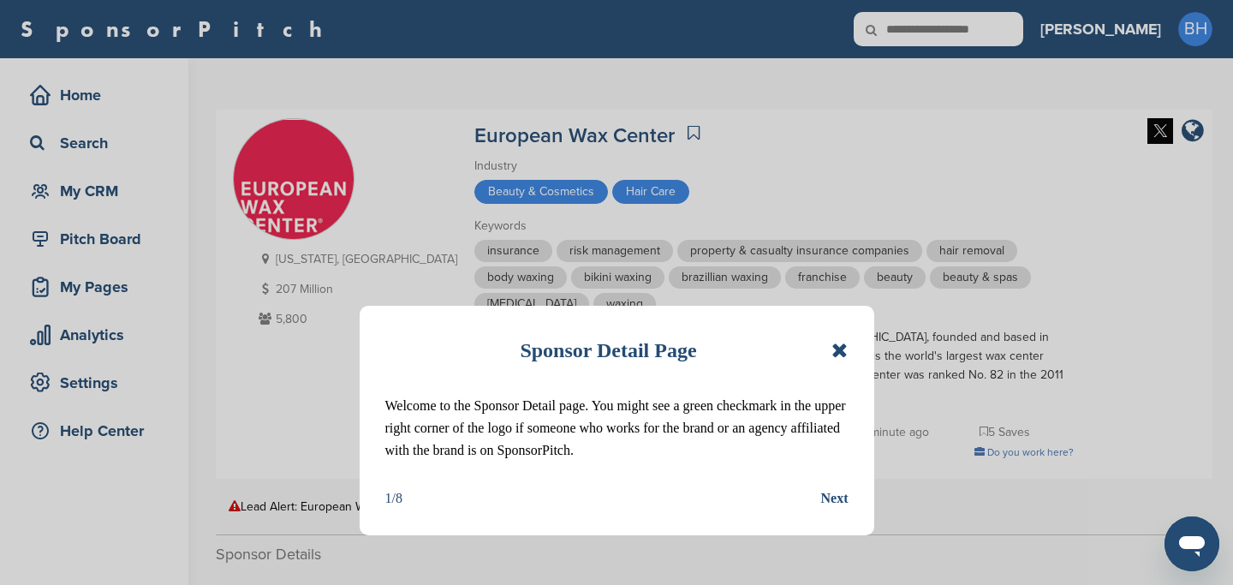
click at [834, 349] on icon at bounding box center [840, 350] width 16 height 21
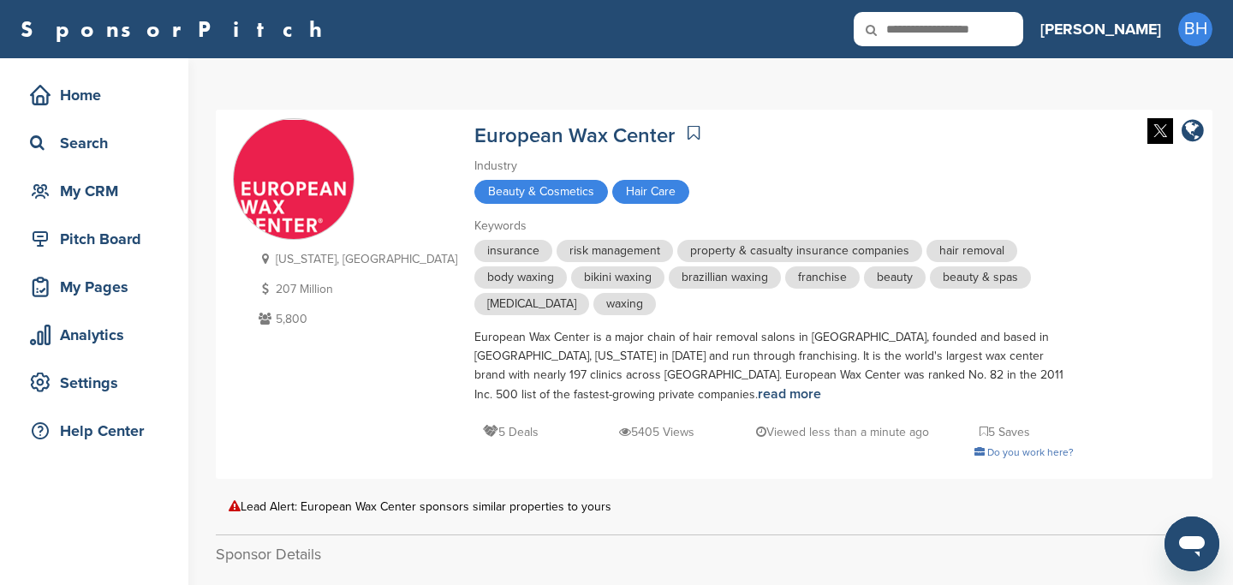
click at [688, 132] on icon at bounding box center [694, 132] width 12 height 17
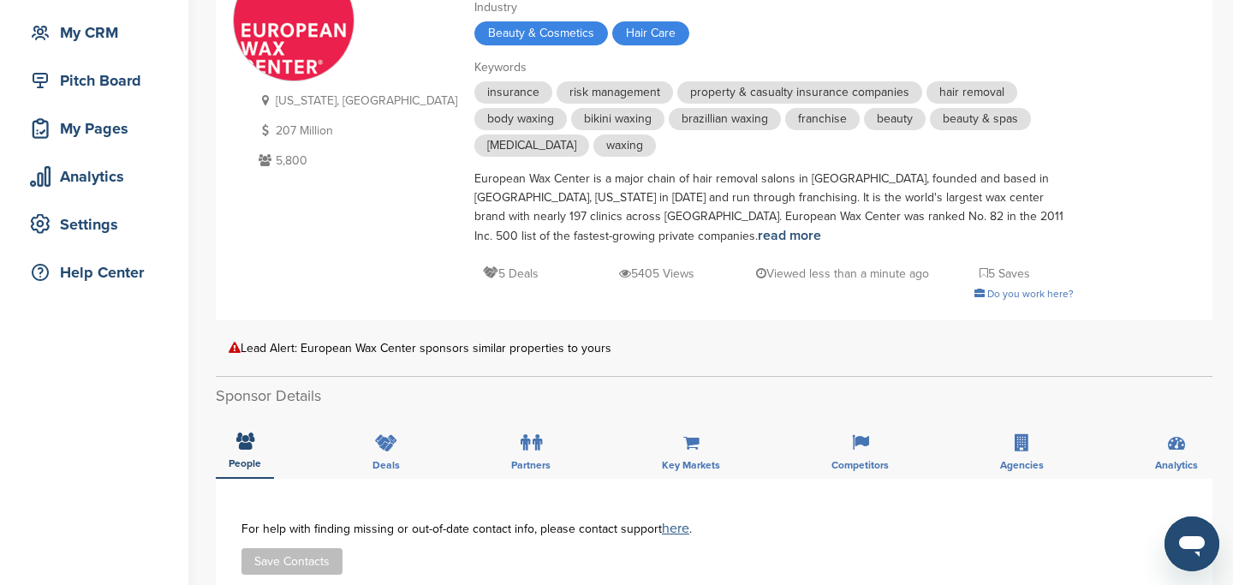
scroll to position [160, 0]
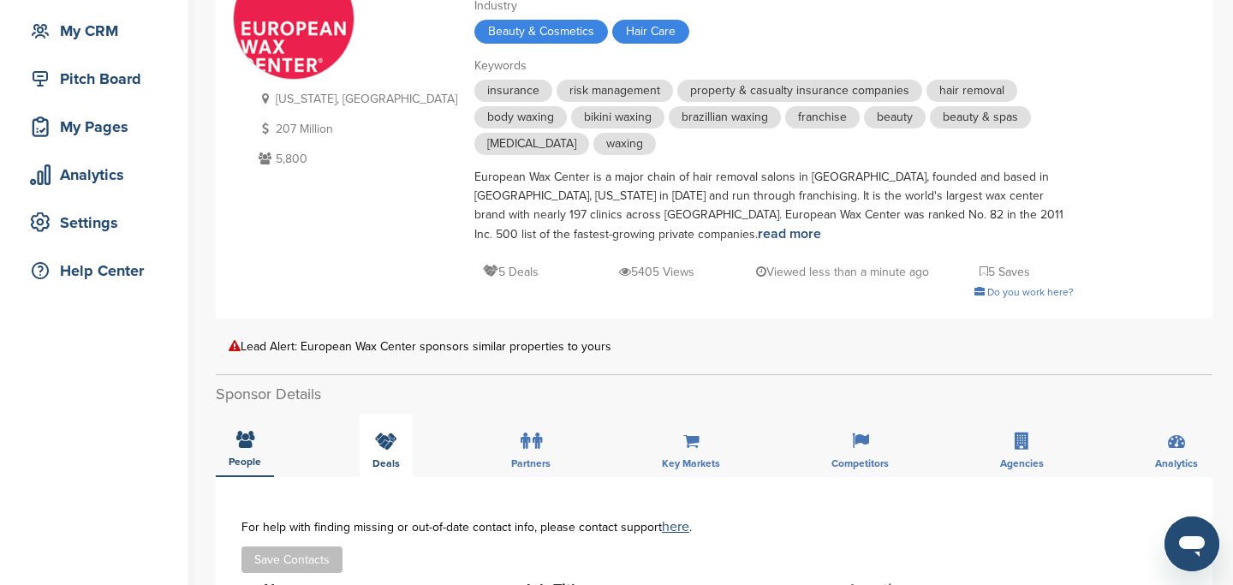
click at [381, 450] on div "Deals" at bounding box center [386, 445] width 53 height 63
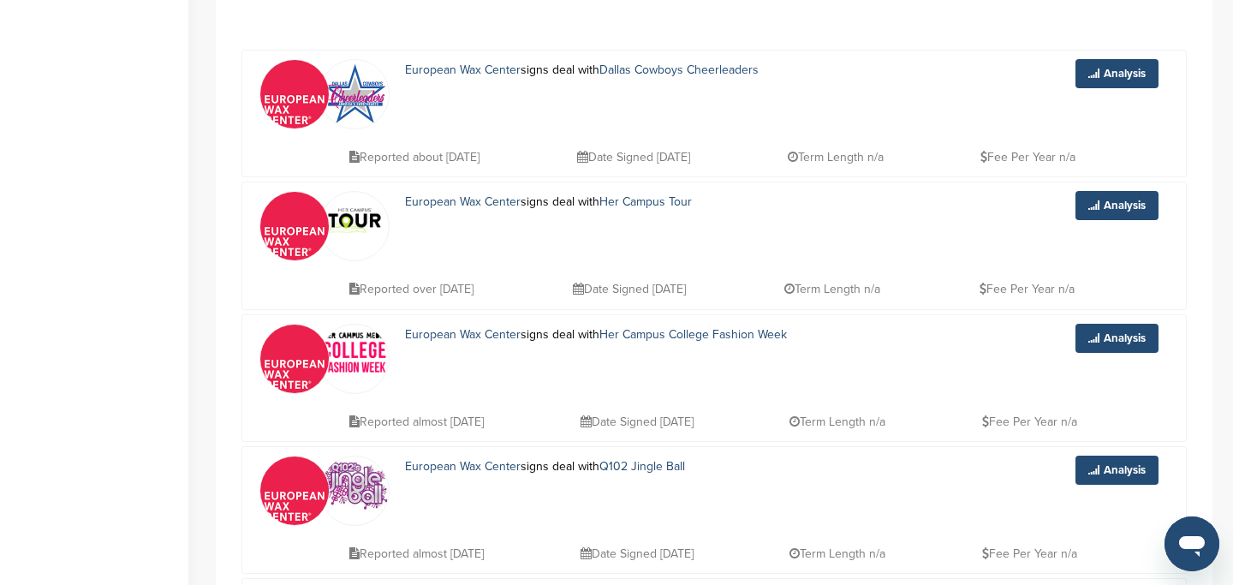
scroll to position [633, 0]
